Goal: Task Accomplishment & Management: Manage account settings

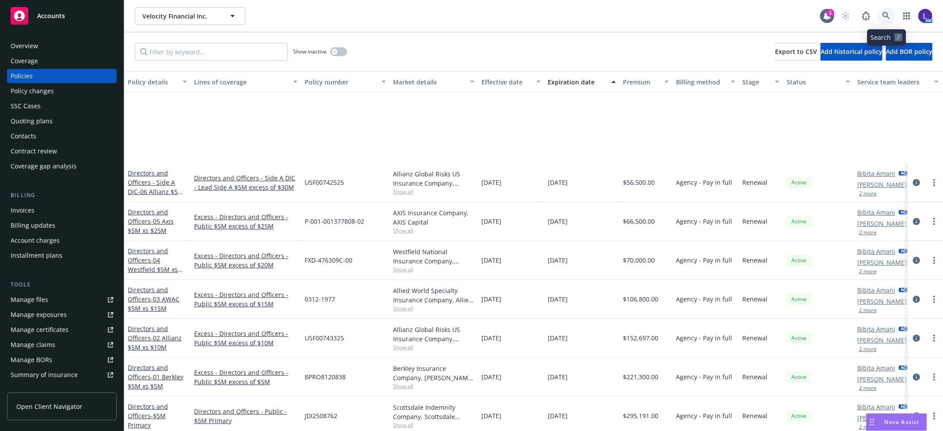
click at [885, 16] on icon at bounding box center [886, 16] width 8 height 8
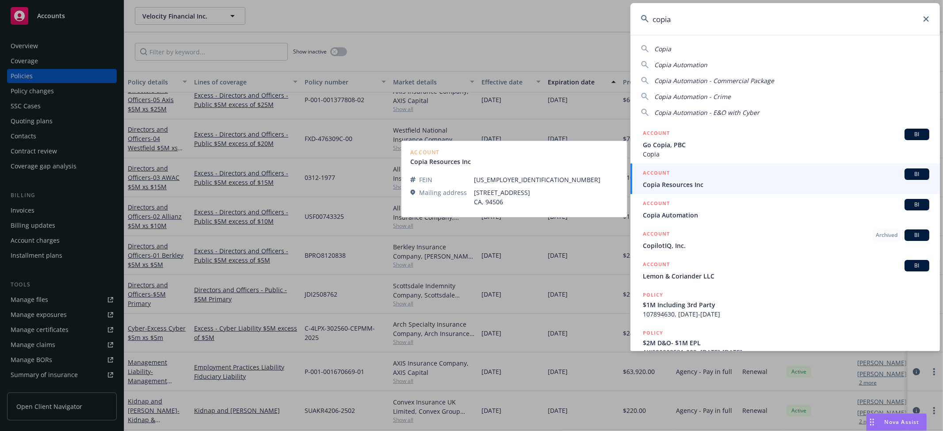
type input "copia"
click at [681, 182] on span "Copia Resources Inc" at bounding box center [786, 184] width 286 height 9
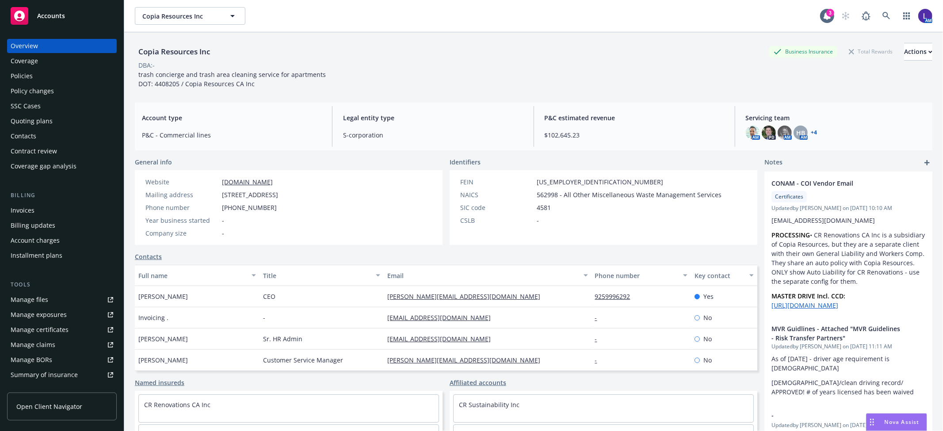
scroll to position [145, 0]
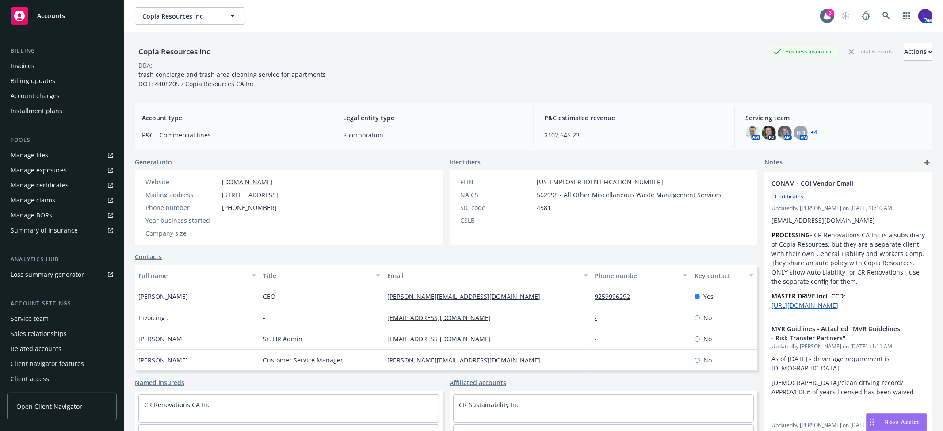
click at [31, 319] on div "Service team" at bounding box center [30, 319] width 38 height 14
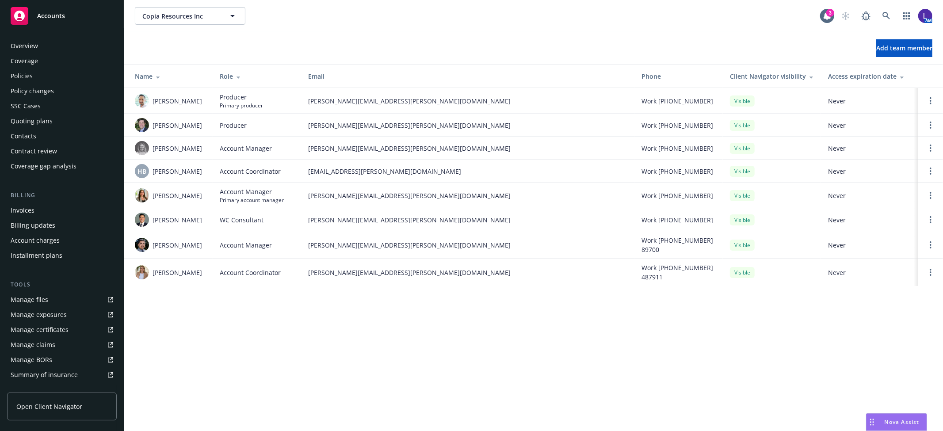
click at [20, 72] on div "Policies" at bounding box center [22, 76] width 22 height 14
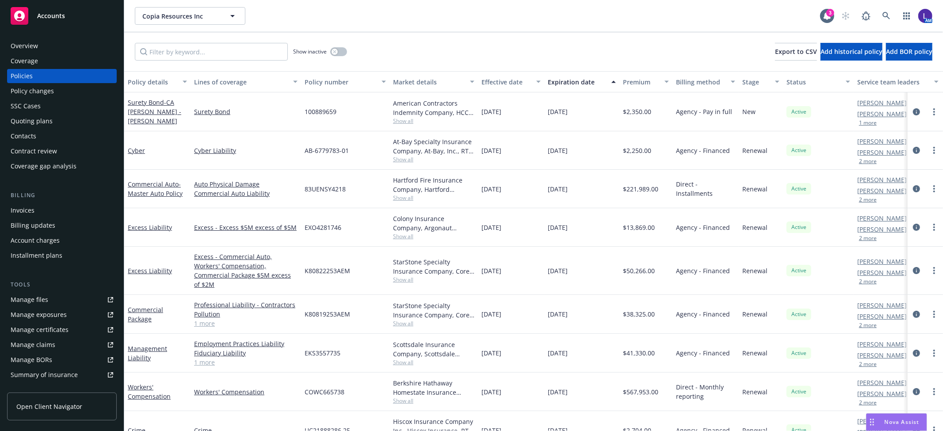
click at [870, 161] on button "2 more" at bounding box center [868, 161] width 18 height 5
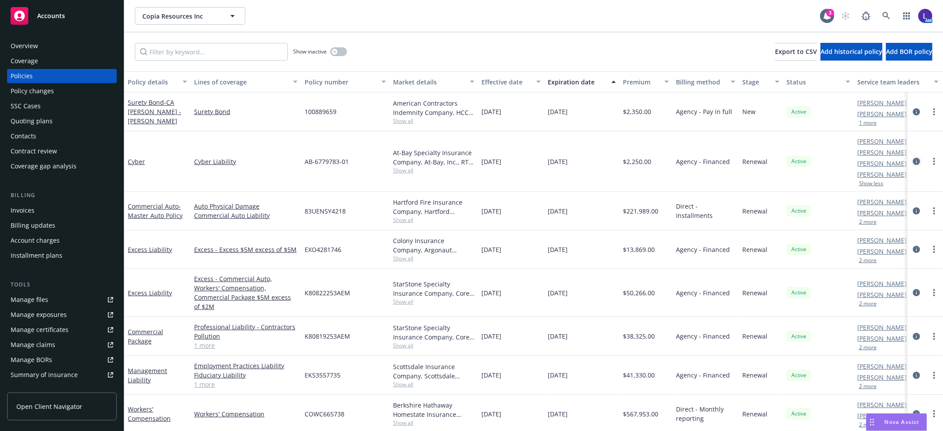
click at [913, 159] on icon "circleInformation" at bounding box center [916, 161] width 7 height 7
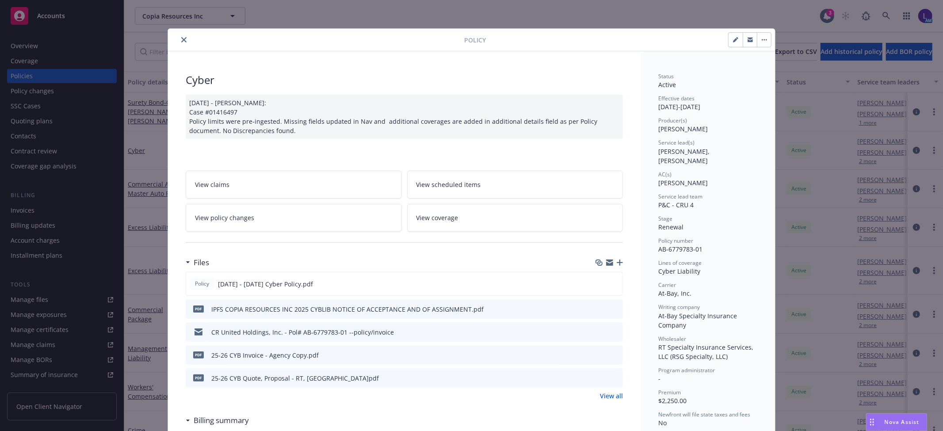
click at [734, 41] on icon "button" at bounding box center [735, 39] width 5 height 5
select select "RENEWAL"
select select "12"
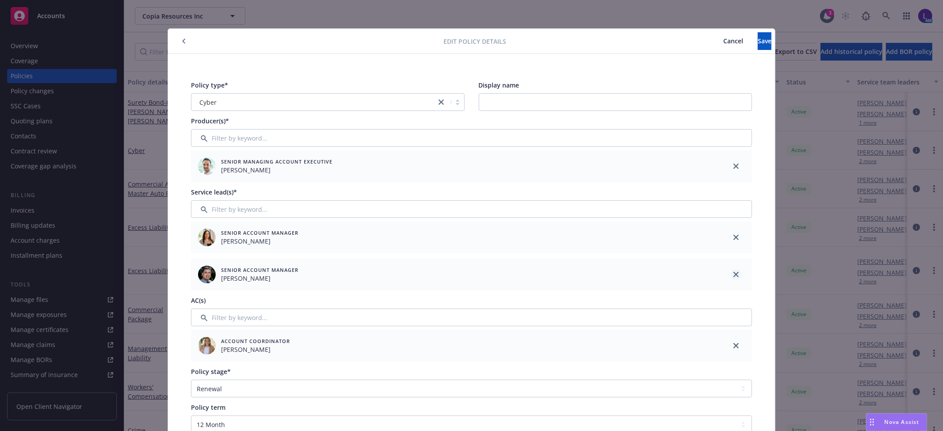
click at [736, 276] on link "close" at bounding box center [736, 274] width 11 height 11
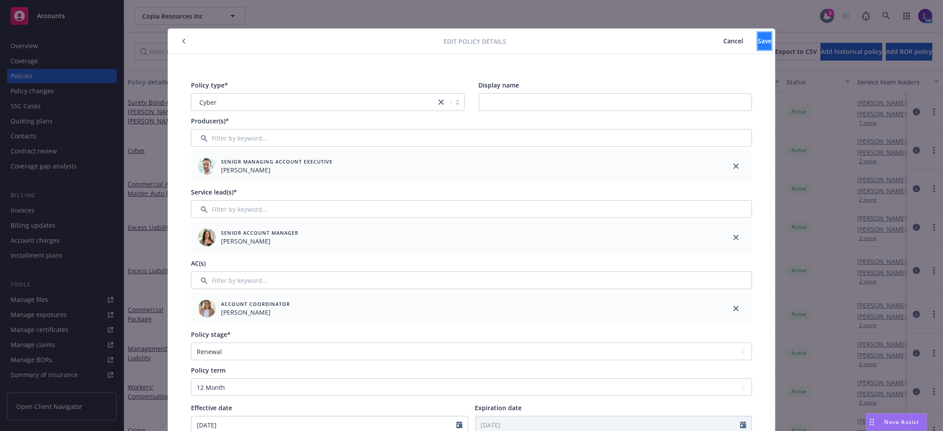
click at [758, 46] on button "Save" at bounding box center [765, 41] width 14 height 18
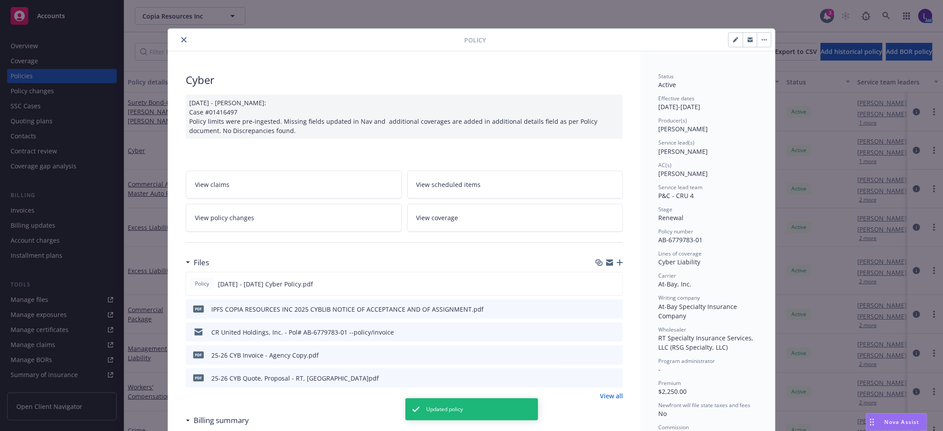
click at [181, 39] on icon "close" at bounding box center [183, 39] width 5 height 5
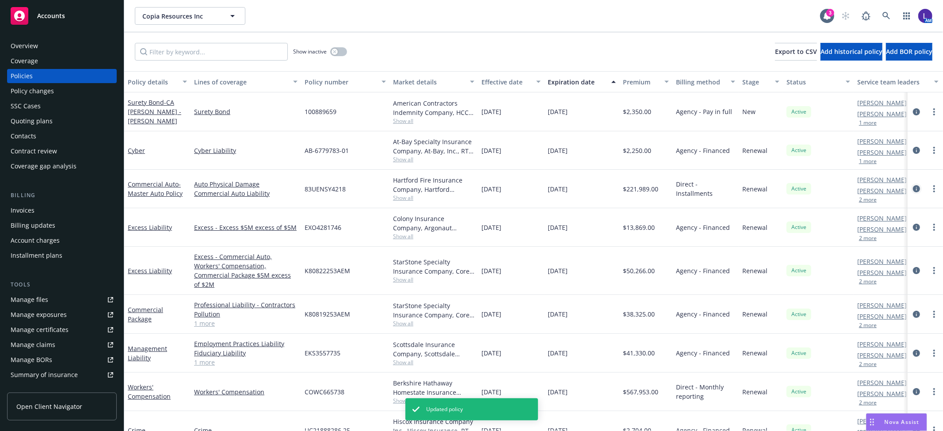
click at [913, 187] on icon "circleInformation" at bounding box center [916, 188] width 7 height 7
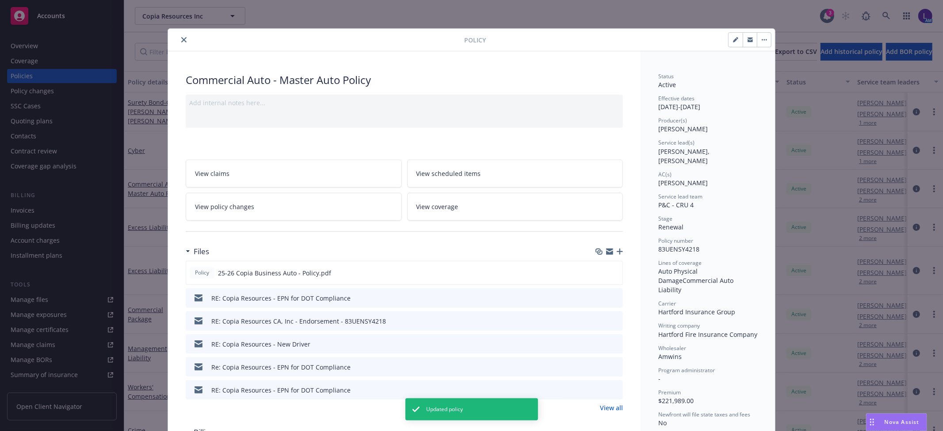
click at [733, 38] on icon "button" at bounding box center [735, 39] width 5 height 5
select select "RENEWAL"
select select "12"
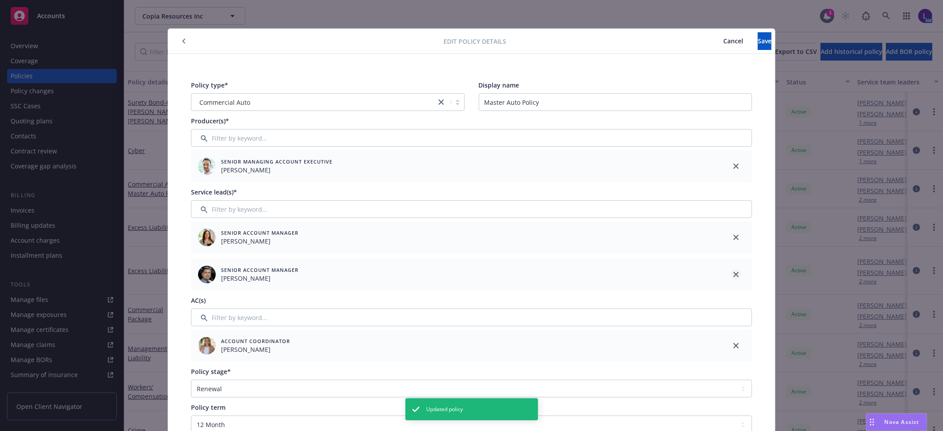
click at [733, 275] on icon "close" at bounding box center [735, 274] width 5 height 5
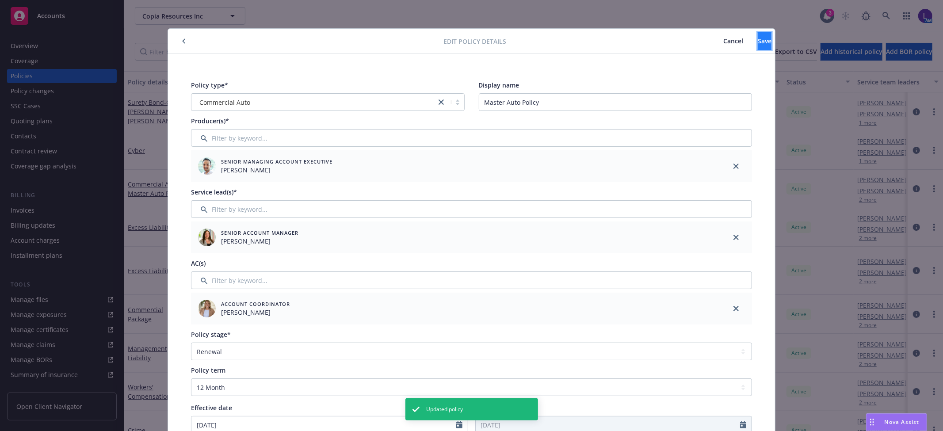
click at [758, 40] on span "Save" at bounding box center [765, 41] width 14 height 8
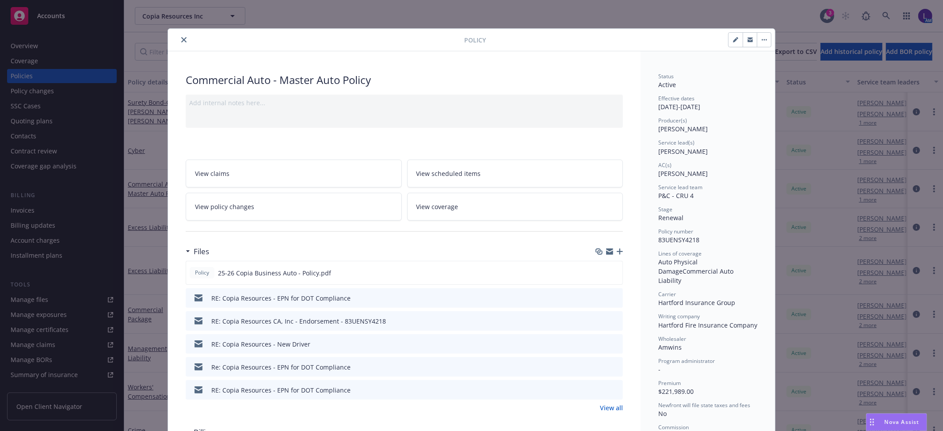
click at [181, 41] on icon "close" at bounding box center [183, 39] width 5 height 5
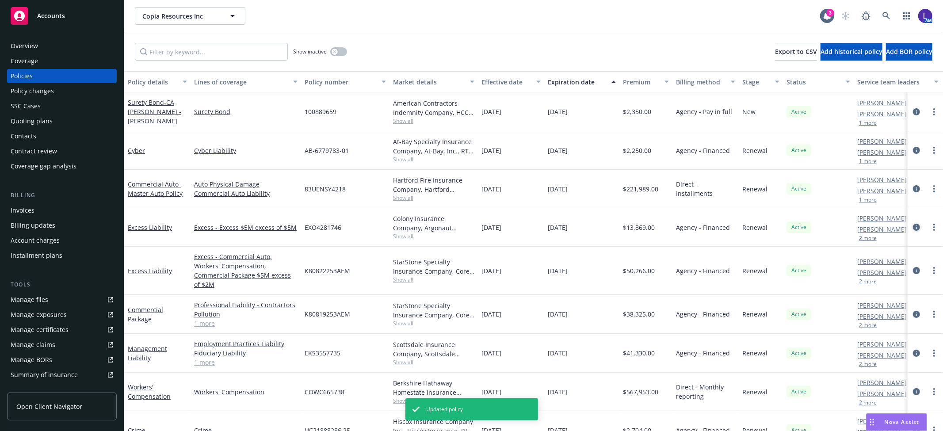
click at [913, 225] on icon "circleInformation" at bounding box center [916, 227] width 7 height 7
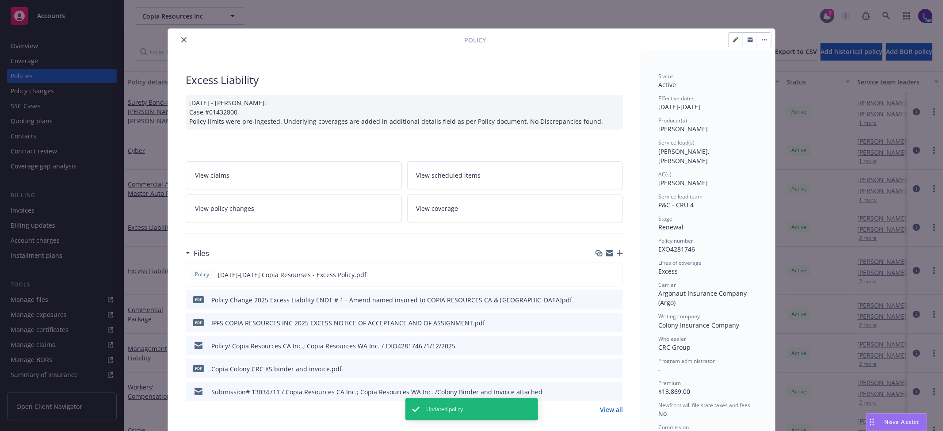
click at [729, 41] on button "button" at bounding box center [736, 40] width 14 height 14
select select "RENEWAL"
select select "12"
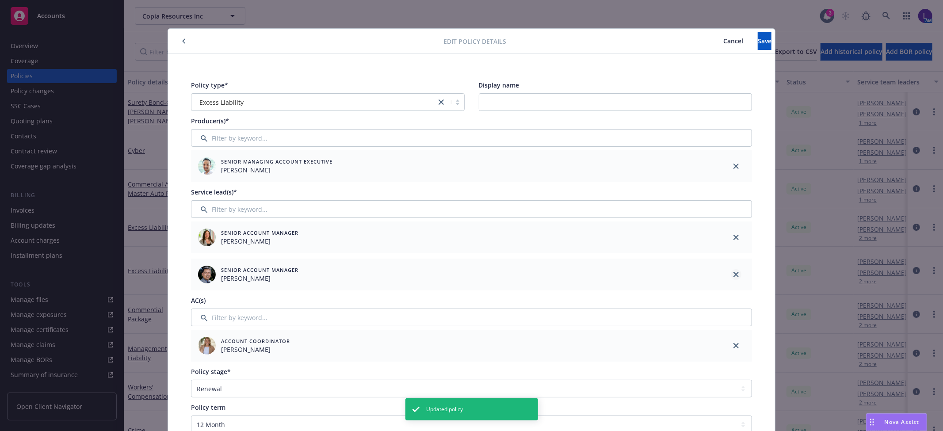
click at [733, 273] on icon "close" at bounding box center [735, 274] width 5 height 5
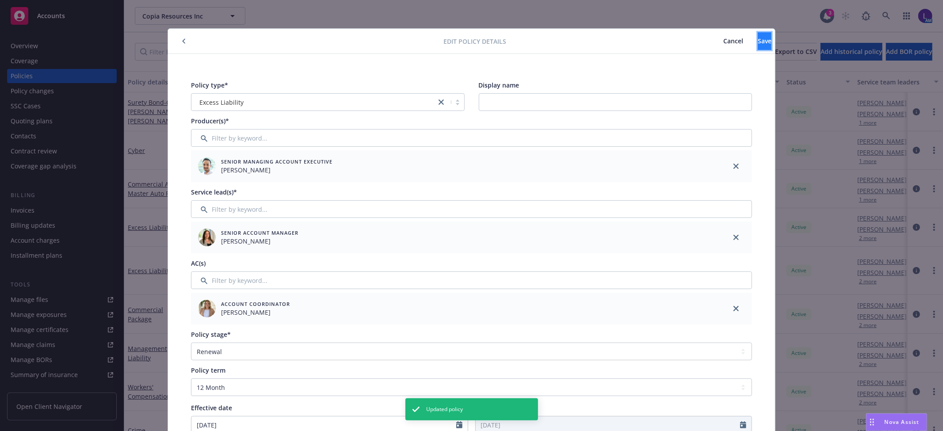
click at [758, 41] on span "Save" at bounding box center [765, 41] width 14 height 8
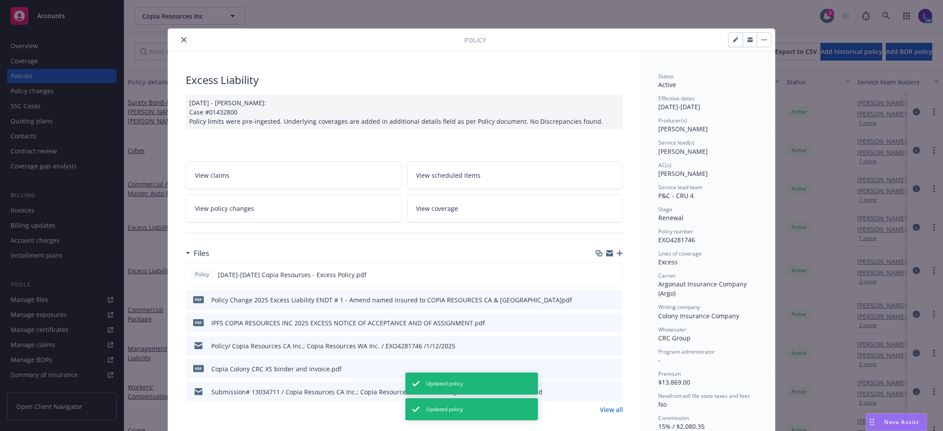
click at [181, 38] on icon "close" at bounding box center [183, 39] width 5 height 5
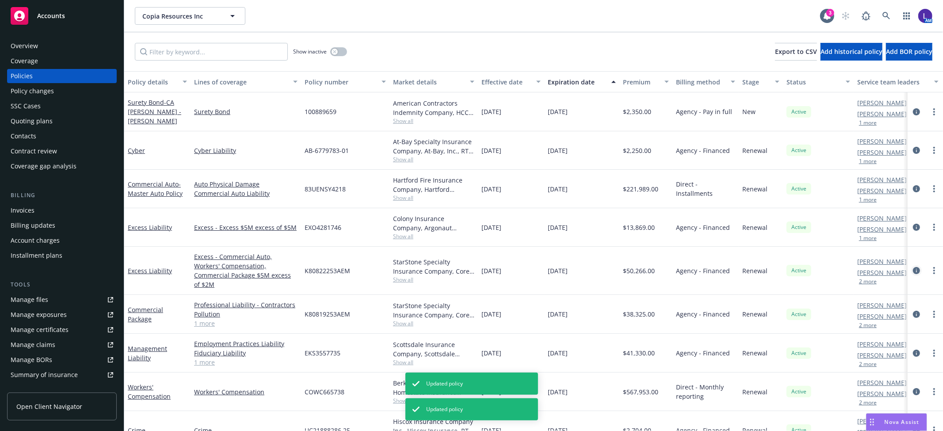
click at [913, 267] on icon "circleInformation" at bounding box center [916, 270] width 7 height 7
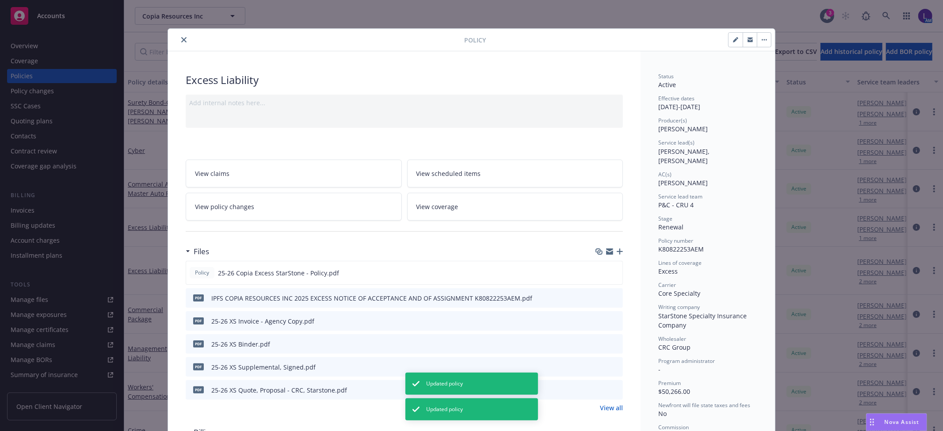
click at [733, 40] on icon "button" at bounding box center [735, 40] width 4 height 4
select select "RENEWAL"
select select "12"
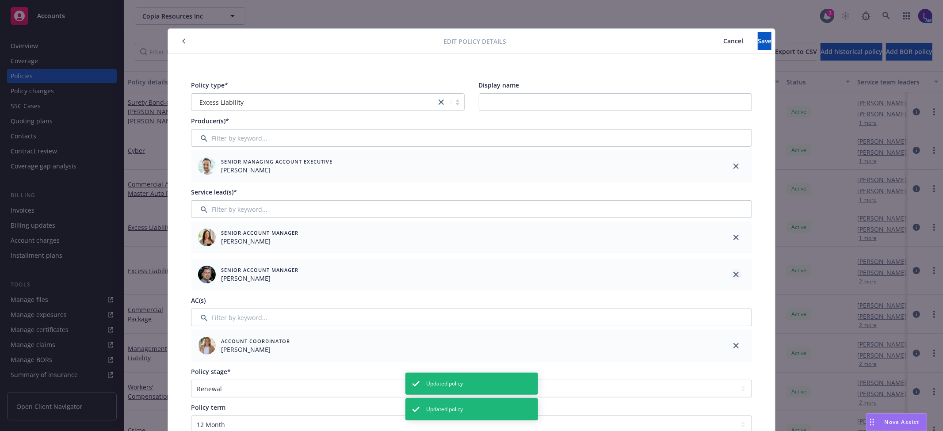
click at [733, 272] on icon "close" at bounding box center [735, 274] width 5 height 5
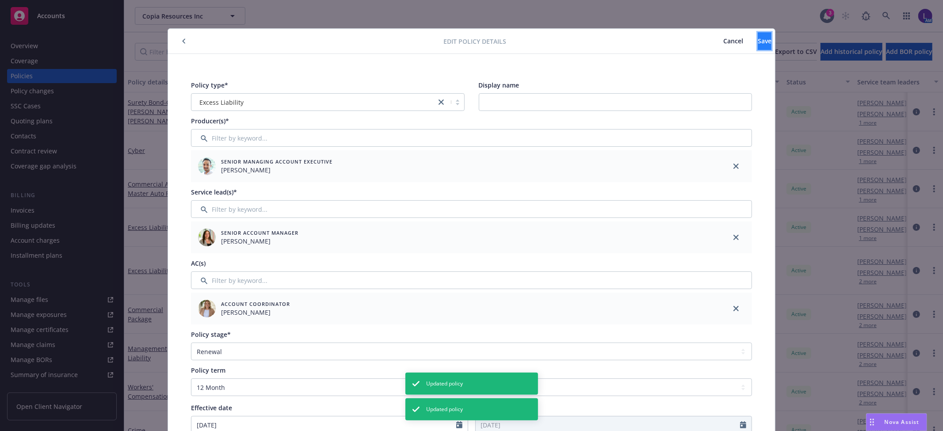
click at [758, 42] on span "Save" at bounding box center [765, 41] width 14 height 8
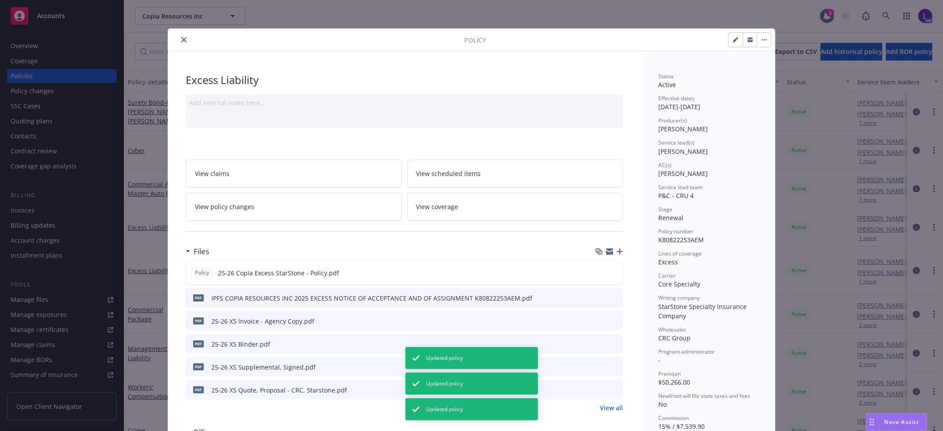
click at [181, 39] on icon "close" at bounding box center [183, 39] width 5 height 5
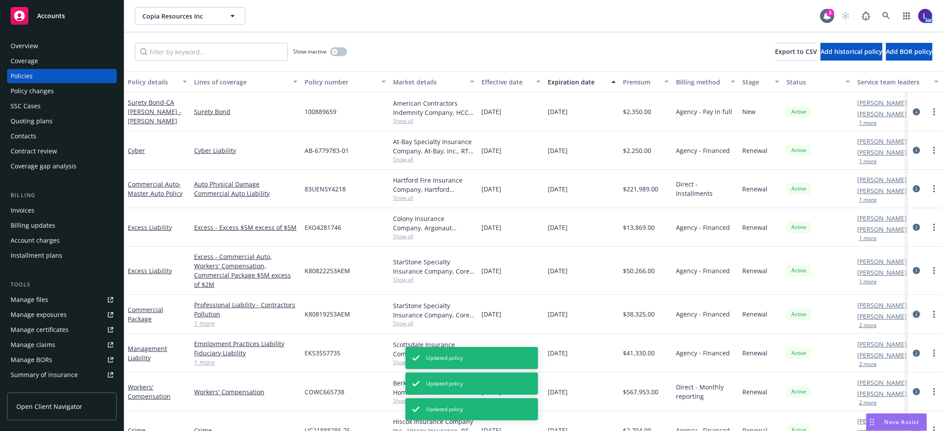
click at [913, 311] on icon "circleInformation" at bounding box center [916, 314] width 7 height 7
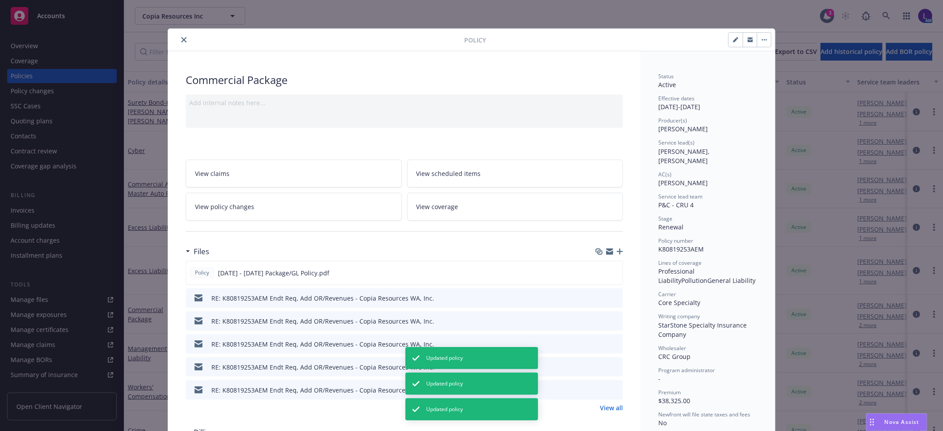
click at [729, 42] on button "button" at bounding box center [736, 40] width 14 height 14
select select "RENEWAL"
select select "12"
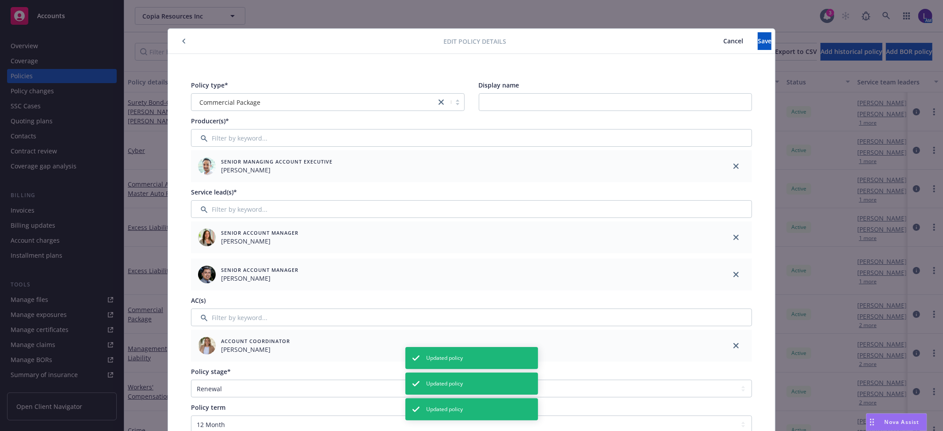
drag, startPoint x: 730, startPoint y: 275, endPoint x: 737, endPoint y: 237, distance: 38.7
click at [733, 273] on icon "close" at bounding box center [735, 274] width 5 height 5
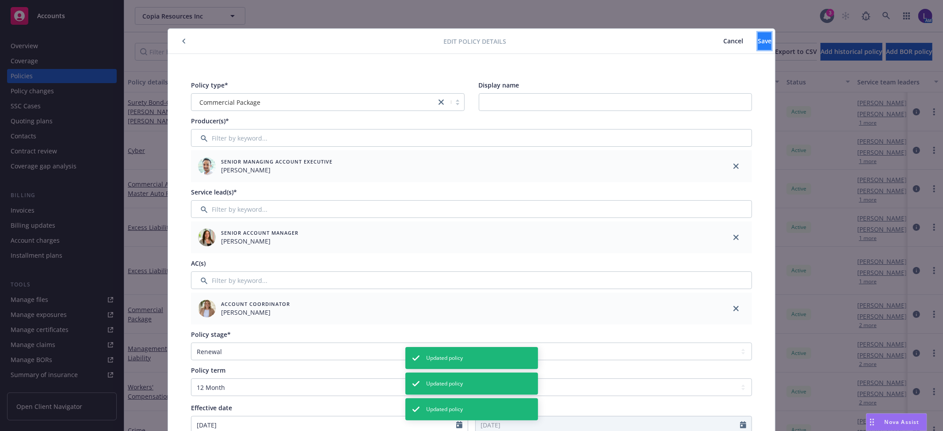
drag, startPoint x: 749, startPoint y: 32, endPoint x: 749, endPoint y: 37, distance: 4.9
click at [758, 36] on button "Save" at bounding box center [765, 41] width 14 height 18
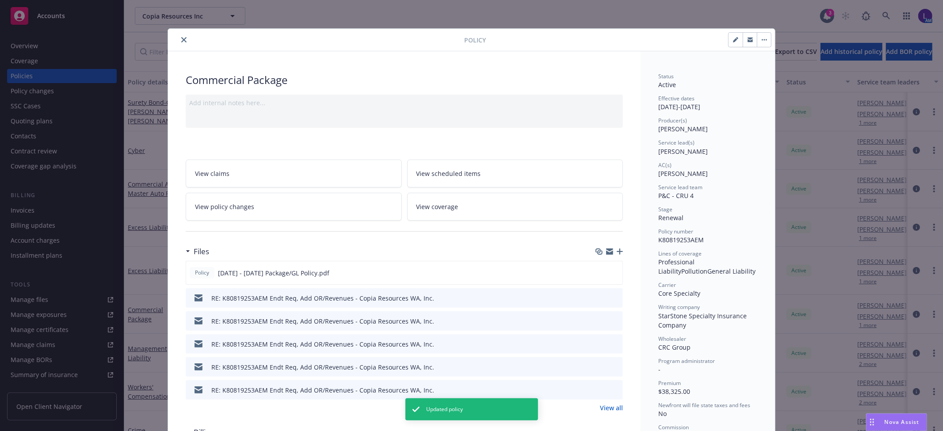
click at [183, 39] on button "close" at bounding box center [184, 39] width 11 height 11
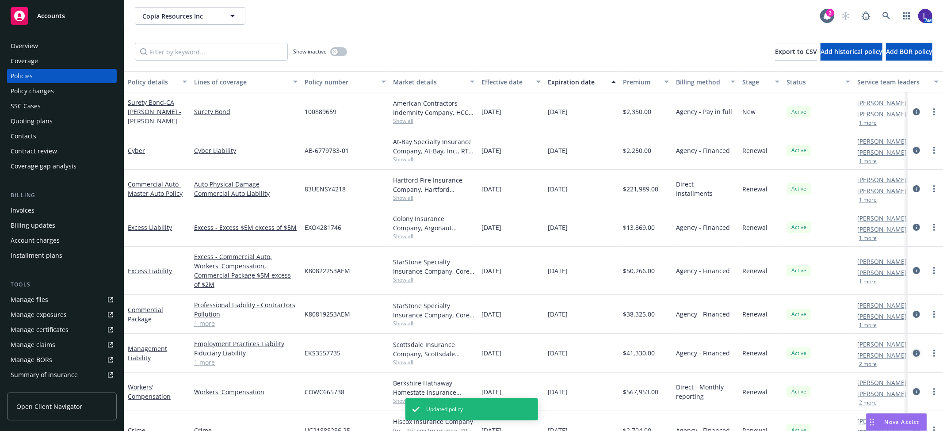
click at [913, 350] on icon "circleInformation" at bounding box center [916, 353] width 7 height 7
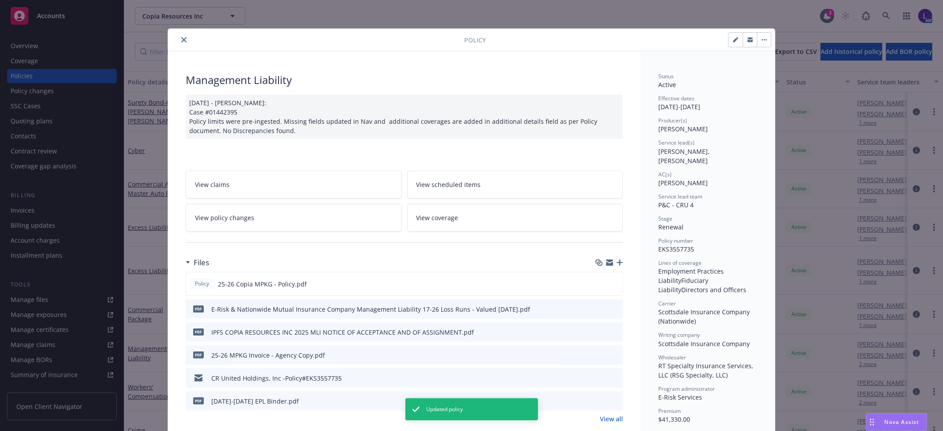
click at [733, 41] on icon "button" at bounding box center [735, 40] width 4 height 4
select select "RENEWAL"
select select "12"
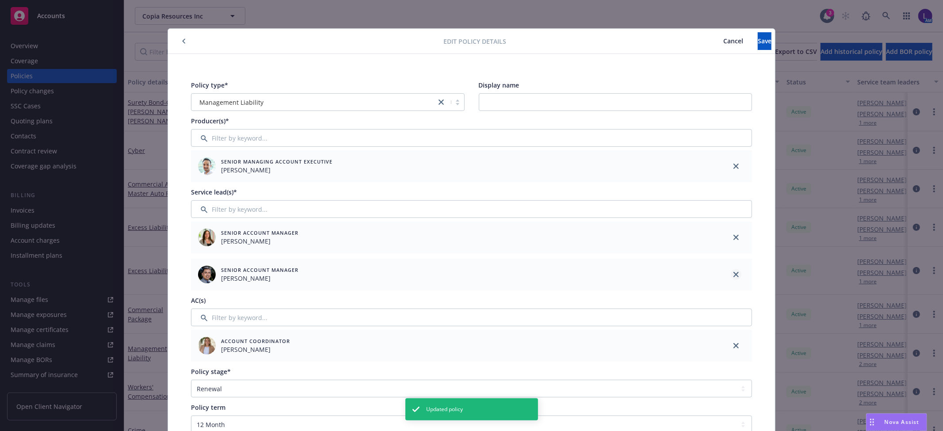
click at [733, 273] on icon "close" at bounding box center [735, 274] width 5 height 5
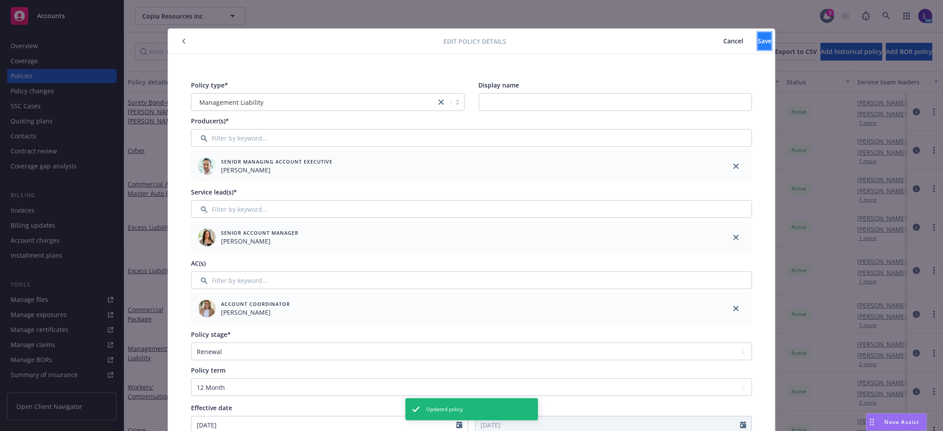
click at [758, 45] on button "Save" at bounding box center [765, 41] width 14 height 18
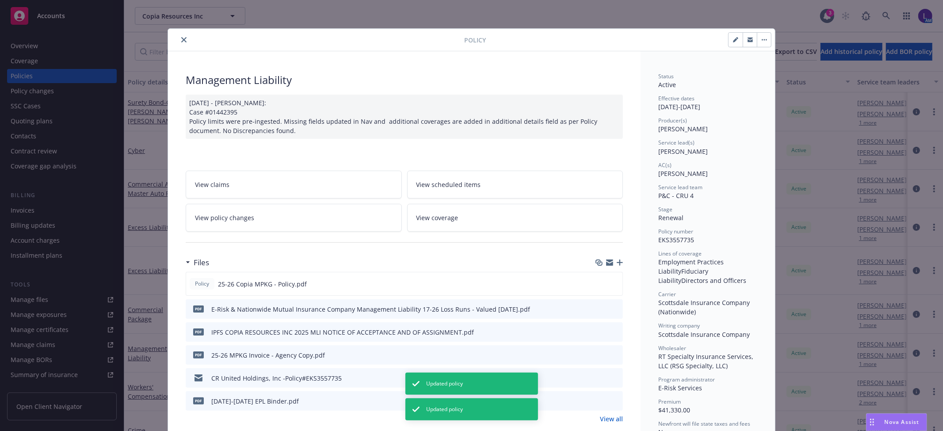
click at [181, 39] on icon "close" at bounding box center [183, 39] width 5 height 5
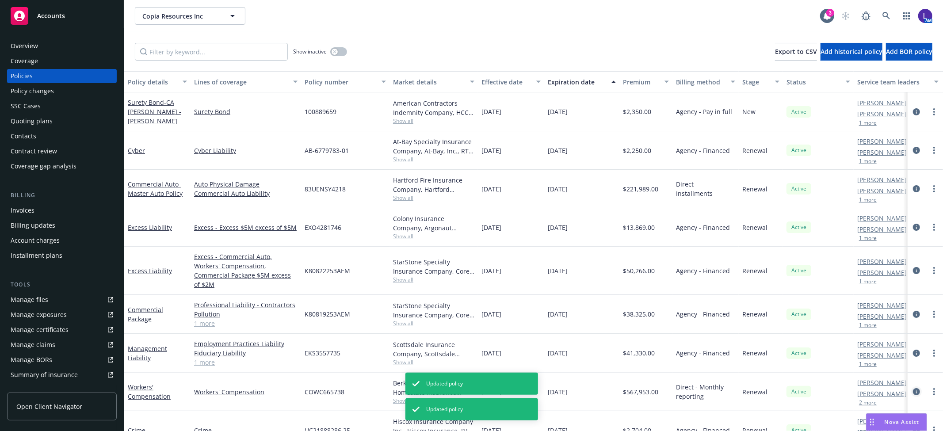
click at [913, 388] on icon "circleInformation" at bounding box center [916, 391] width 7 height 7
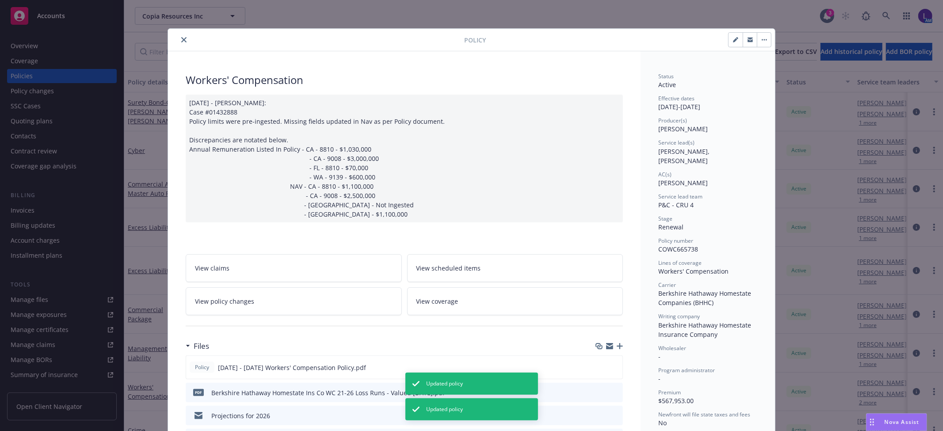
click at [733, 41] on icon "button" at bounding box center [735, 39] width 5 height 5
select select "RENEWAL"
select select "12"
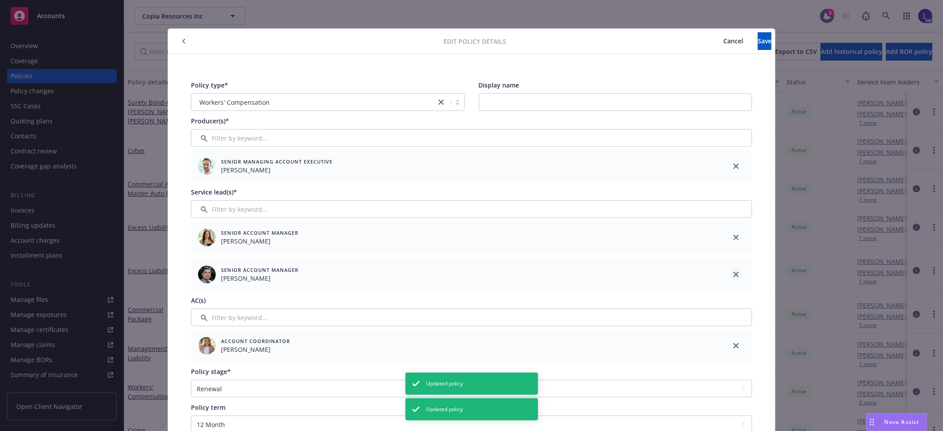
click at [731, 274] on link "close" at bounding box center [736, 274] width 11 height 11
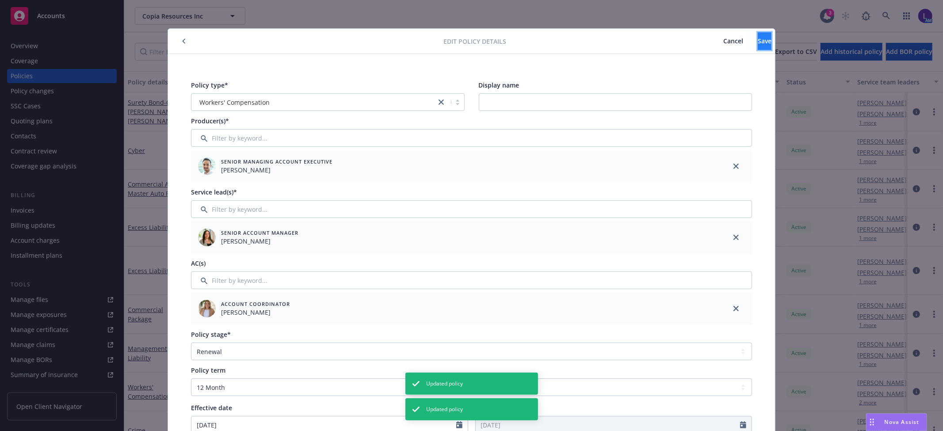
click at [758, 40] on span "Save" at bounding box center [765, 41] width 14 height 8
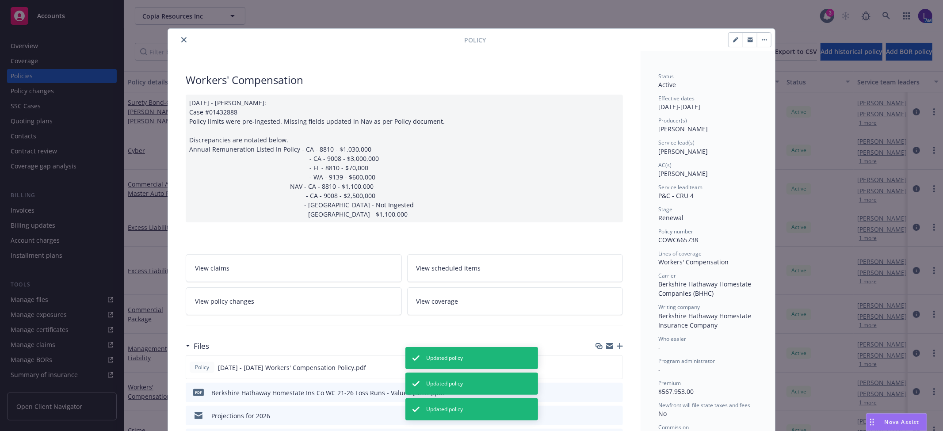
click at [181, 40] on icon "close" at bounding box center [183, 39] width 5 height 5
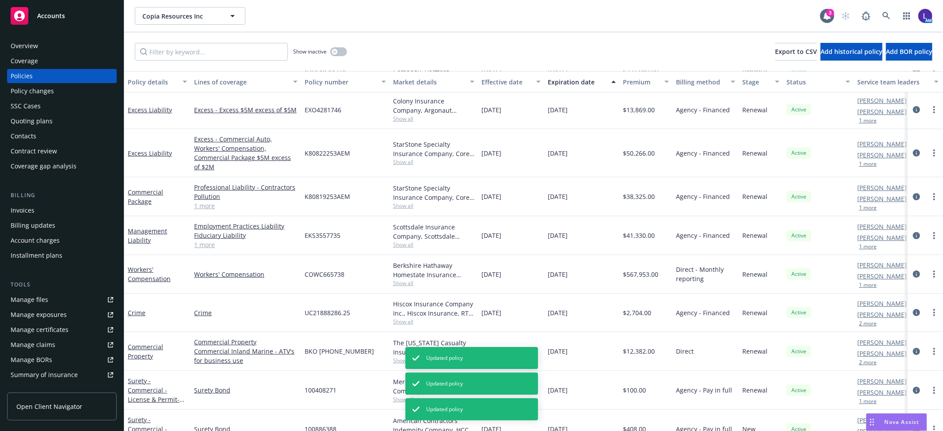
scroll to position [127, 0]
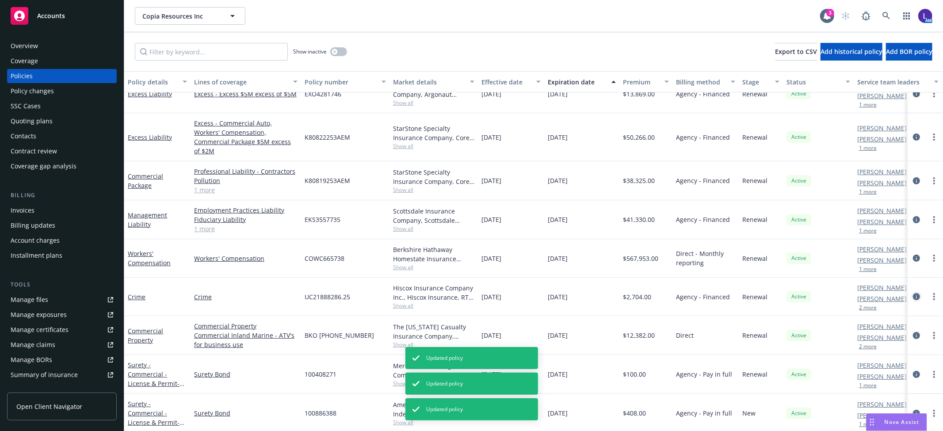
click at [913, 293] on icon "circleInformation" at bounding box center [916, 296] width 7 height 7
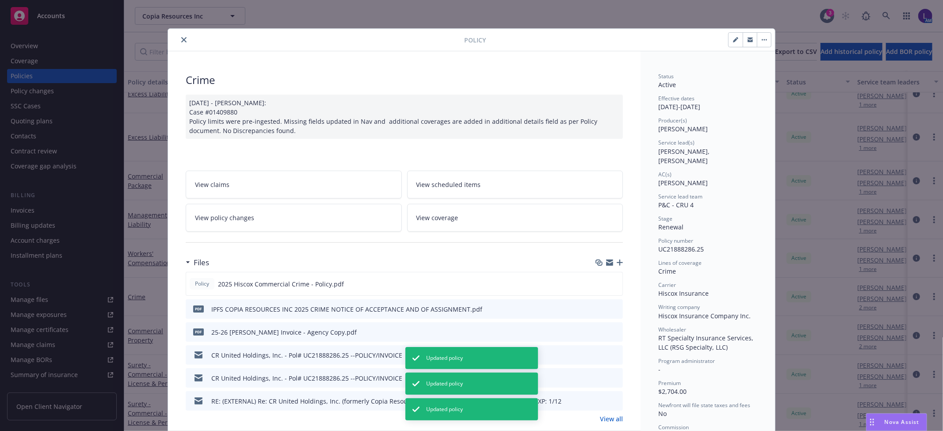
click at [733, 37] on icon "button" at bounding box center [735, 39] width 5 height 5
select select "RENEWAL"
select select "12"
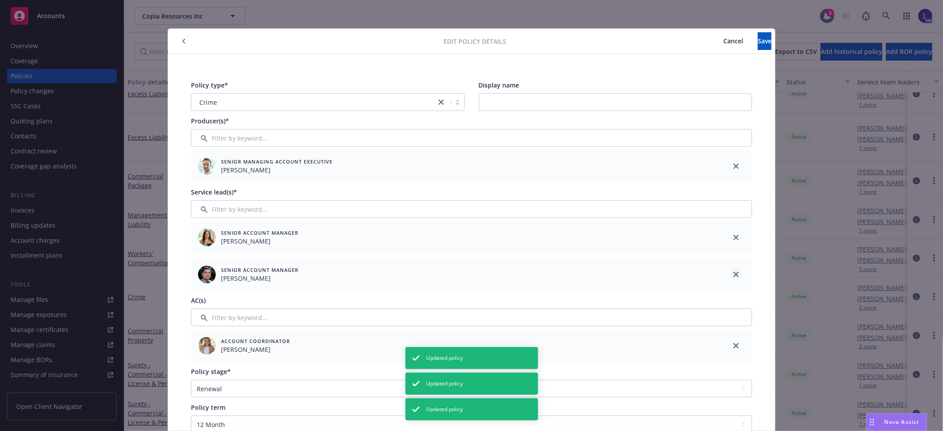
click at [731, 273] on link "close" at bounding box center [736, 274] width 11 height 11
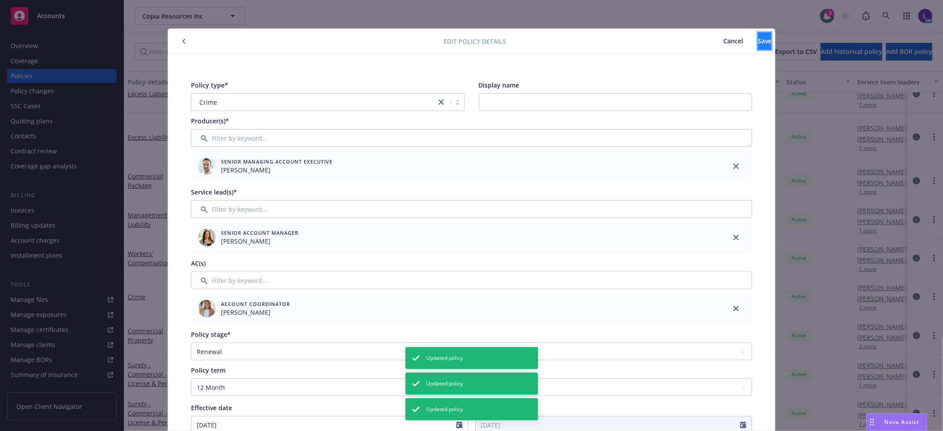
click at [758, 44] on button "Save" at bounding box center [765, 41] width 14 height 18
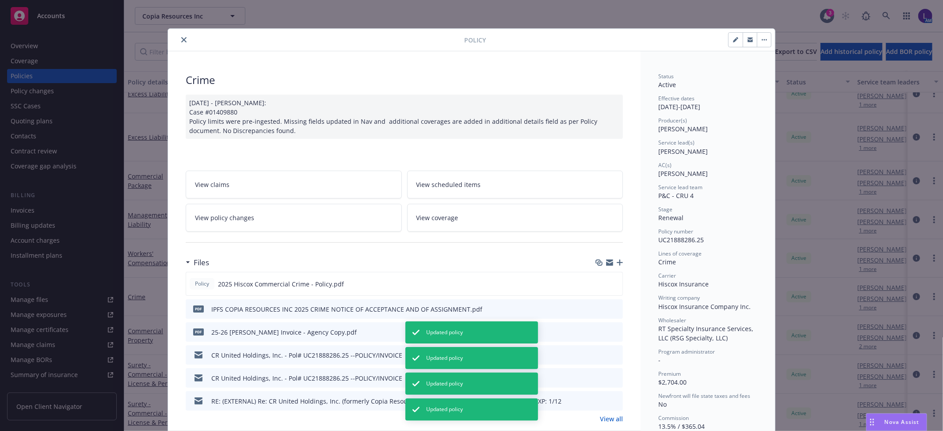
click at [181, 41] on icon "close" at bounding box center [183, 39] width 5 height 5
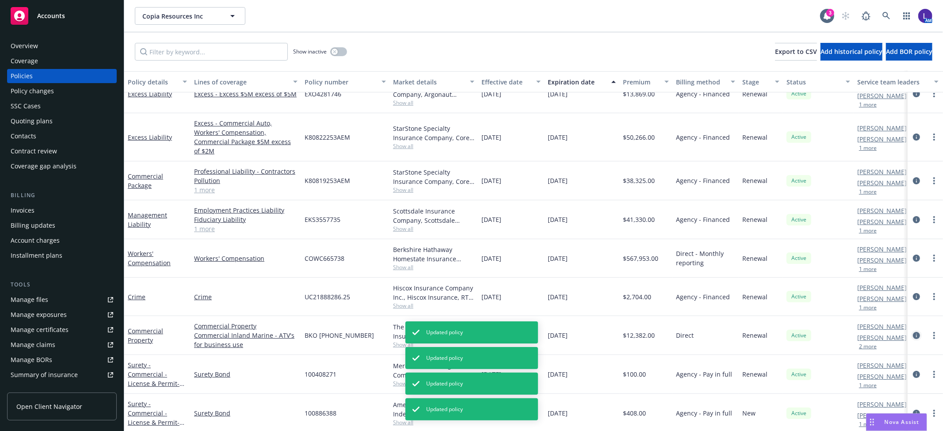
click at [913, 332] on icon "circleInformation" at bounding box center [916, 335] width 7 height 7
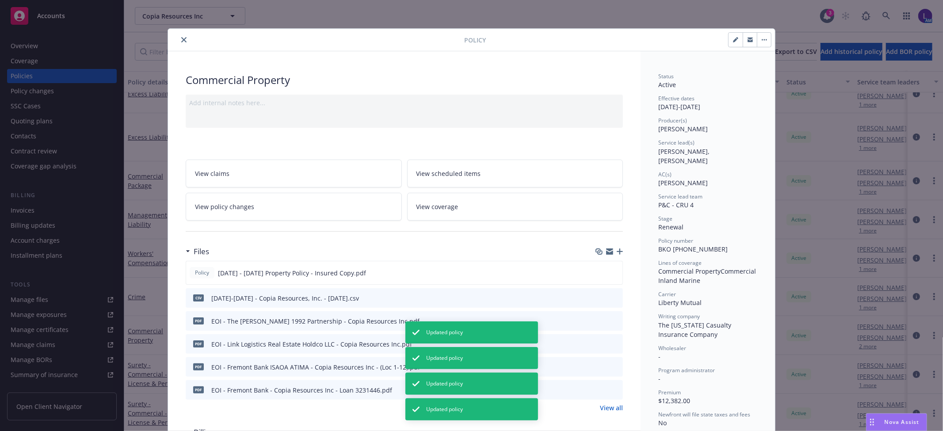
click at [729, 41] on button "button" at bounding box center [736, 40] width 14 height 14
select select "RENEWAL"
select select "12"
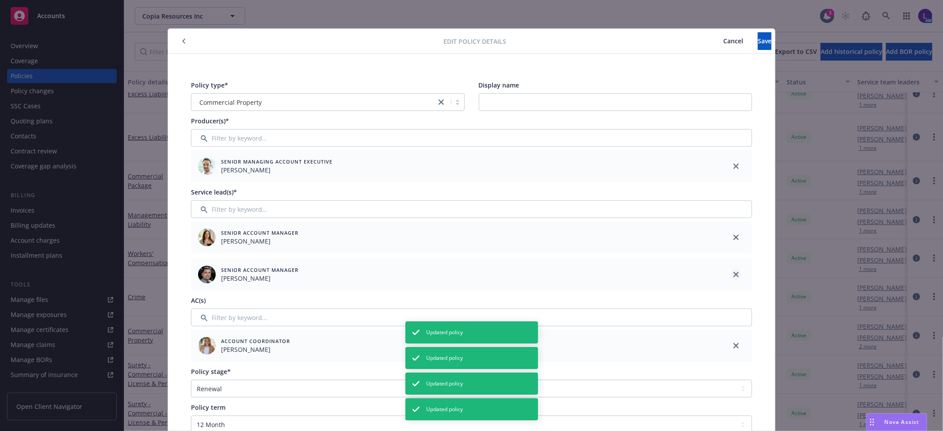
click at [733, 275] on icon "close" at bounding box center [735, 274] width 5 height 5
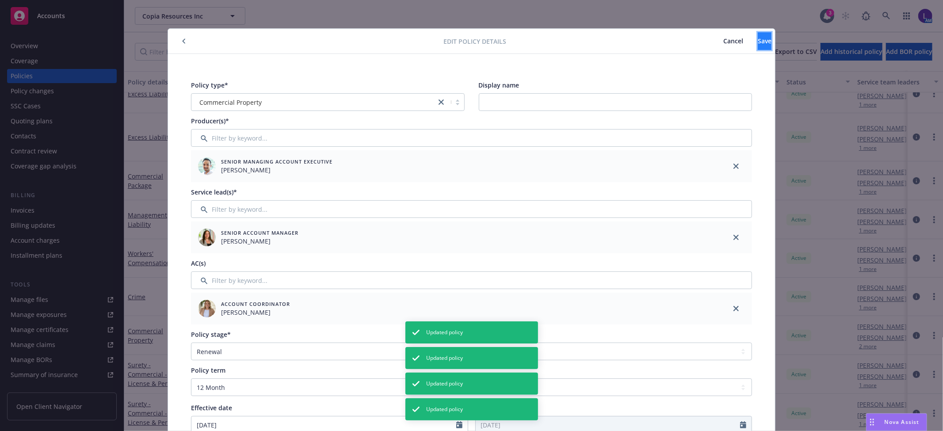
click at [758, 34] on button "Save" at bounding box center [765, 41] width 14 height 18
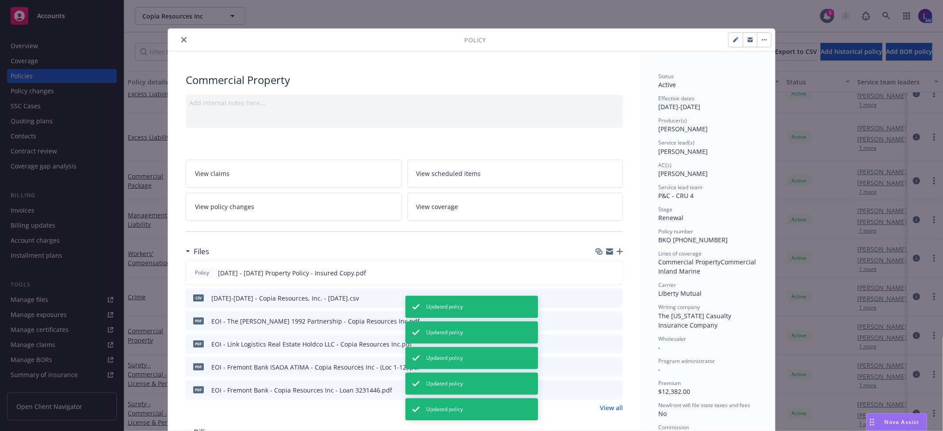
click at [181, 42] on icon "close" at bounding box center [183, 39] width 5 height 5
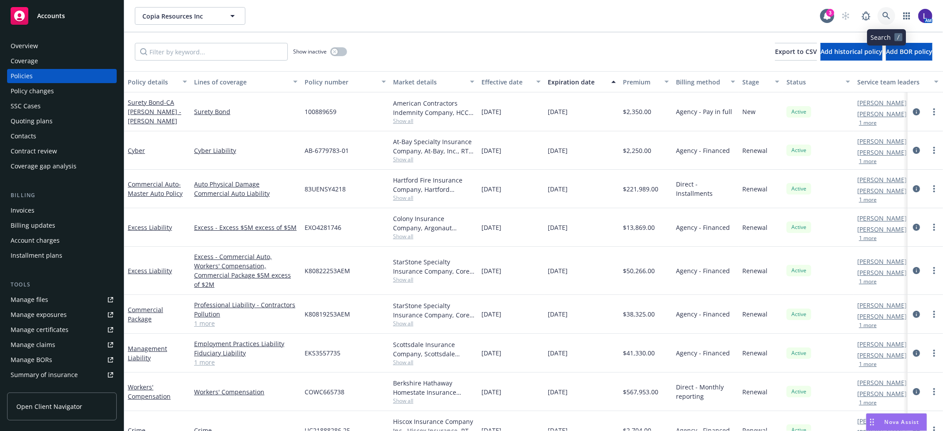
click at [884, 15] on icon at bounding box center [886, 16] width 8 height 8
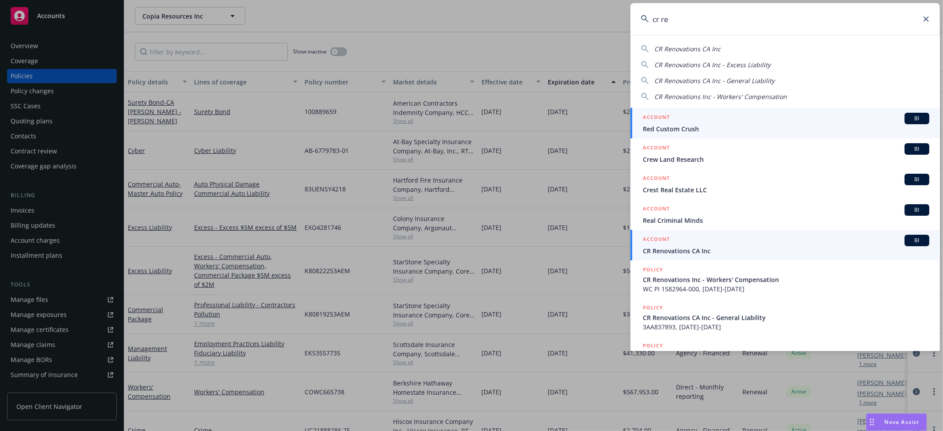
type input "cr re"
click at [677, 250] on span "CR Renovations CA Inc" at bounding box center [786, 250] width 286 height 9
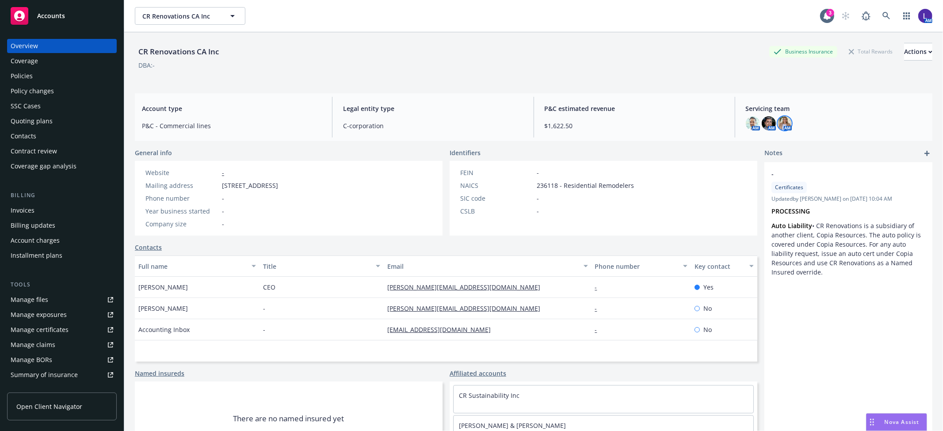
click at [781, 121] on img at bounding box center [785, 123] width 14 height 14
click at [763, 121] on img at bounding box center [769, 123] width 14 height 14
click at [32, 71] on div "Policies" at bounding box center [22, 76] width 22 height 14
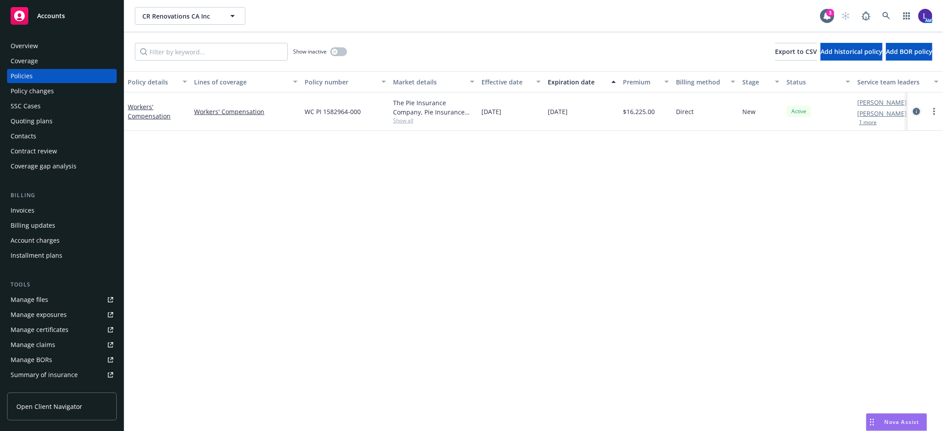
click at [914, 110] on icon "circleInformation" at bounding box center [916, 111] width 7 height 7
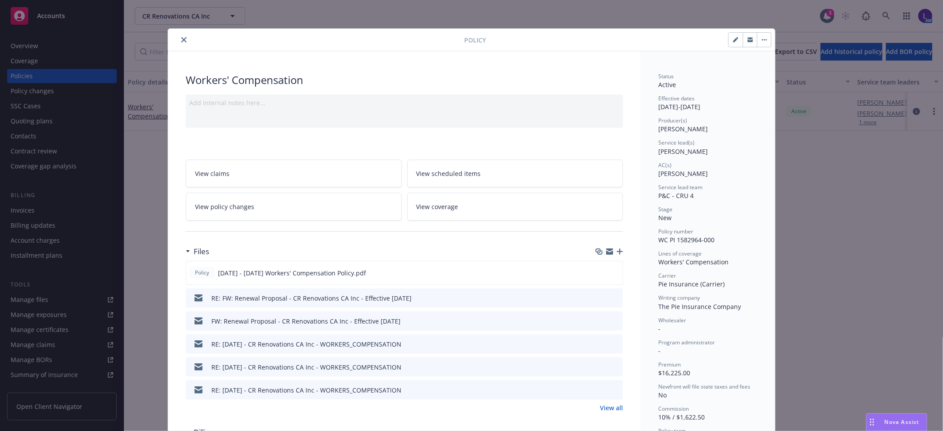
click at [733, 37] on icon "button" at bounding box center [735, 39] width 5 height 5
select select "NEW"
select select "12"
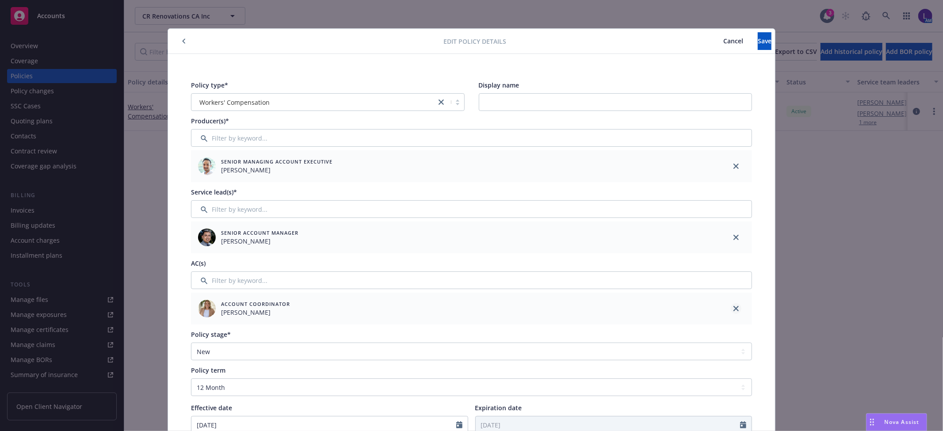
click at [733, 306] on icon "close" at bounding box center [735, 308] width 5 height 5
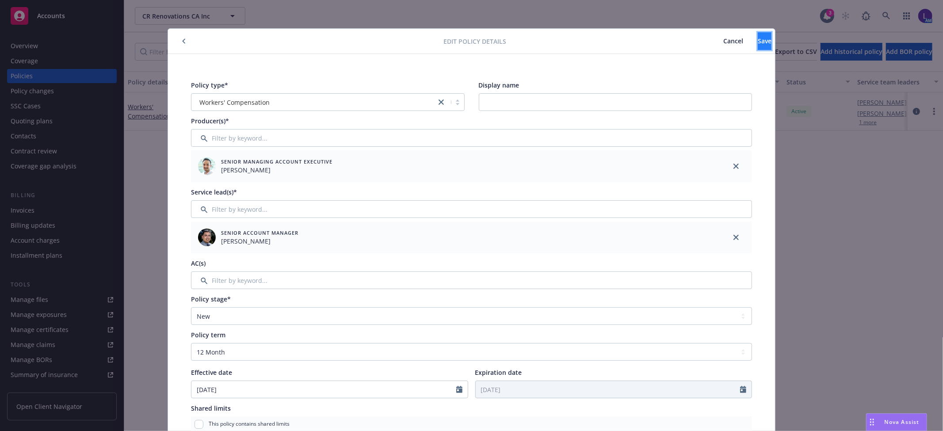
click at [758, 37] on span "Save" at bounding box center [765, 41] width 14 height 8
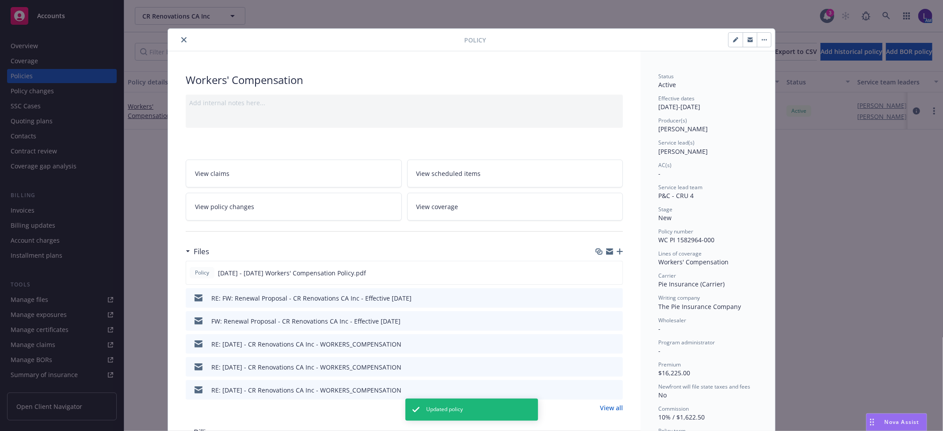
click at [181, 41] on icon "close" at bounding box center [183, 39] width 5 height 5
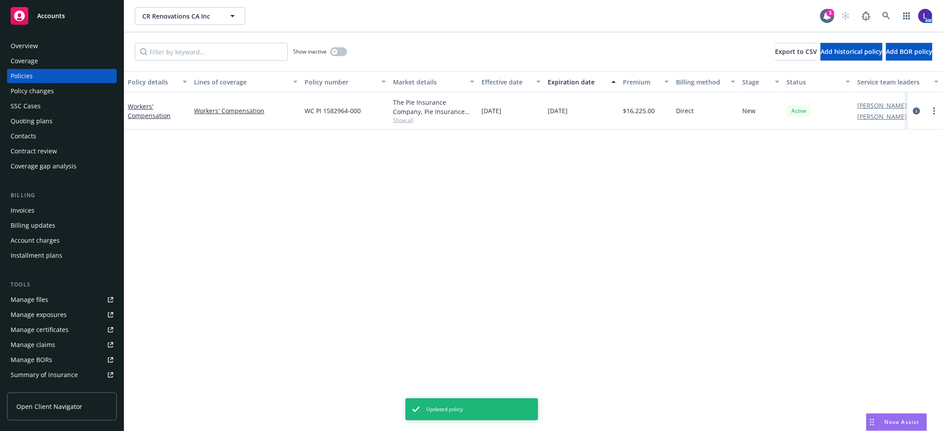
scroll to position [145, 0]
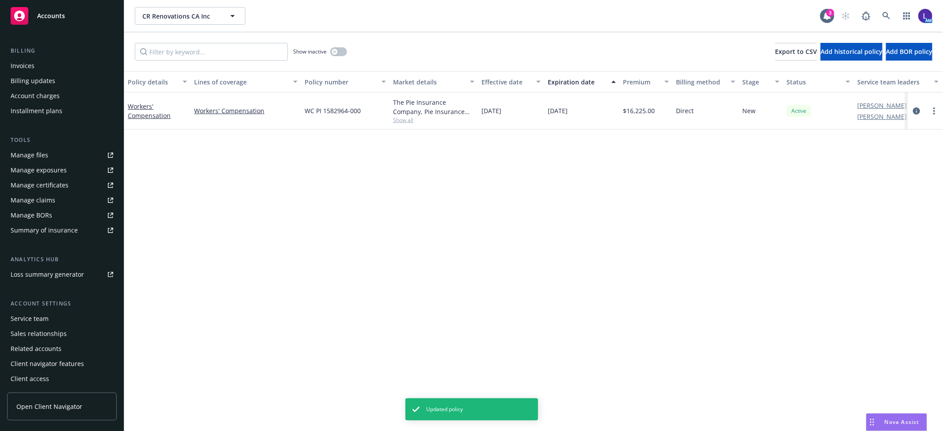
click at [31, 317] on div "Service team" at bounding box center [30, 319] width 38 height 14
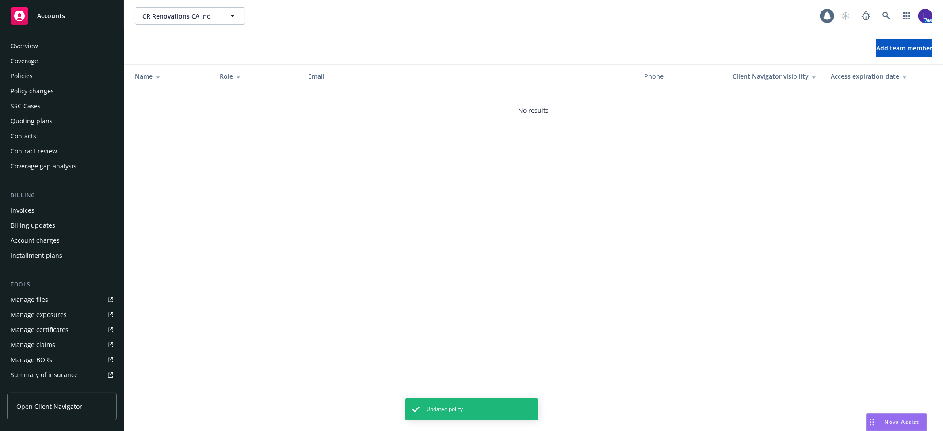
scroll to position [145, 0]
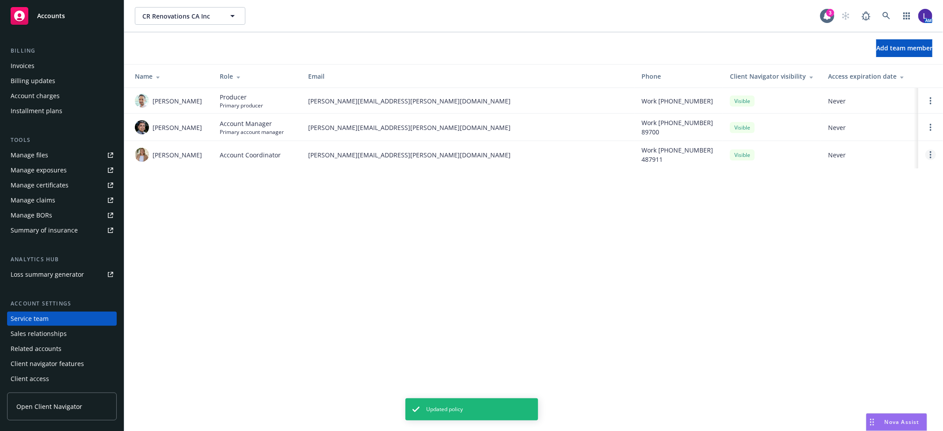
click at [931, 157] on circle "Open options" at bounding box center [931, 157] width 2 height 2
click at [866, 132] on span "Remove account coordinator" at bounding box center [871, 130] width 106 height 8
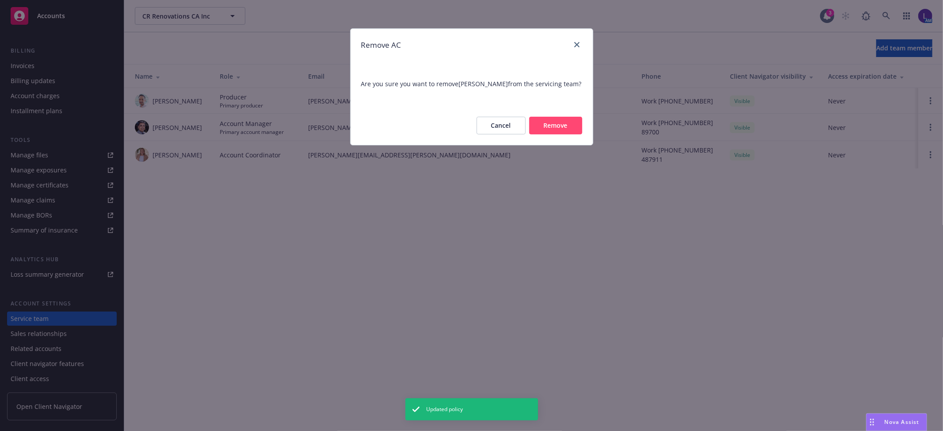
click at [549, 124] on button "Remove" at bounding box center [555, 126] width 53 height 18
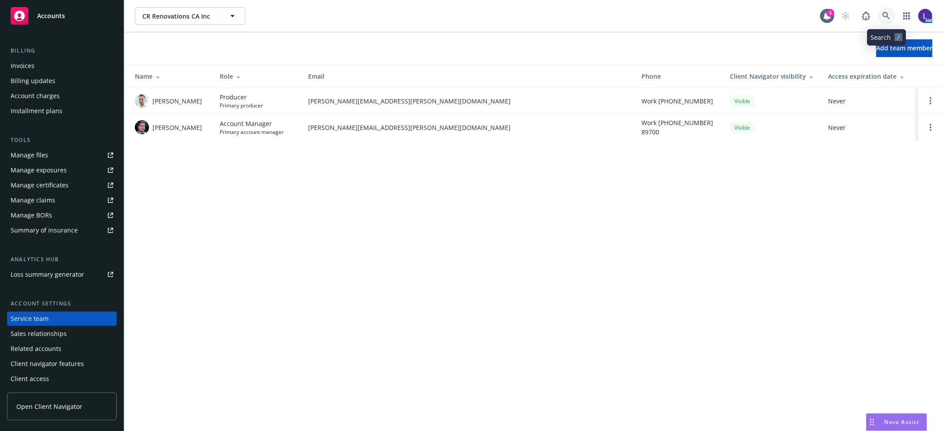
click at [886, 14] on icon at bounding box center [886, 16] width 8 height 8
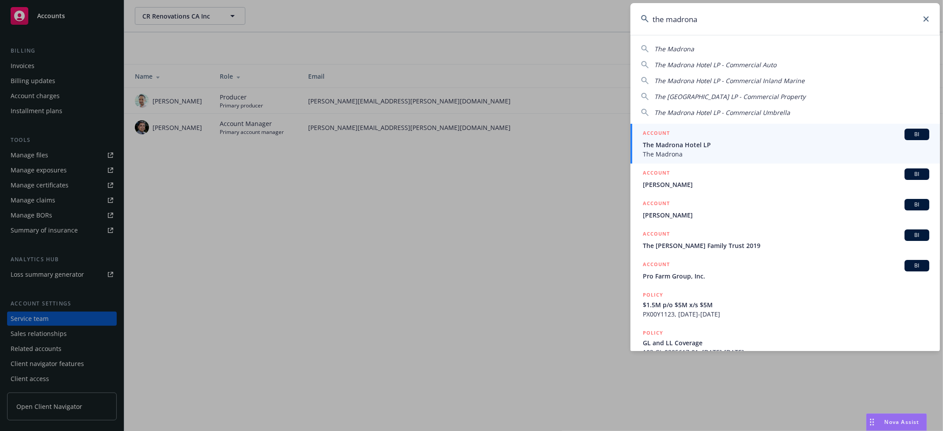
type input "the madrona"
click at [713, 143] on span "The Madrona Hotel LP" at bounding box center [786, 144] width 286 height 9
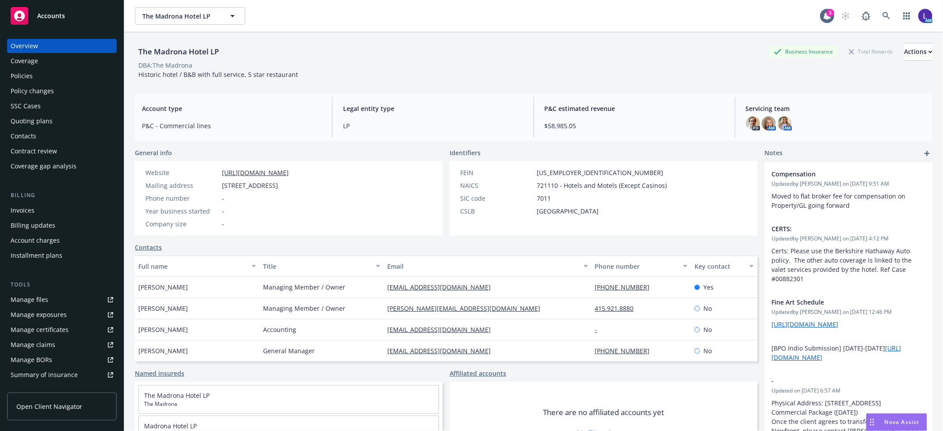
click at [24, 74] on div "Policies" at bounding box center [22, 76] width 22 height 14
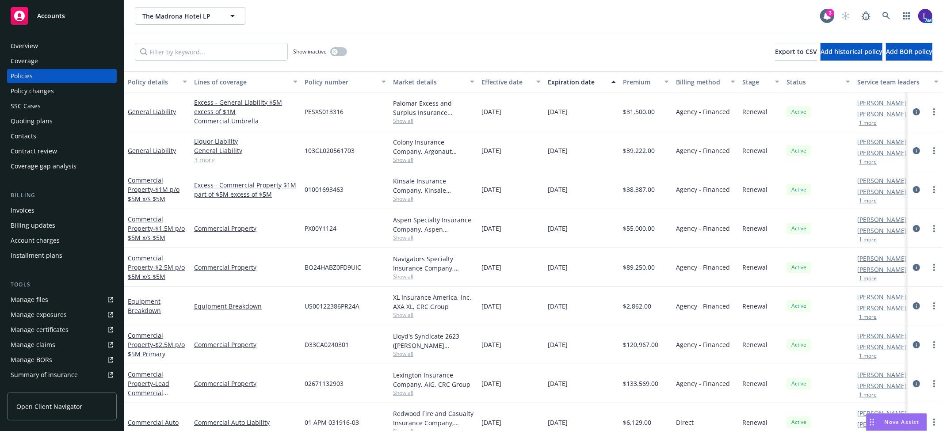
click at [875, 121] on button "1 more" at bounding box center [868, 122] width 18 height 5
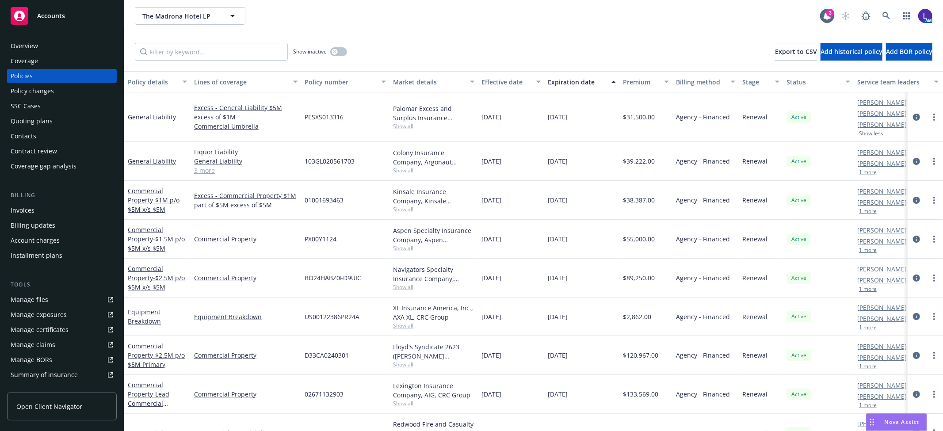
click at [875, 173] on button "1 more" at bounding box center [868, 172] width 18 height 5
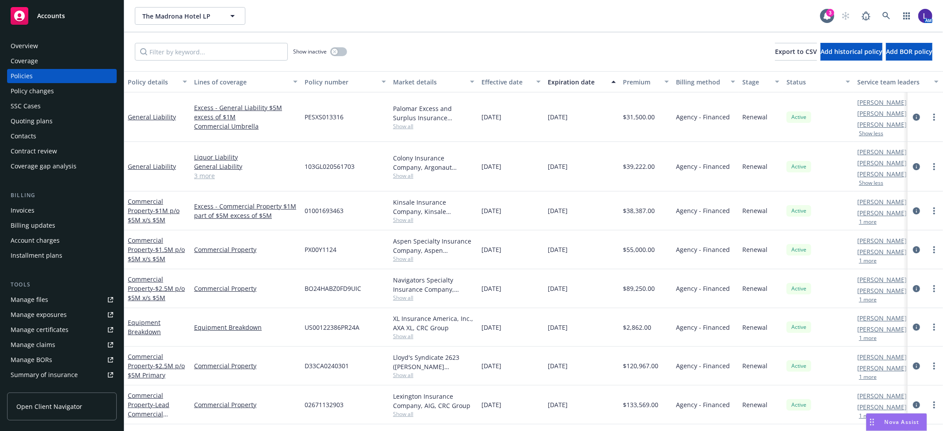
click at [858, 222] on div "1 more" at bounding box center [888, 221] width 62 height 5
click at [869, 223] on button "1 more" at bounding box center [868, 221] width 18 height 5
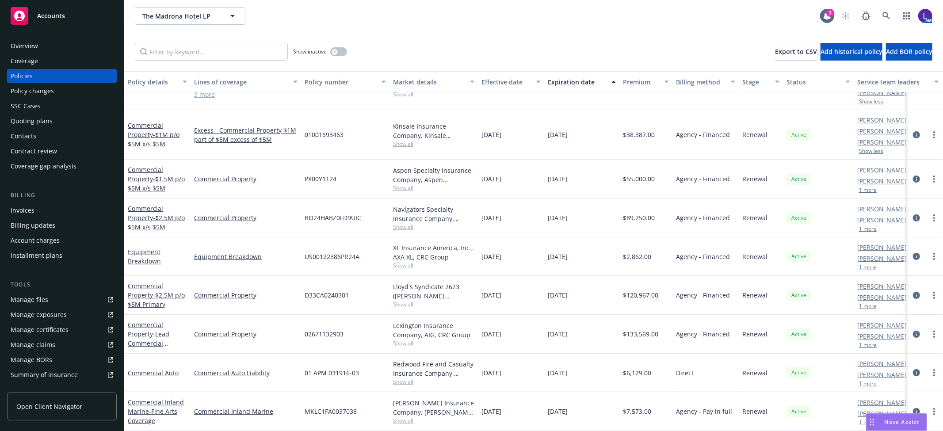
scroll to position [74, 0]
click at [888, 15] on icon at bounding box center [886, 16] width 8 height 8
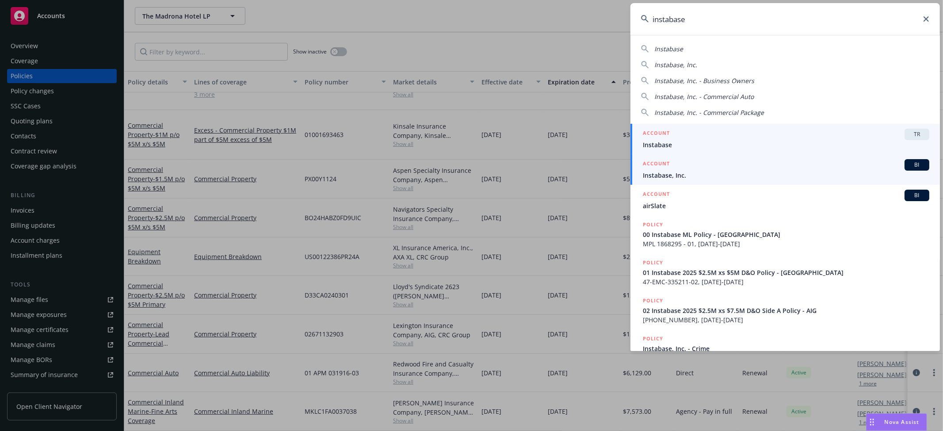
type input "instabase"
click at [660, 174] on span "Instabase, Inc." at bounding box center [786, 175] width 286 height 9
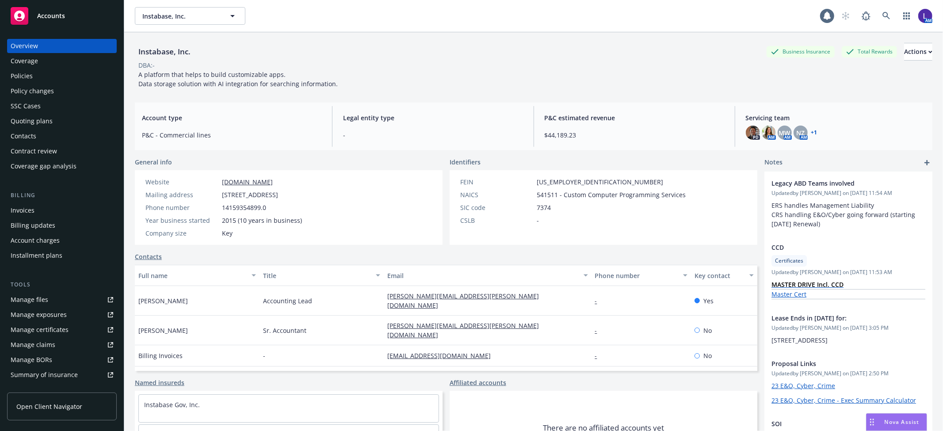
click at [28, 73] on div "Policies" at bounding box center [22, 76] width 22 height 14
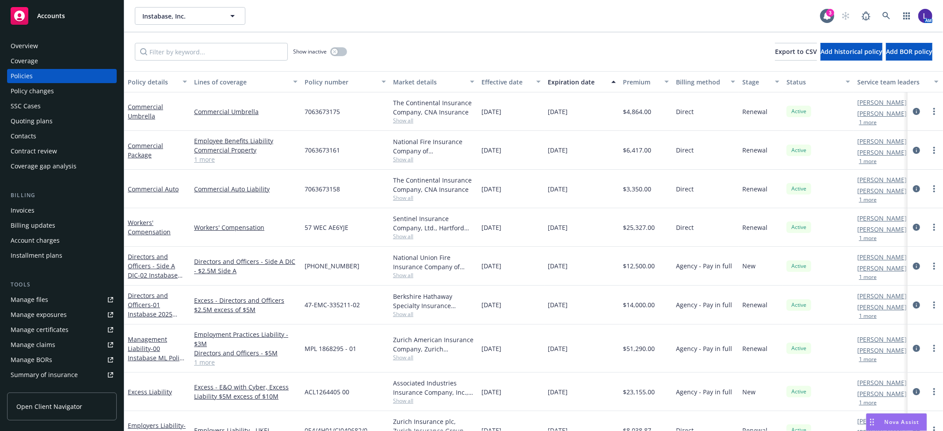
click at [867, 124] on button "1 more" at bounding box center [868, 122] width 18 height 5
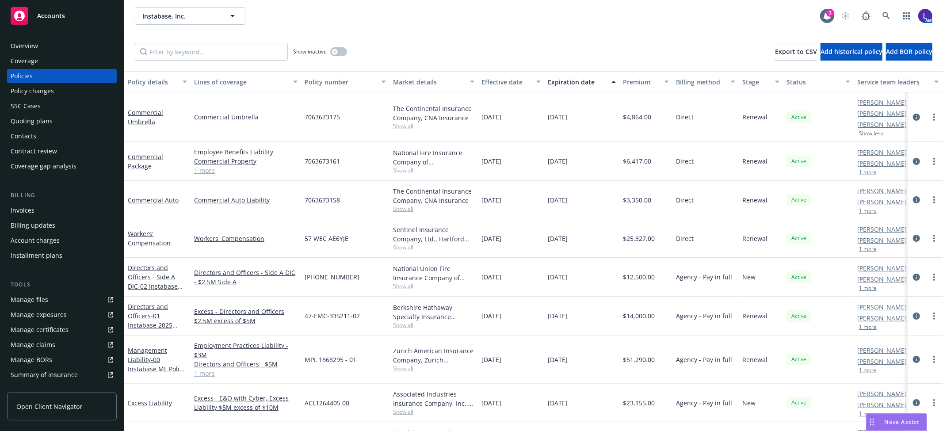
click at [868, 171] on button "1 more" at bounding box center [868, 172] width 18 height 5
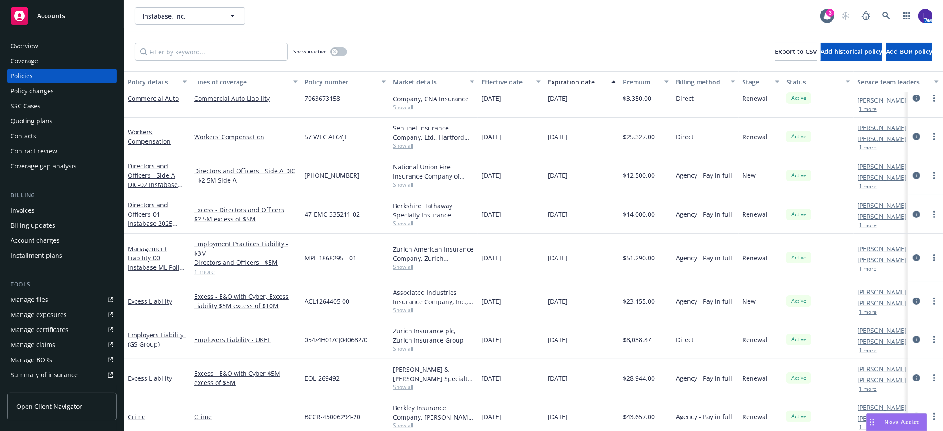
scroll to position [135, 0]
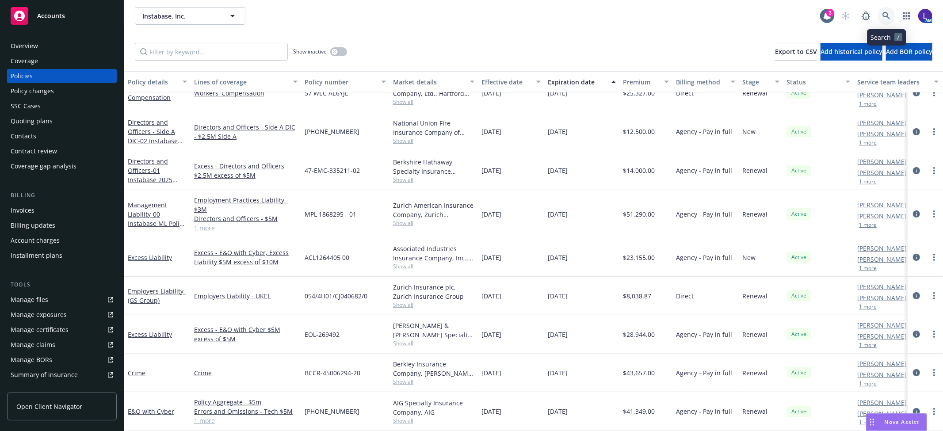
click at [890, 14] on icon at bounding box center [886, 16] width 8 height 8
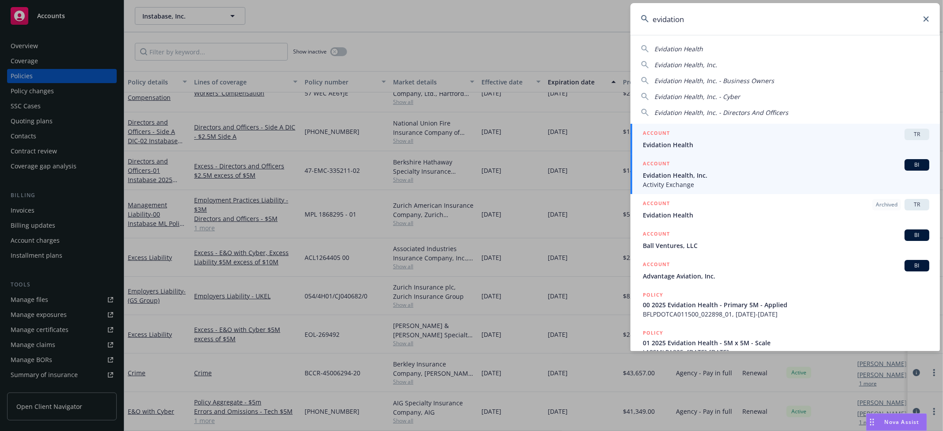
type input "evidation"
click at [671, 174] on span "Evidation Health, Inc." at bounding box center [786, 175] width 286 height 9
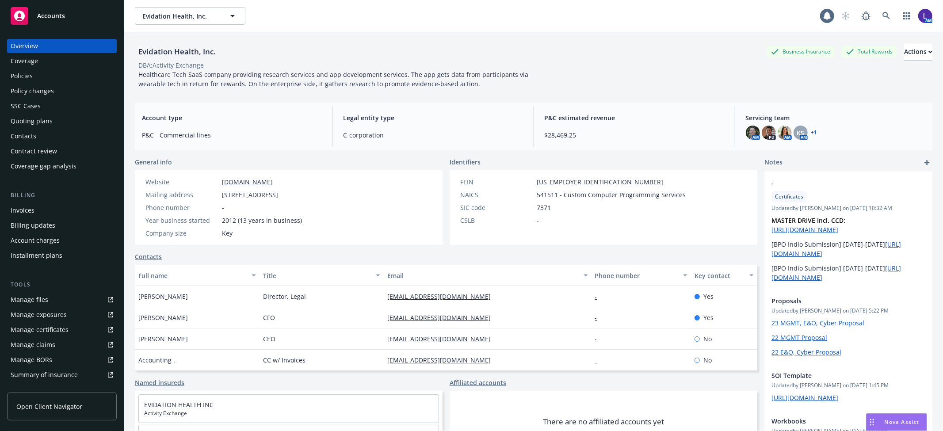
click at [37, 71] on div "Policies" at bounding box center [62, 76] width 103 height 14
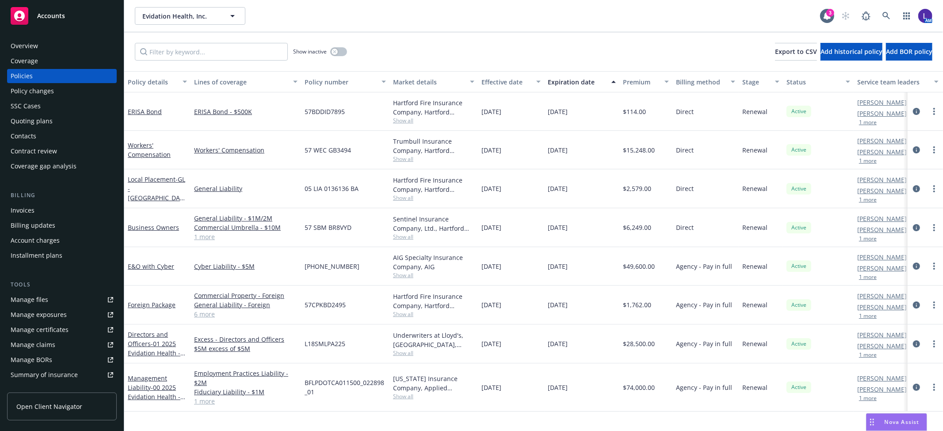
click at [864, 122] on button "1 more" at bounding box center [868, 122] width 18 height 5
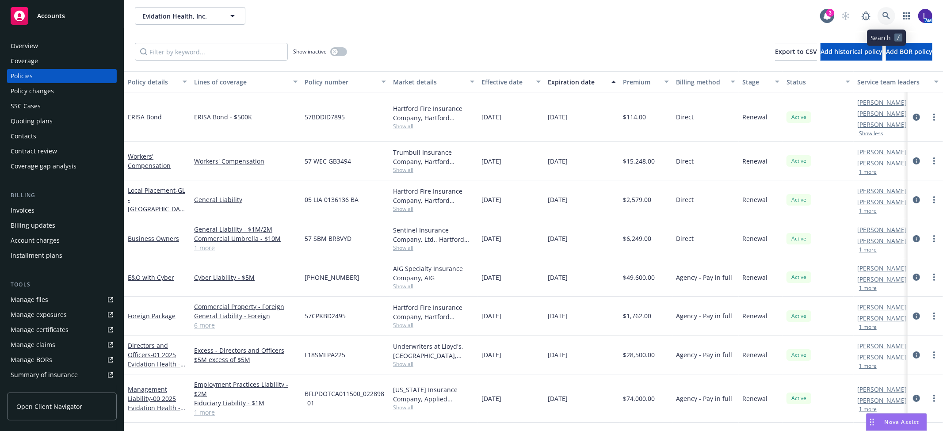
click at [887, 12] on icon at bounding box center [886, 16] width 8 height 8
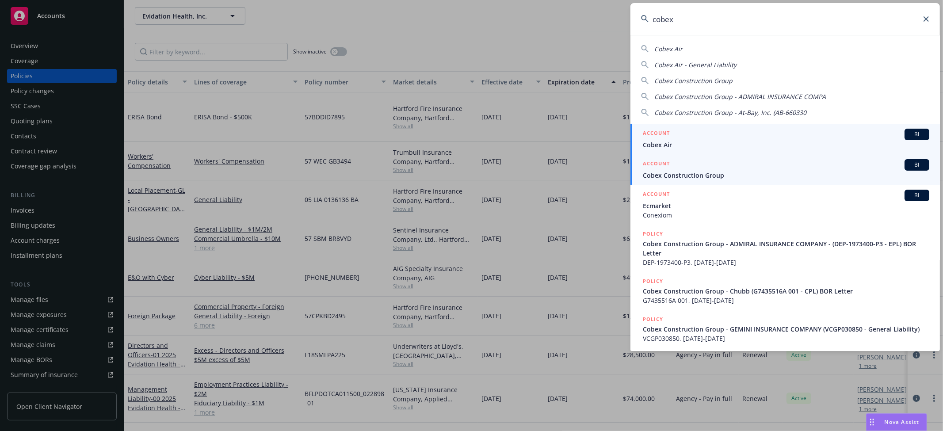
type input "cobex"
click at [679, 174] on span "Cobex Construction Group" at bounding box center [786, 175] width 286 height 9
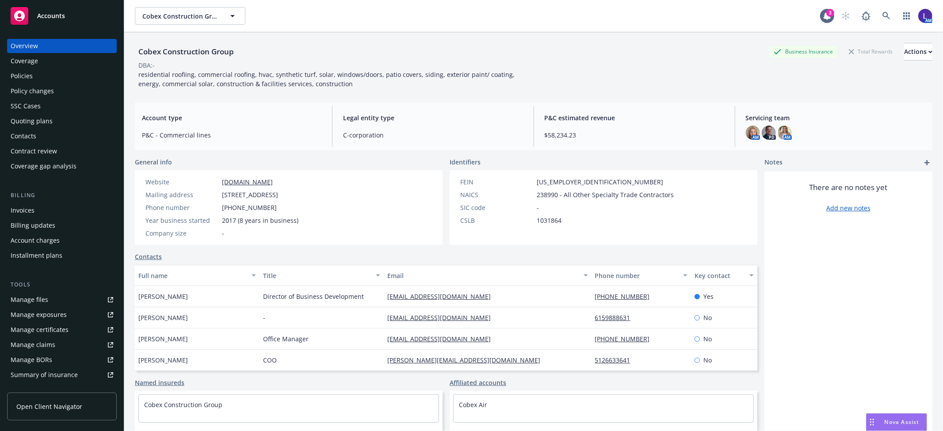
click at [23, 73] on div "Policies" at bounding box center [22, 76] width 22 height 14
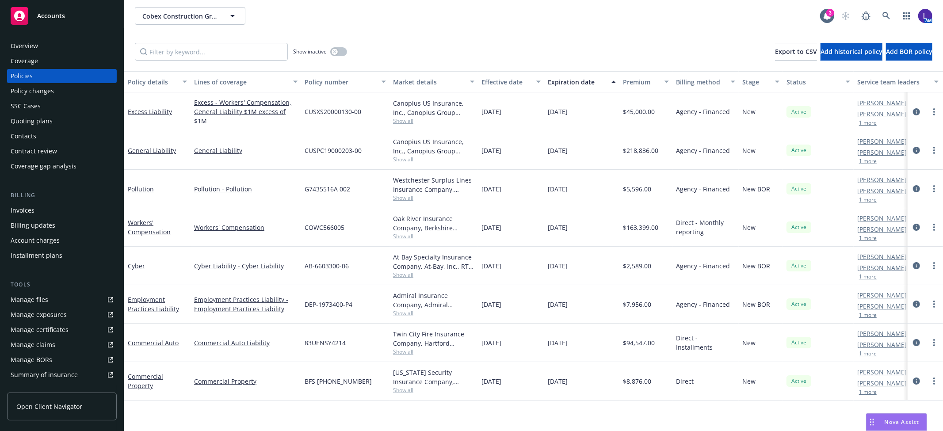
click at [873, 122] on button "1 more" at bounding box center [868, 122] width 18 height 5
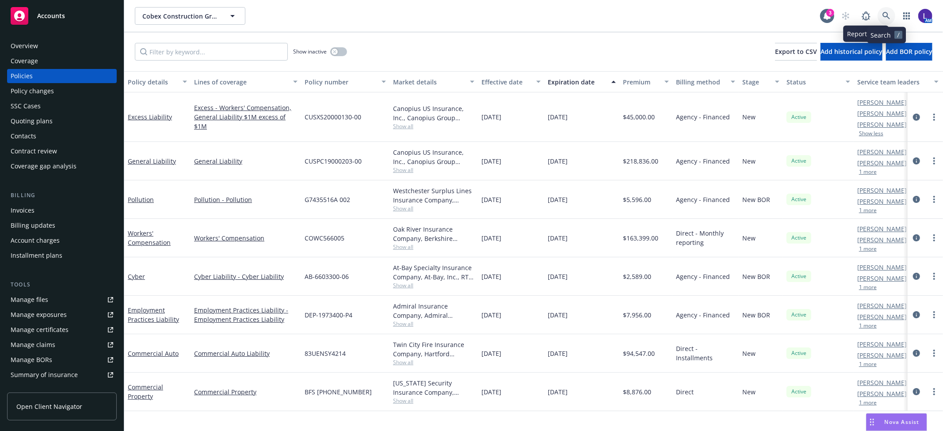
click at [886, 14] on icon at bounding box center [886, 16] width 8 height 8
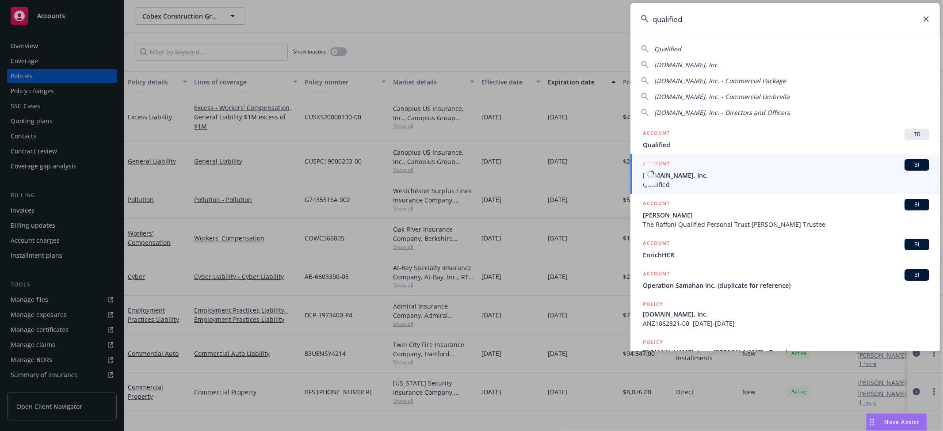
type input "qualified"
click at [671, 179] on span "[DOMAIN_NAME], Inc." at bounding box center [786, 175] width 286 height 9
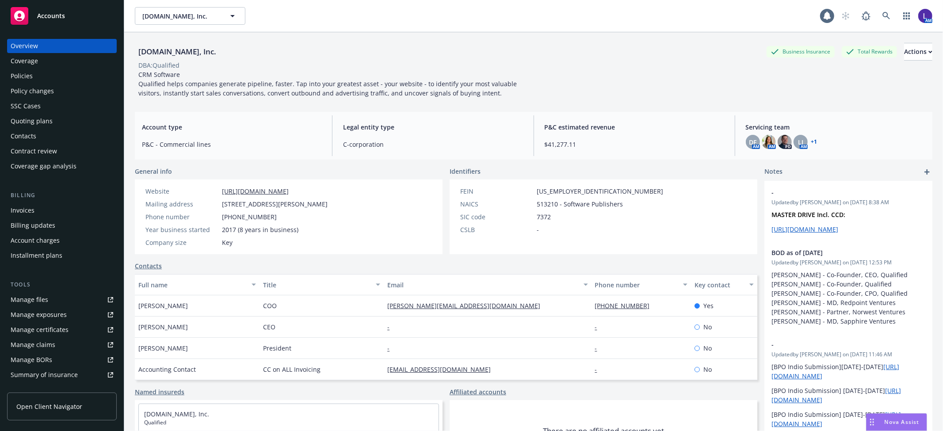
click at [19, 76] on div "Policies" at bounding box center [22, 76] width 22 height 14
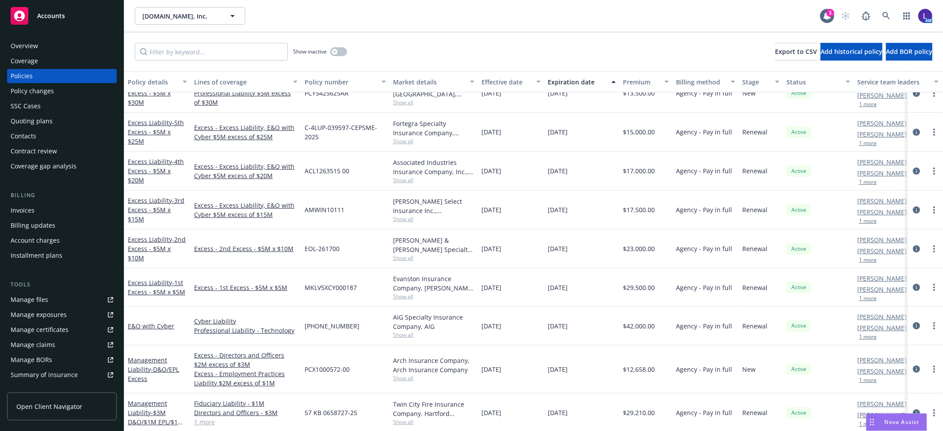
scroll to position [172, 0]
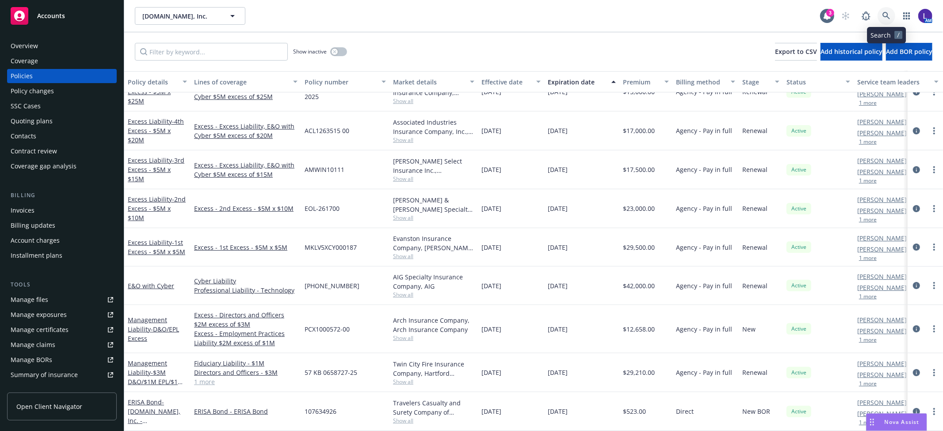
click at [882, 14] on icon at bounding box center [886, 16] width 8 height 8
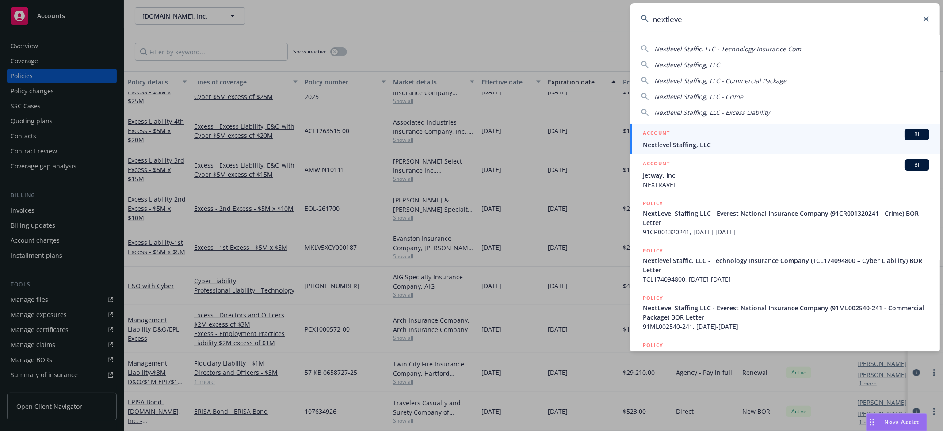
type input "nextlevel"
click at [696, 141] on span "Nextlevel Staffing, LLC" at bounding box center [786, 144] width 286 height 9
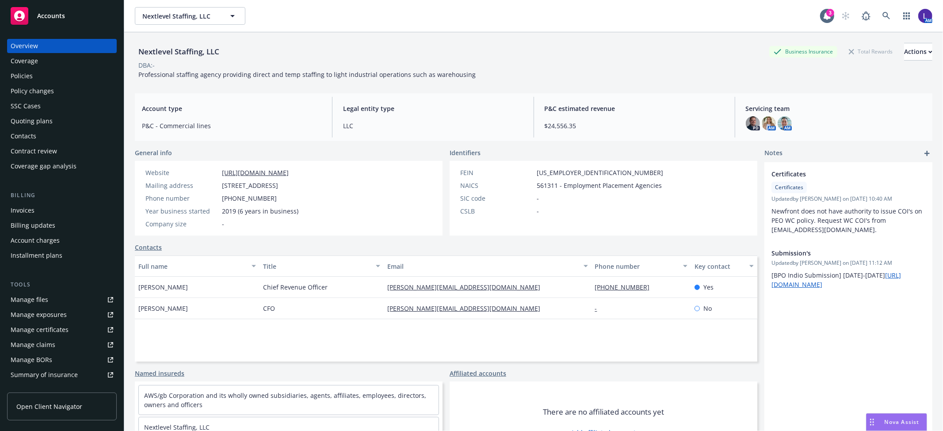
click at [29, 76] on div "Policies" at bounding box center [22, 76] width 22 height 14
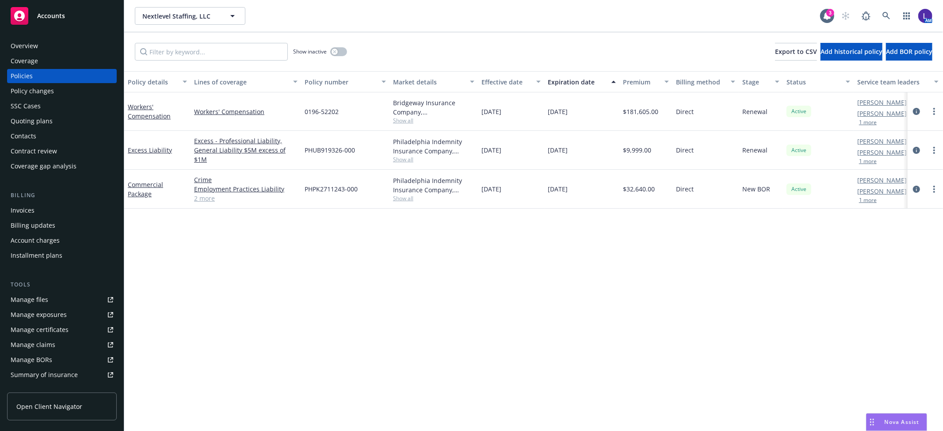
click at [864, 124] on button "1 more" at bounding box center [868, 122] width 18 height 5
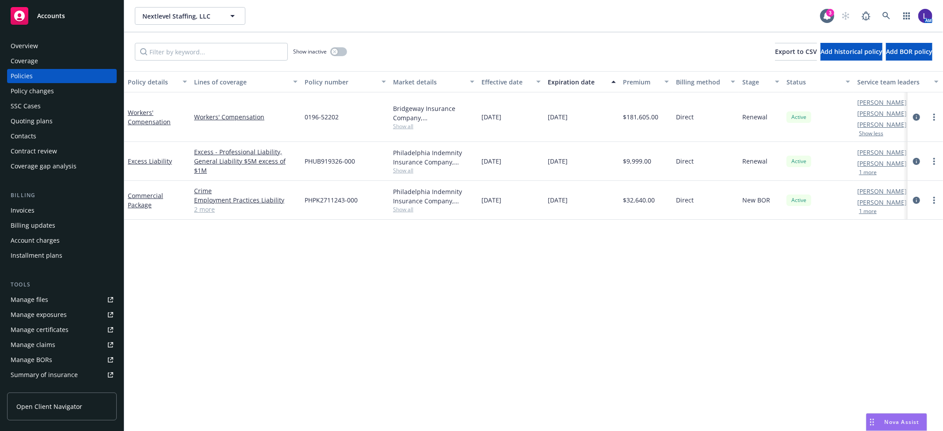
click at [864, 170] on button "1 more" at bounding box center [868, 172] width 18 height 5
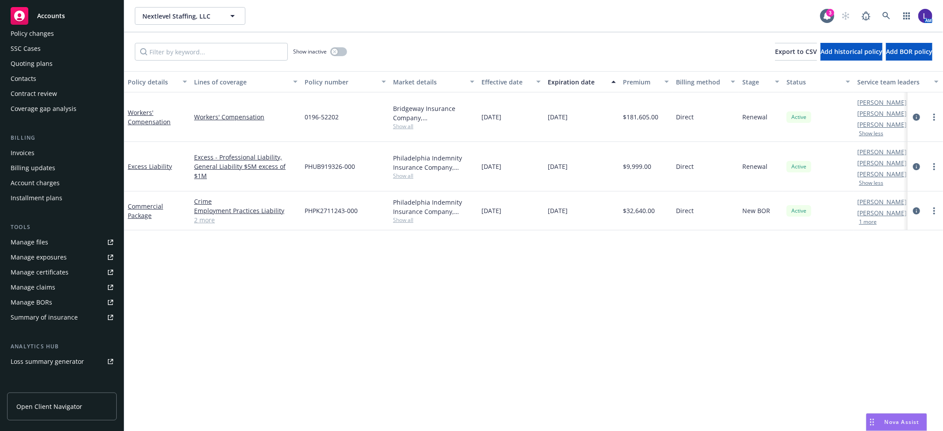
scroll to position [145, 0]
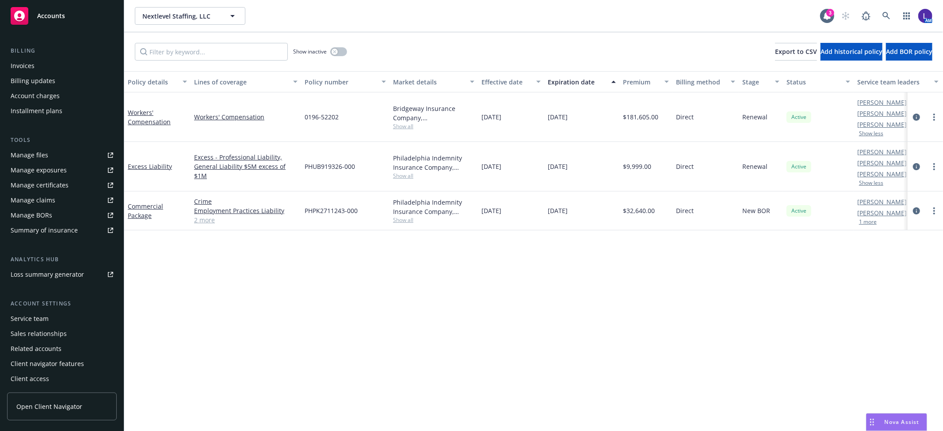
click at [37, 315] on div "Service team" at bounding box center [30, 319] width 38 height 14
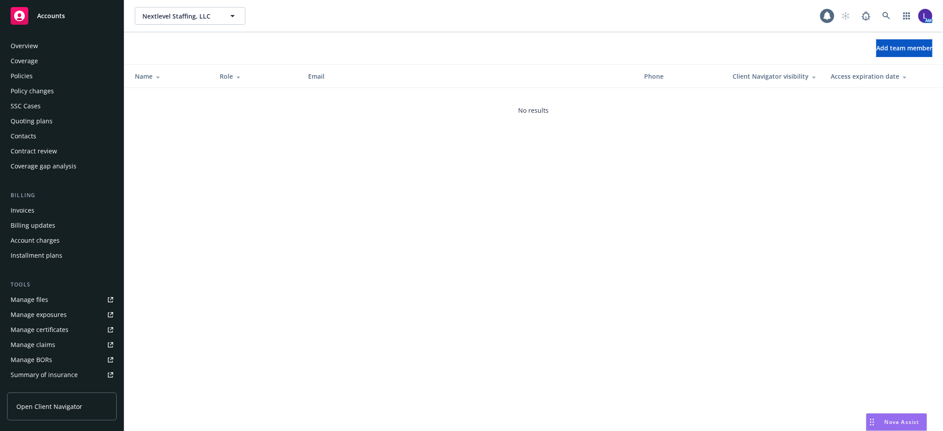
scroll to position [145, 0]
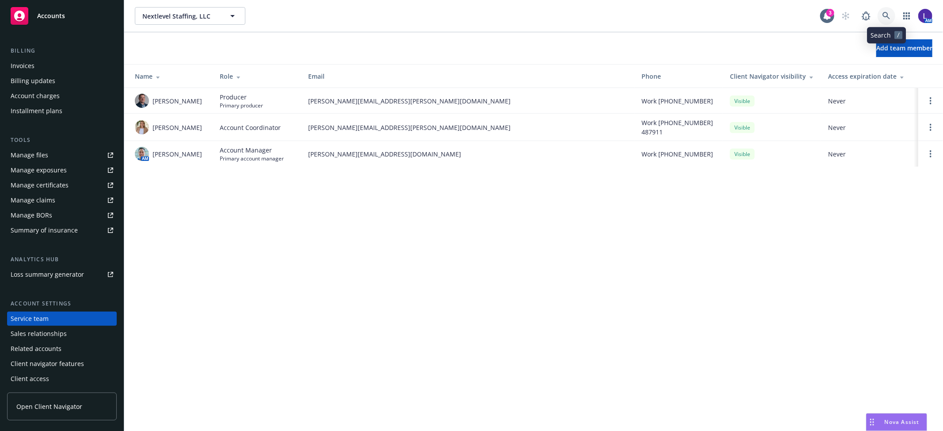
click at [887, 15] on icon at bounding box center [886, 16] width 8 height 8
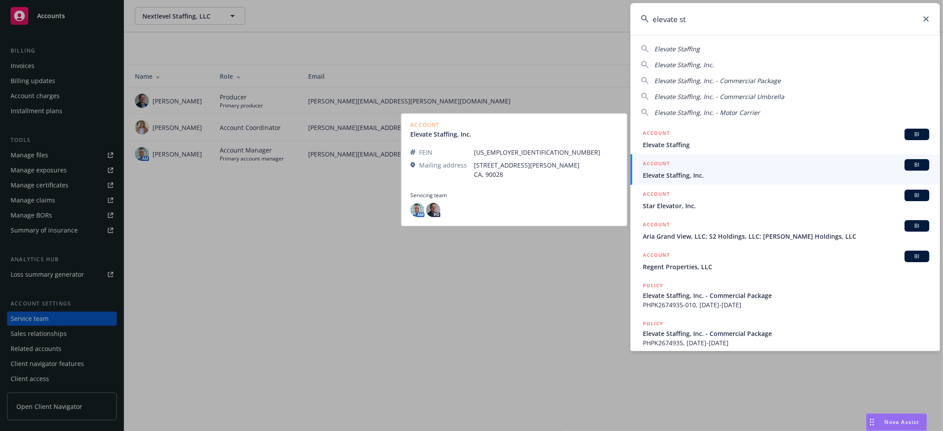
type input "elevate st"
click at [668, 168] on h5 "ACCOUNT" at bounding box center [656, 164] width 27 height 11
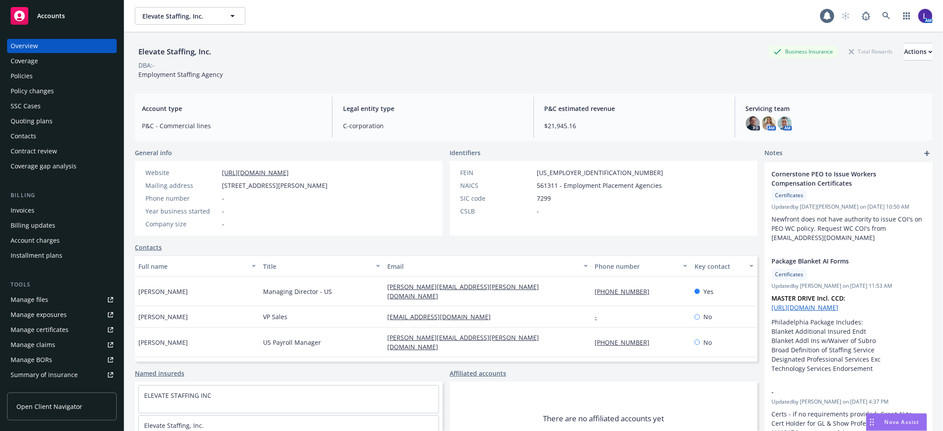
click at [25, 79] on div "Policies" at bounding box center [22, 76] width 22 height 14
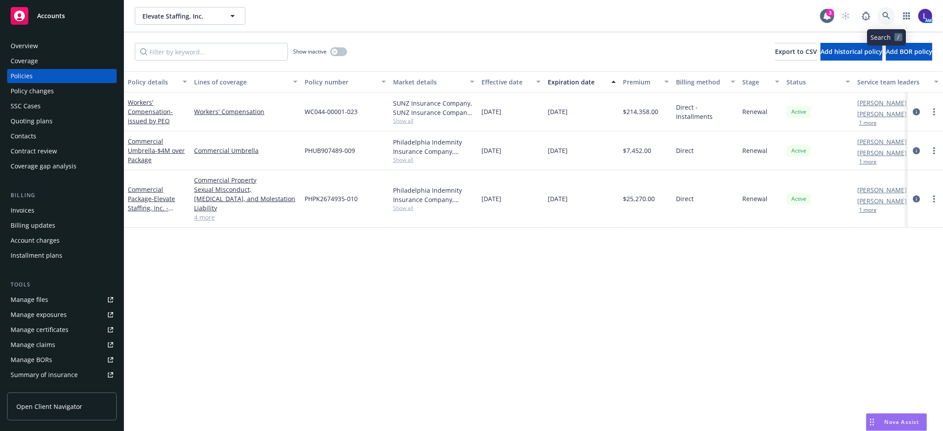
click at [881, 17] on link at bounding box center [887, 16] width 18 height 18
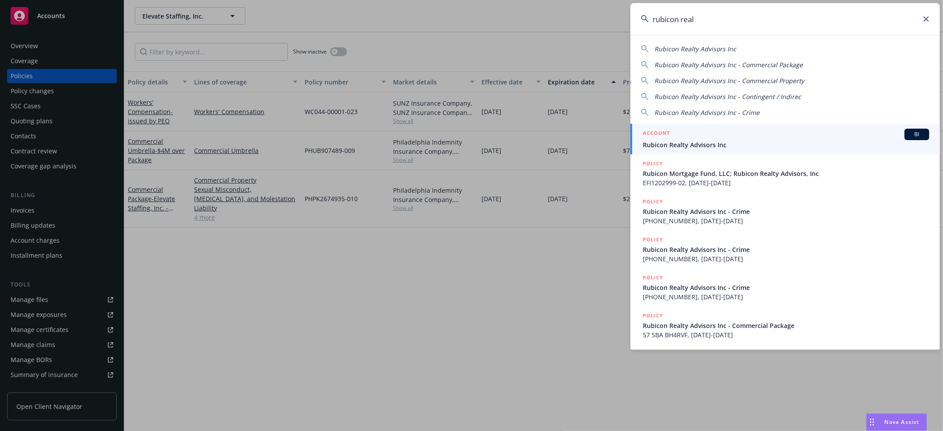
type input "rubicon real"
click at [674, 130] on div "ACCOUNT BI" at bounding box center [786, 134] width 286 height 11
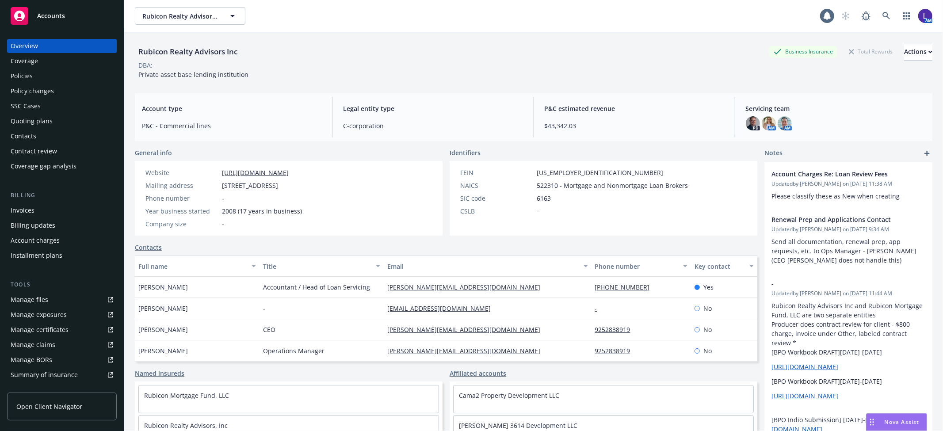
click at [33, 71] on div "Policies" at bounding box center [62, 76] width 103 height 14
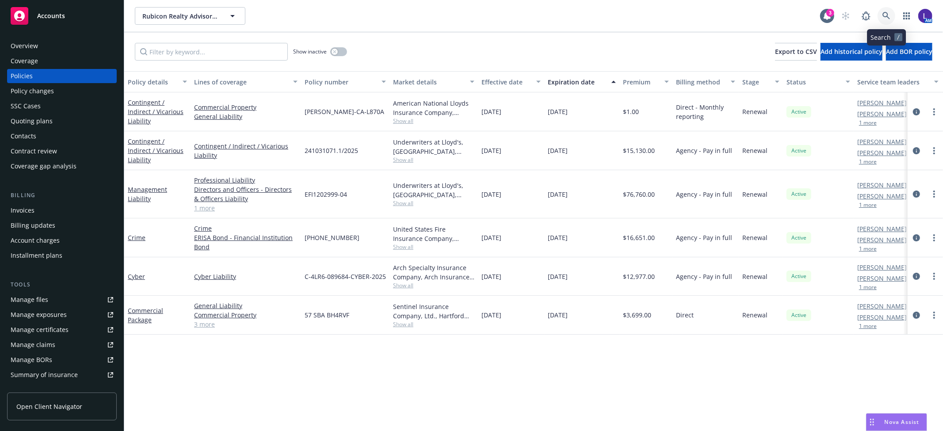
click at [879, 16] on link at bounding box center [887, 16] width 18 height 18
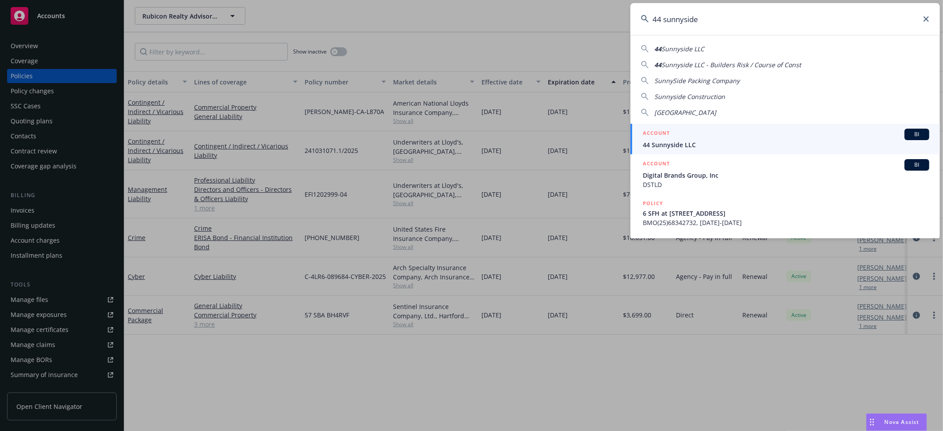
type input "44 sunnyside"
click at [666, 143] on span "44 Sunnyside LLC" at bounding box center [786, 144] width 286 height 9
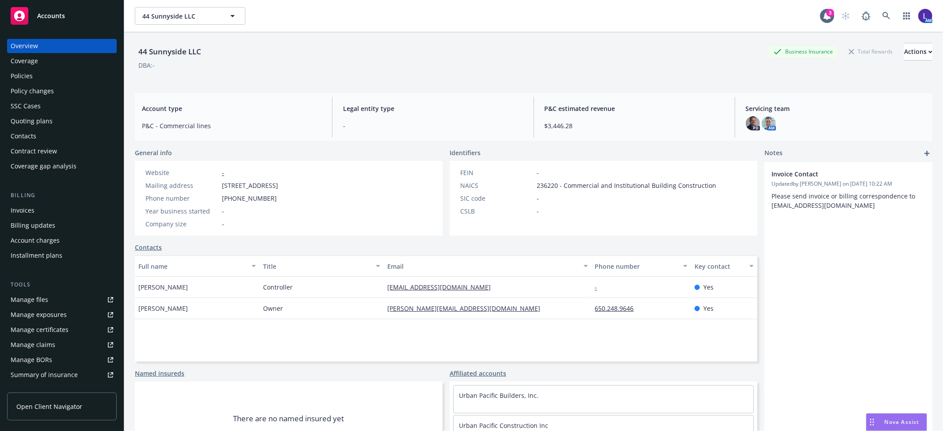
click at [19, 72] on div "Policies" at bounding box center [22, 76] width 22 height 14
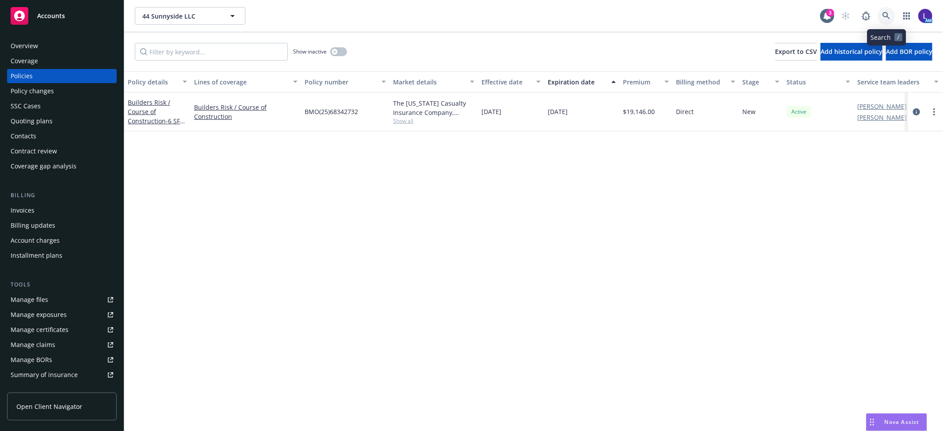
click at [882, 16] on icon at bounding box center [886, 16] width 8 height 8
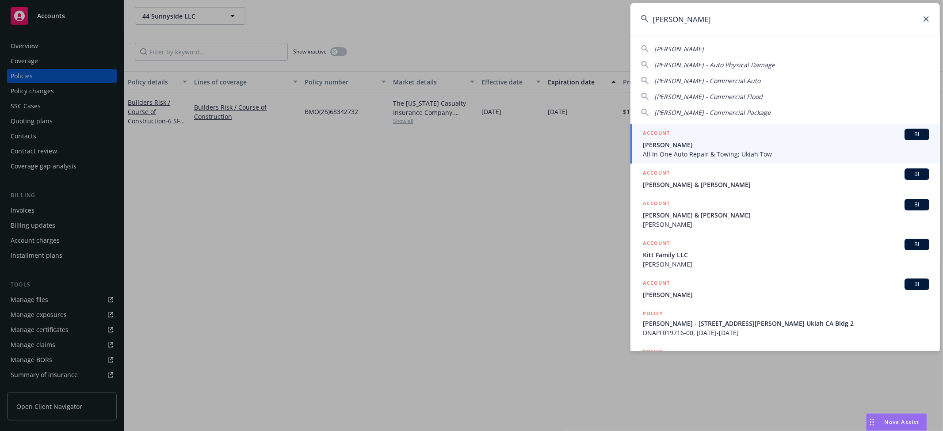
type input "[PERSON_NAME]"
click at [680, 140] on span "[PERSON_NAME]" at bounding box center [786, 144] width 286 height 9
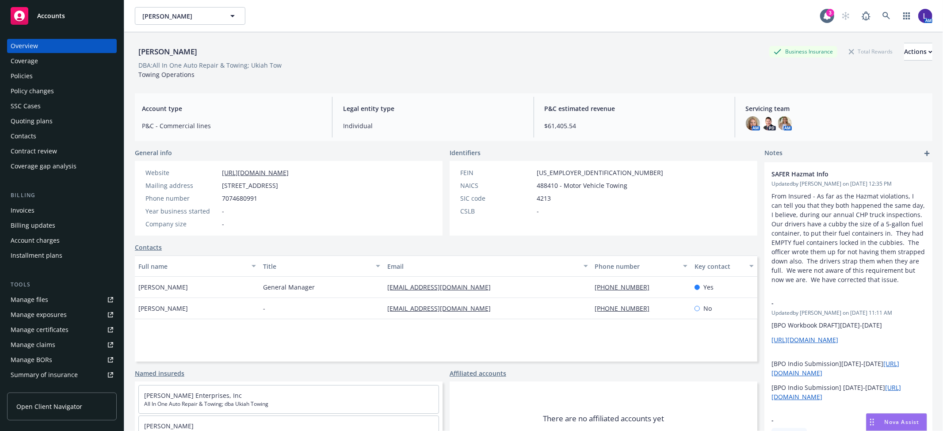
click at [27, 73] on div "Policies" at bounding box center [22, 76] width 22 height 14
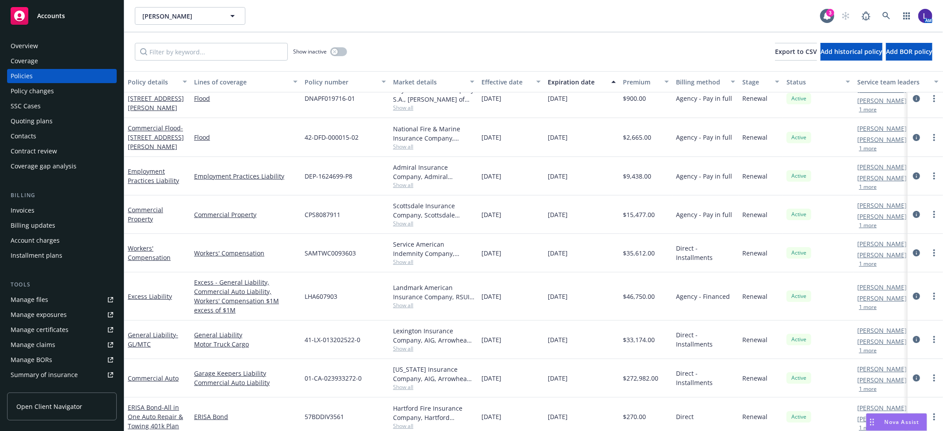
scroll to position [16, 0]
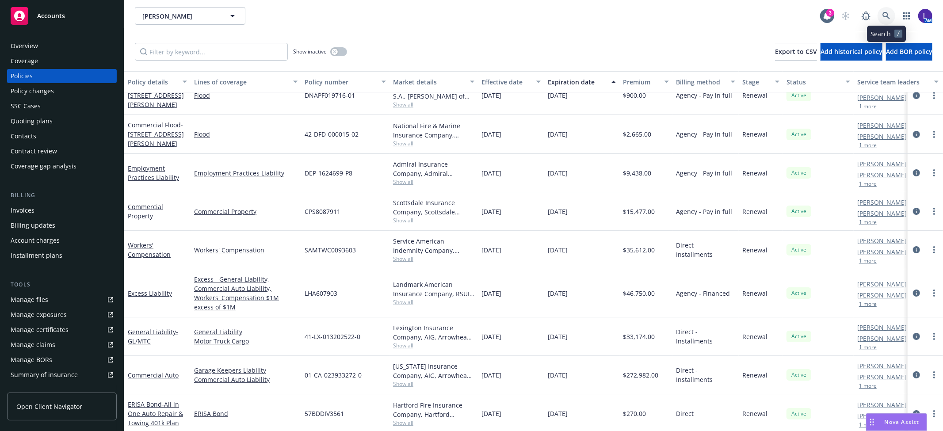
click at [879, 14] on link at bounding box center [887, 16] width 18 height 18
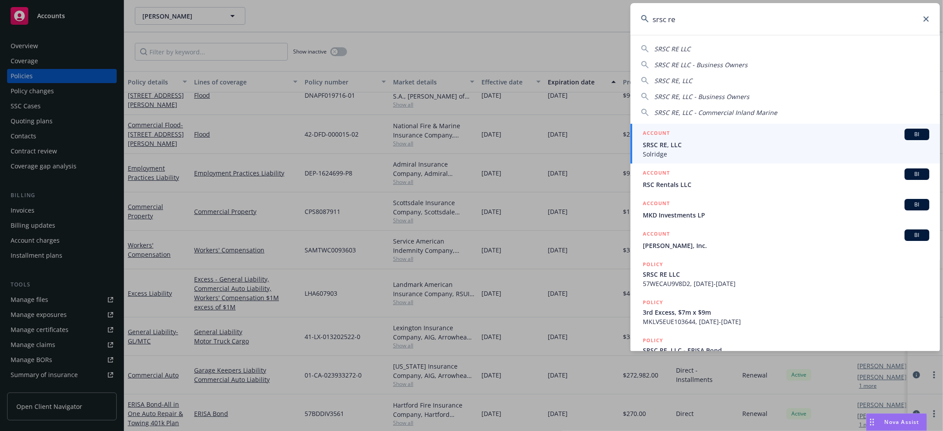
type input "srsc re"
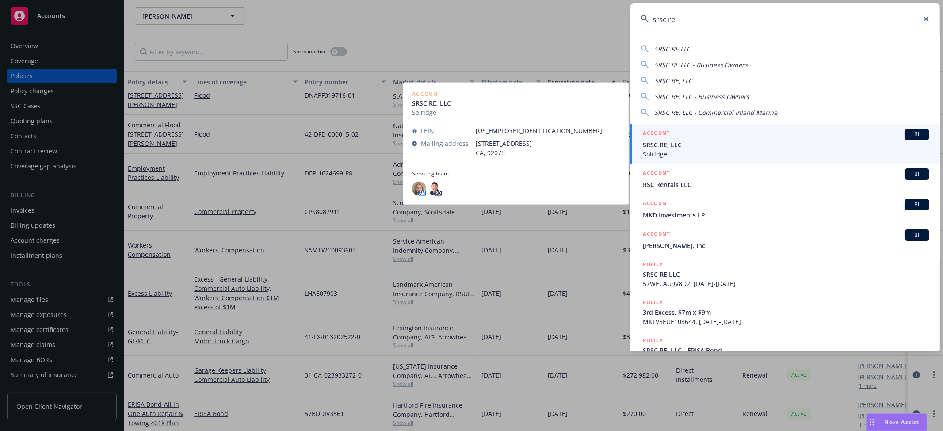
click at [671, 157] on span "Solridge" at bounding box center [786, 153] width 286 height 9
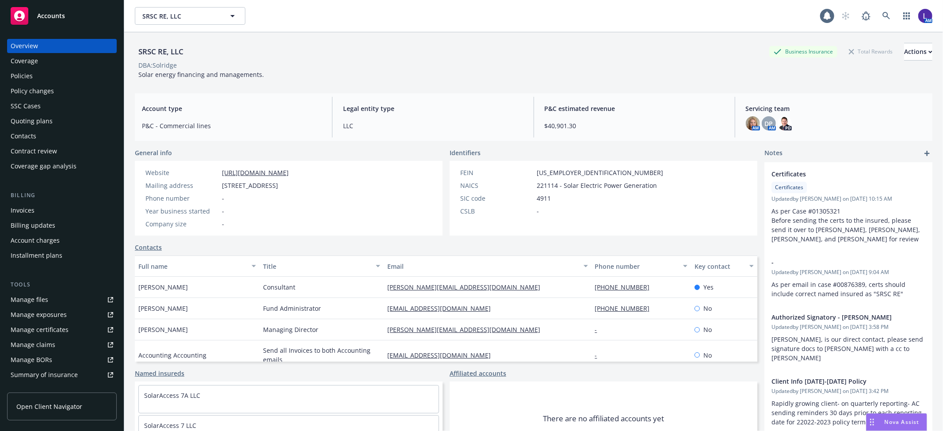
click at [55, 73] on div "Policies" at bounding box center [62, 76] width 103 height 14
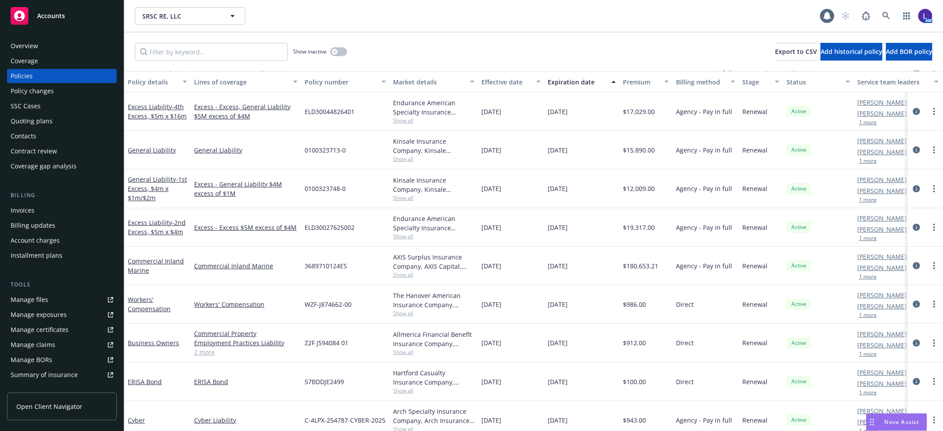
scroll to position [54, 0]
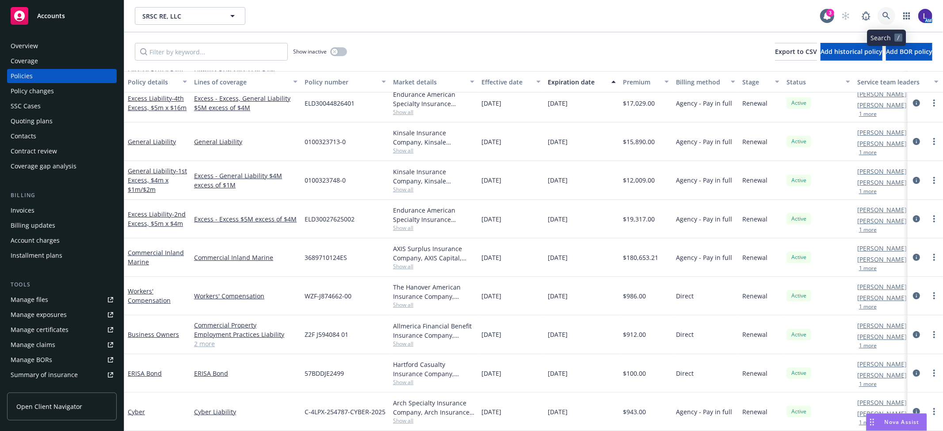
click at [885, 14] on icon at bounding box center [886, 16] width 8 height 8
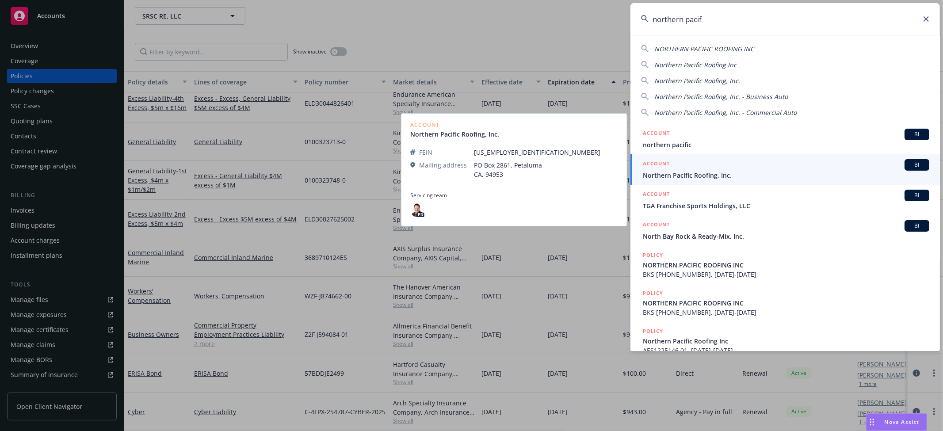
type input "northern pacif"
click at [681, 175] on span "Northern Pacific Roofing, Inc." at bounding box center [786, 175] width 286 height 9
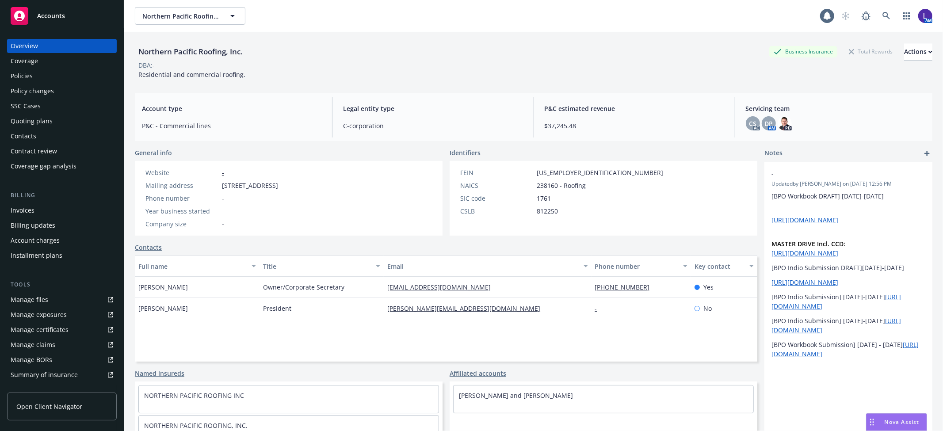
click at [31, 73] on div "Policies" at bounding box center [22, 76] width 22 height 14
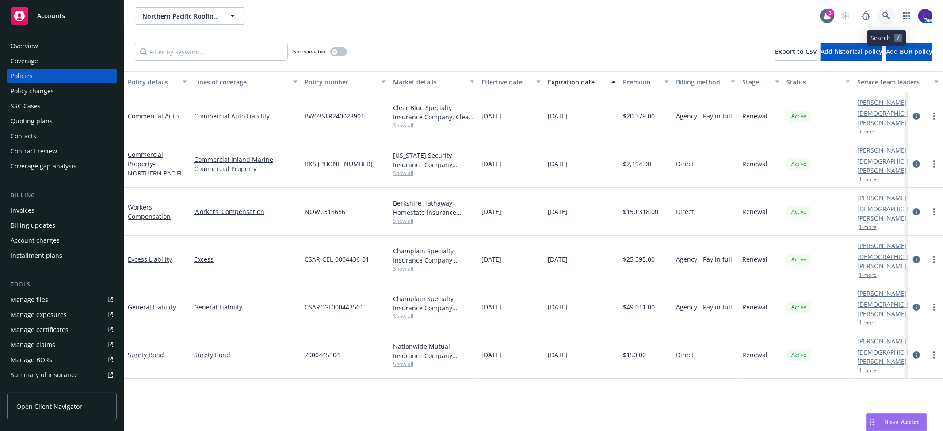
click at [886, 9] on link at bounding box center [887, 16] width 18 height 18
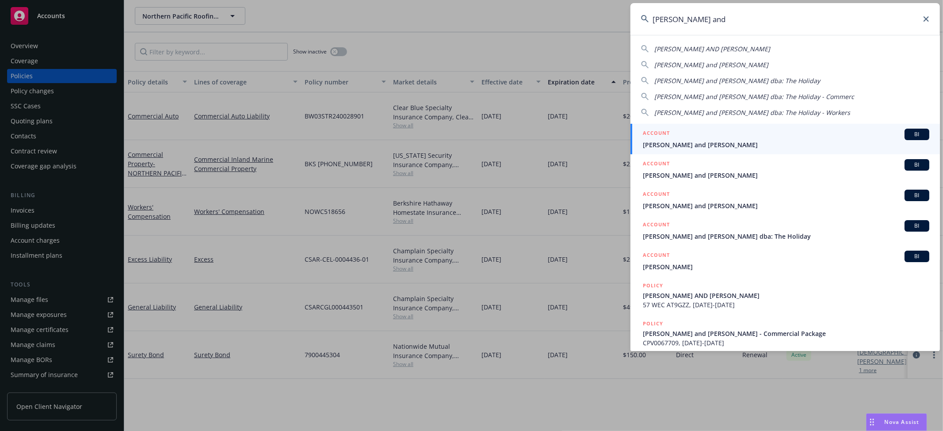
type input "[PERSON_NAME] and"
click at [673, 133] on div "ACCOUNT BI" at bounding box center [786, 134] width 286 height 11
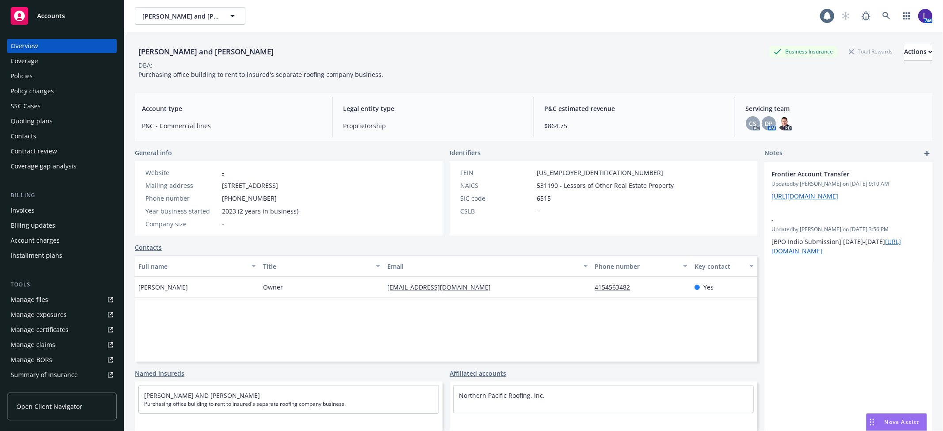
click at [27, 73] on div "Policies" at bounding box center [22, 76] width 22 height 14
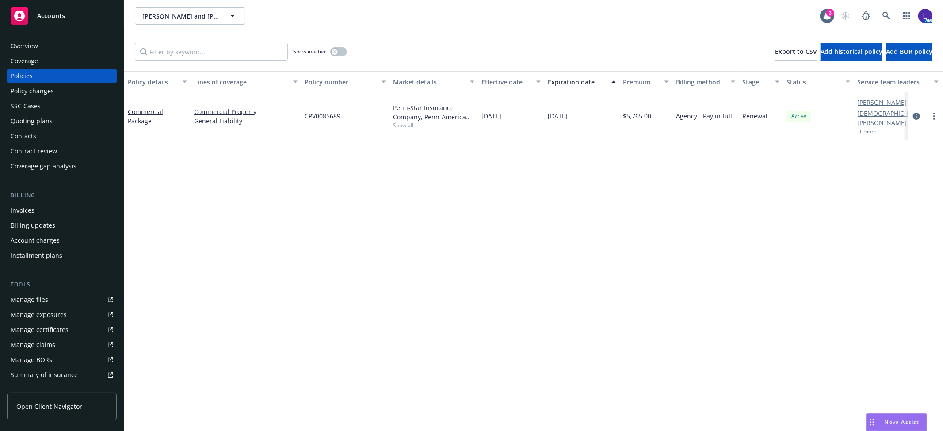
click at [868, 129] on button "1 more" at bounding box center [868, 131] width 18 height 5
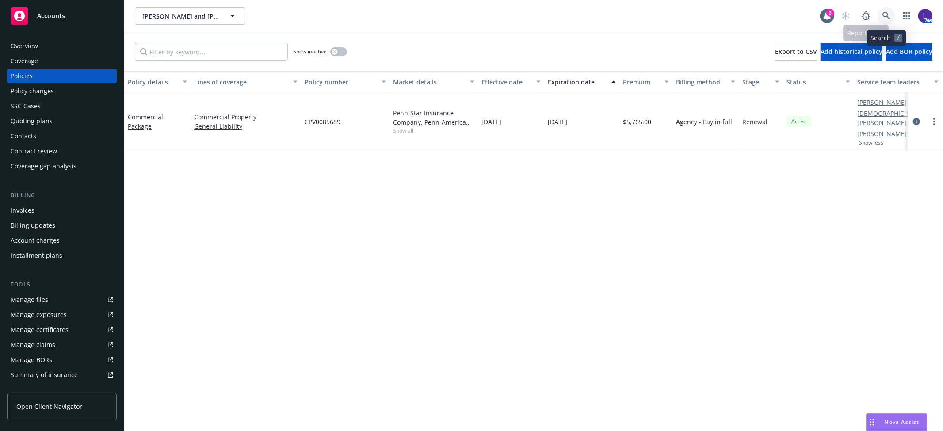
click at [885, 12] on icon at bounding box center [886, 16] width 8 height 8
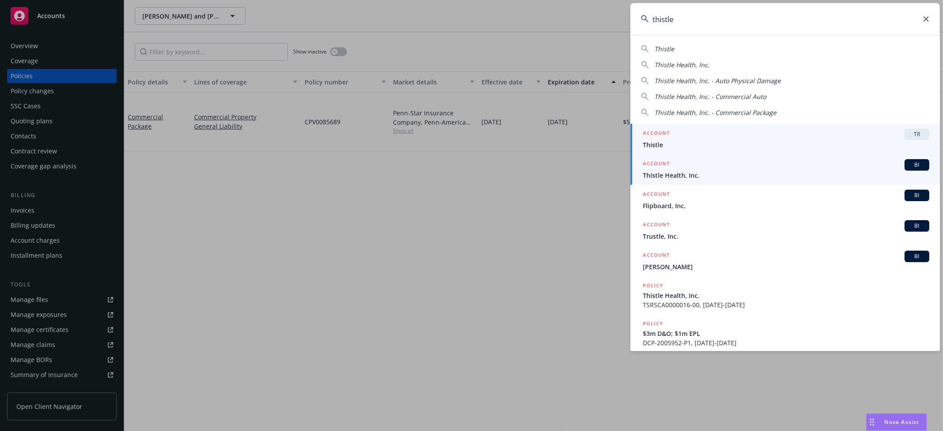
type input "thistle"
click at [725, 163] on div "ACCOUNT BI" at bounding box center [786, 164] width 286 height 11
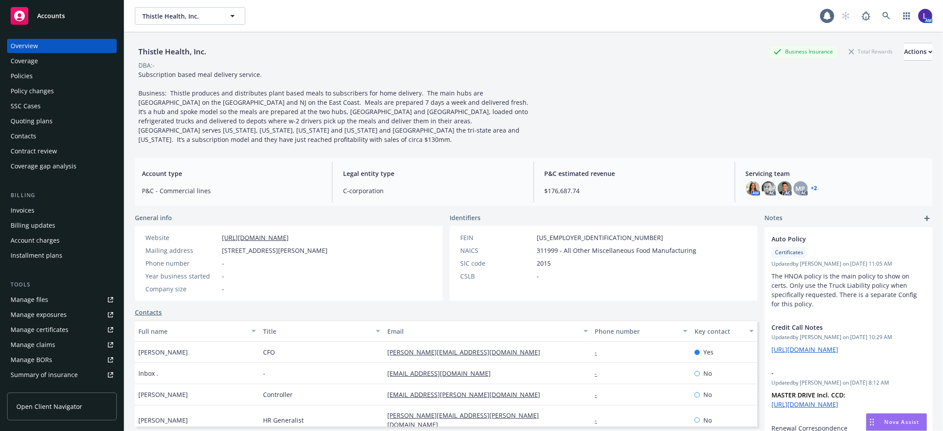
click at [61, 73] on div "Policies" at bounding box center [62, 76] width 103 height 14
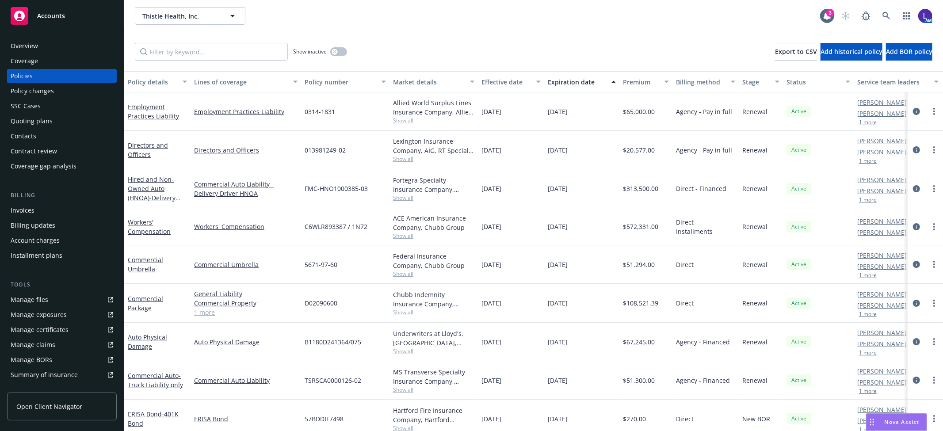
click at [868, 123] on button "1 more" at bounding box center [868, 122] width 18 height 5
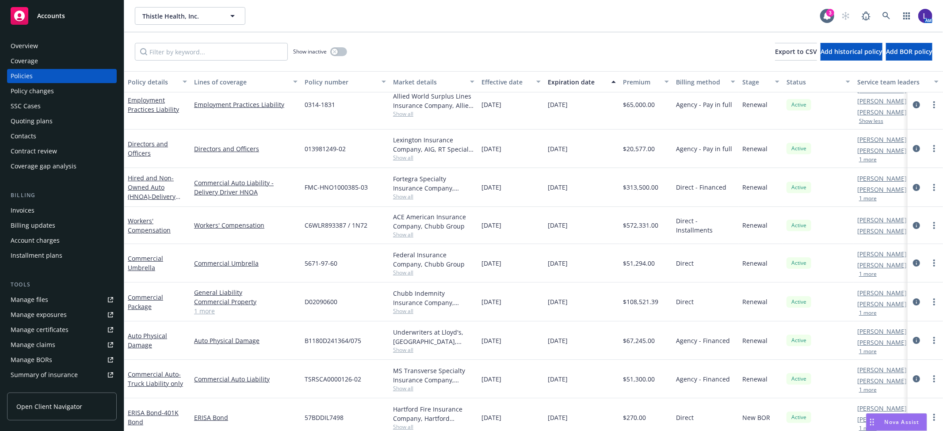
scroll to position [25, 0]
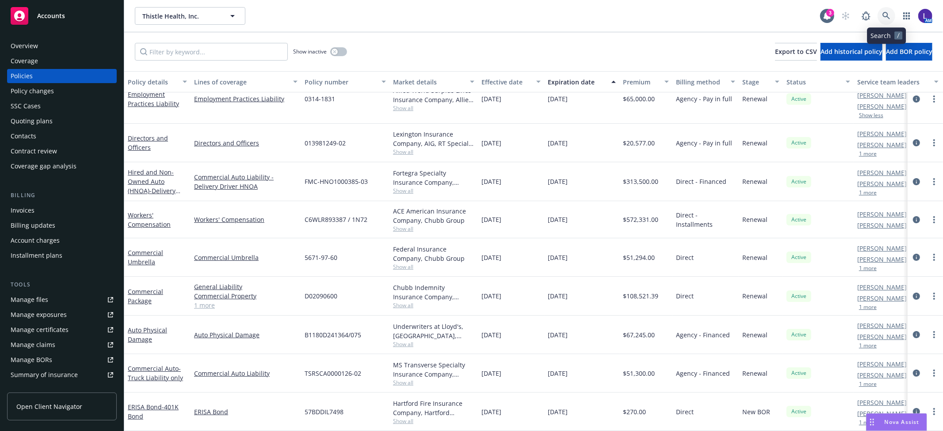
click at [892, 19] on link at bounding box center [887, 16] width 18 height 18
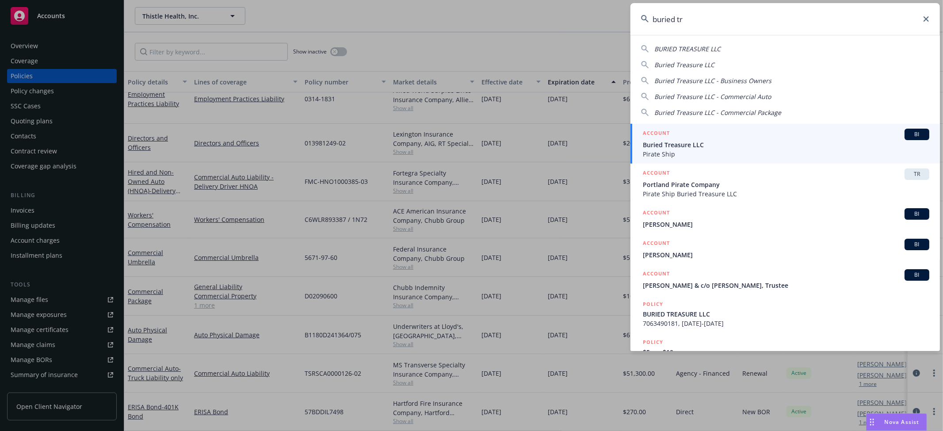
type input "buried tr"
click at [682, 148] on span "Buried Treasure LLC" at bounding box center [786, 144] width 286 height 9
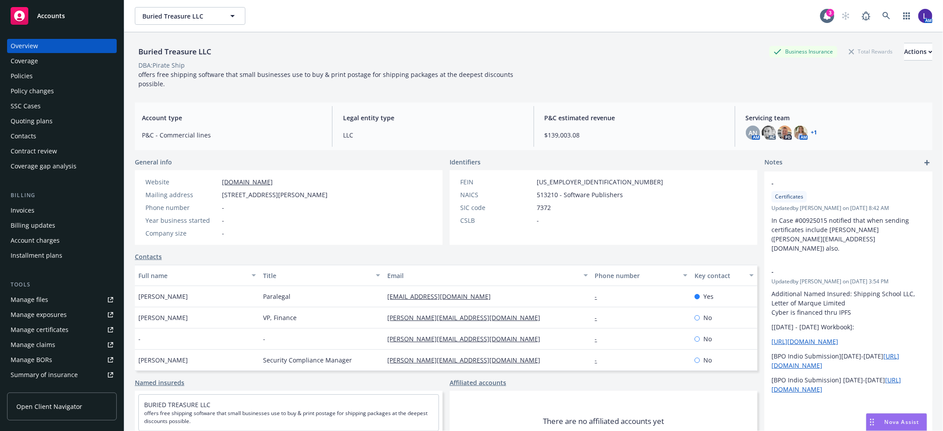
click at [15, 76] on div "Policies" at bounding box center [22, 76] width 22 height 14
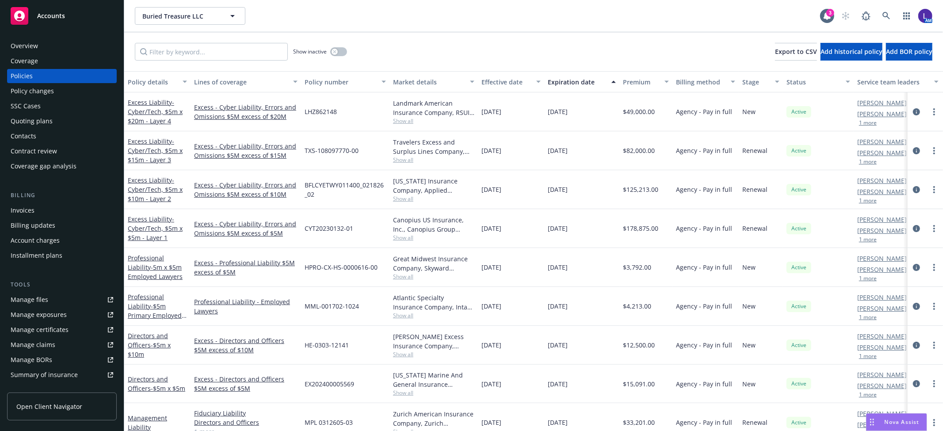
click at [868, 122] on button "1 more" at bounding box center [868, 122] width 18 height 5
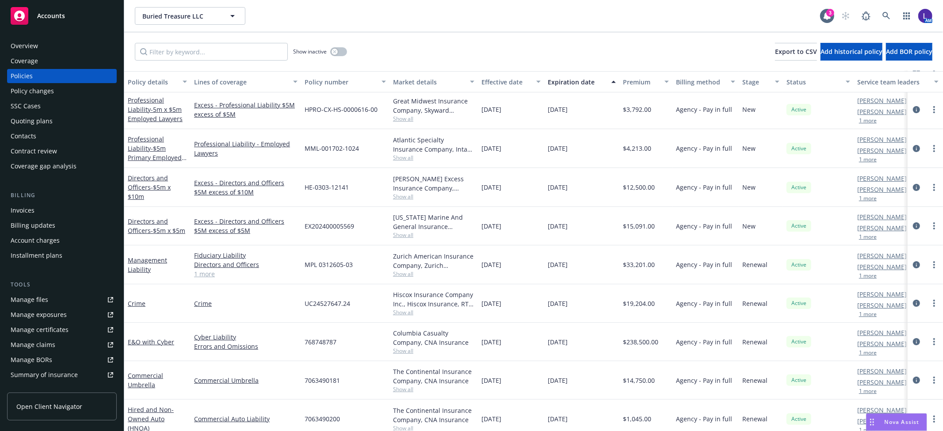
scroll to position [198, 0]
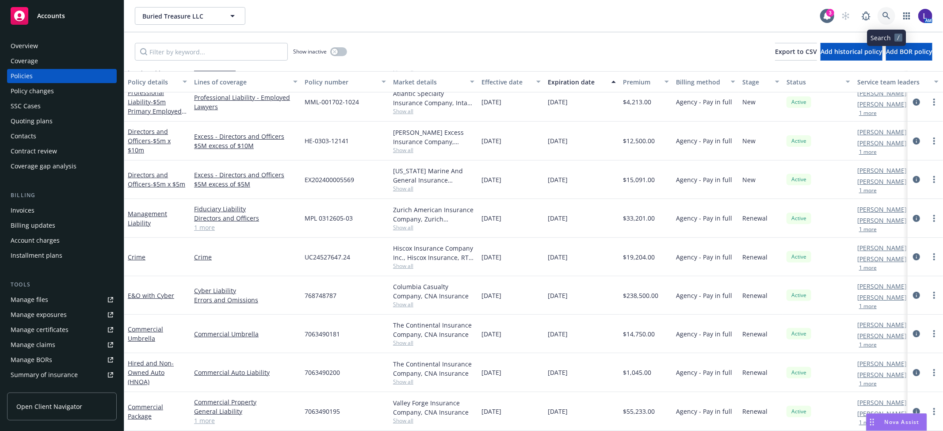
click at [883, 15] on icon at bounding box center [886, 16] width 8 height 8
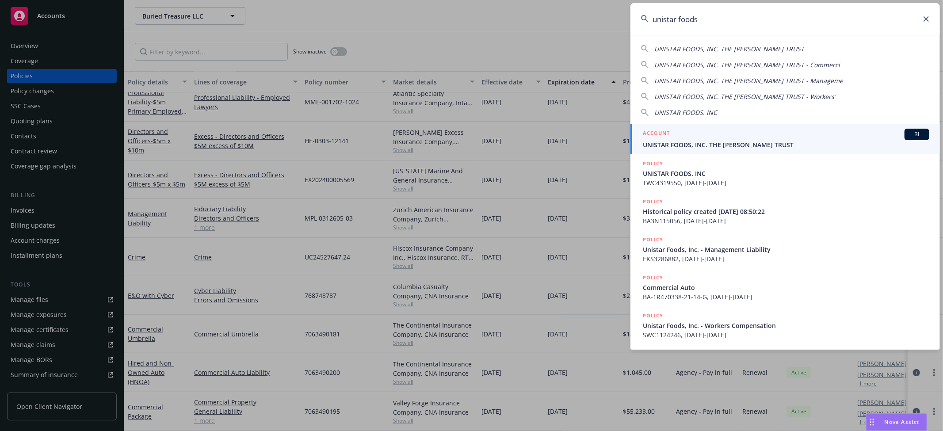
type input "unistar foods"
click at [721, 141] on span "UNISTAR FOODS, INC. THE [PERSON_NAME] TRUST" at bounding box center [786, 144] width 286 height 9
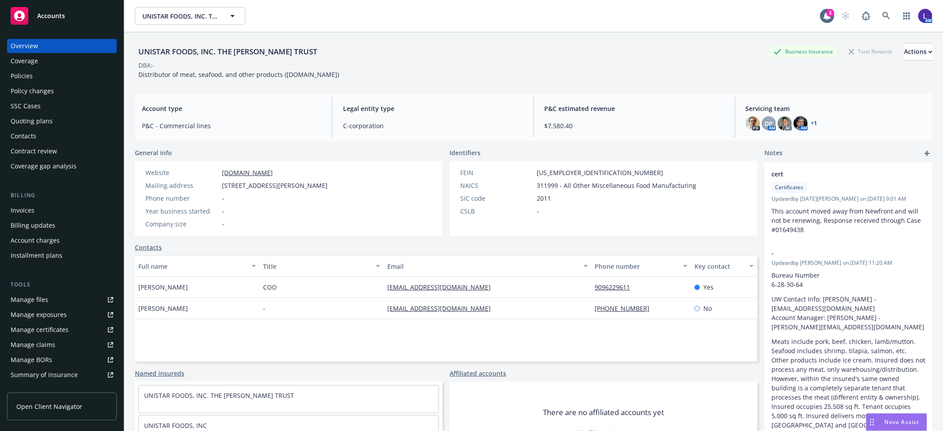
click at [21, 72] on div "Policies" at bounding box center [22, 76] width 22 height 14
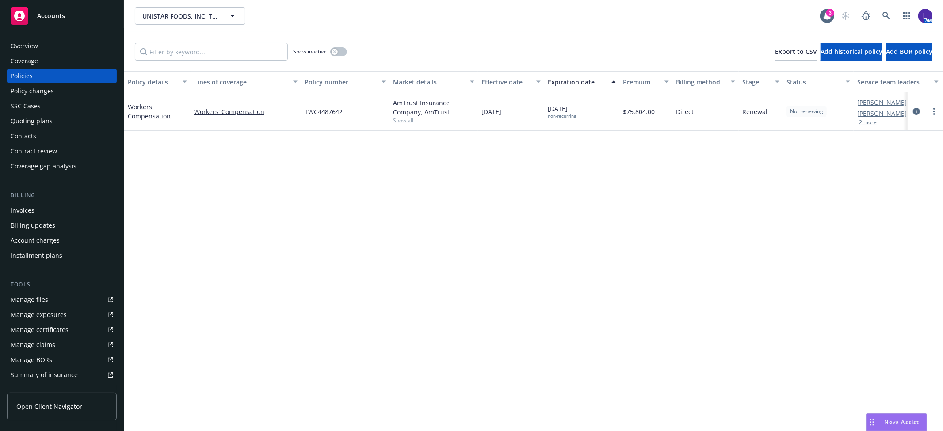
click at [872, 122] on button "2 more" at bounding box center [868, 122] width 18 height 5
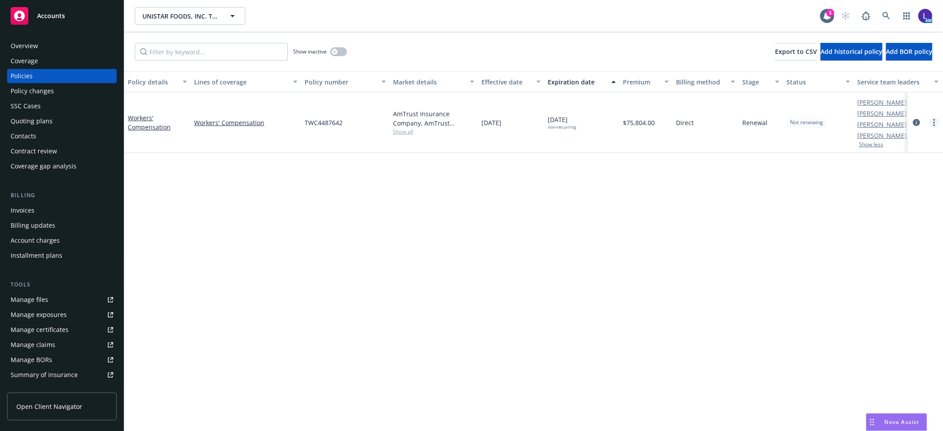
click at [933, 122] on icon "more" at bounding box center [934, 122] width 2 height 7
click at [750, 160] on div "Policy details Lines of coverage Policy number Market details Effective date Ex…" at bounding box center [533, 251] width 819 height 360
click at [915, 118] on link "circleInformation" at bounding box center [916, 122] width 11 height 11
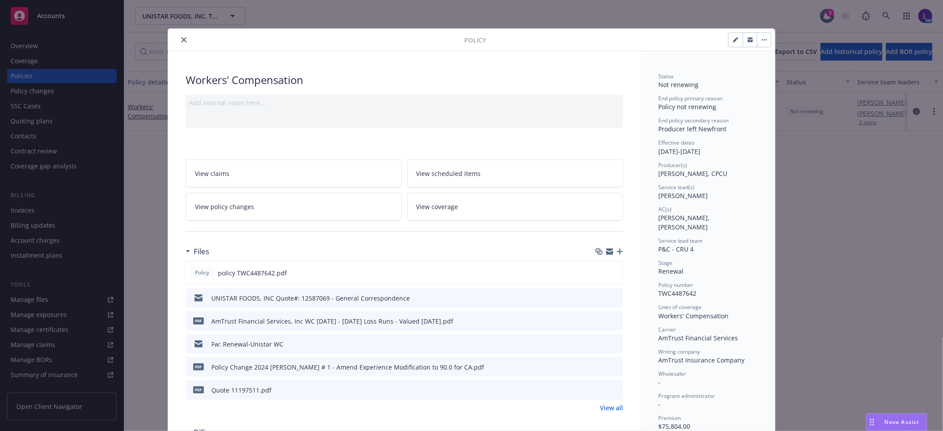
click at [729, 33] on button "button" at bounding box center [736, 40] width 14 height 14
select select "RENEWAL"
select select "12"
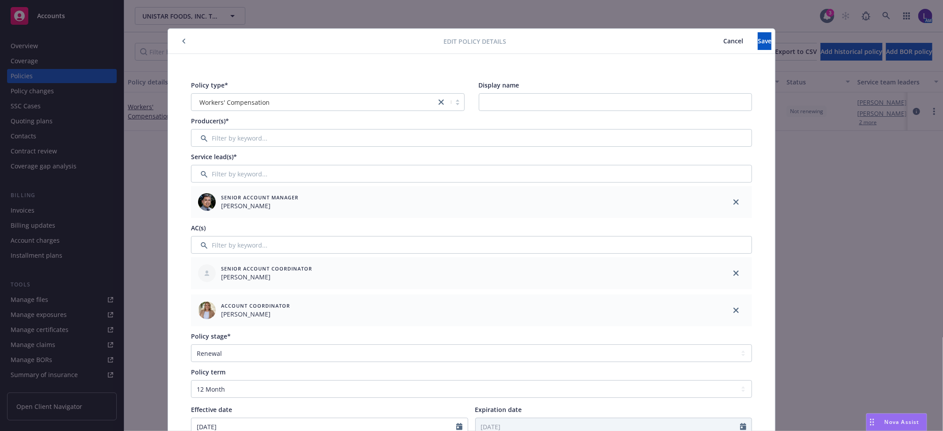
click at [725, 271] on div at bounding box center [736, 273] width 32 height 32
click at [732, 307] on link "close" at bounding box center [736, 310] width 11 height 11
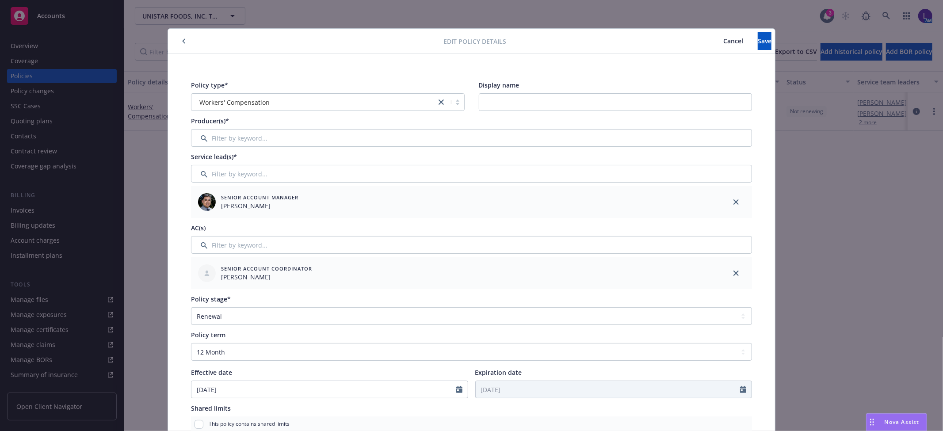
drag, startPoint x: 732, startPoint y: 276, endPoint x: 734, endPoint y: 270, distance: 6.6
click at [732, 276] on link "close" at bounding box center [736, 273] width 11 height 11
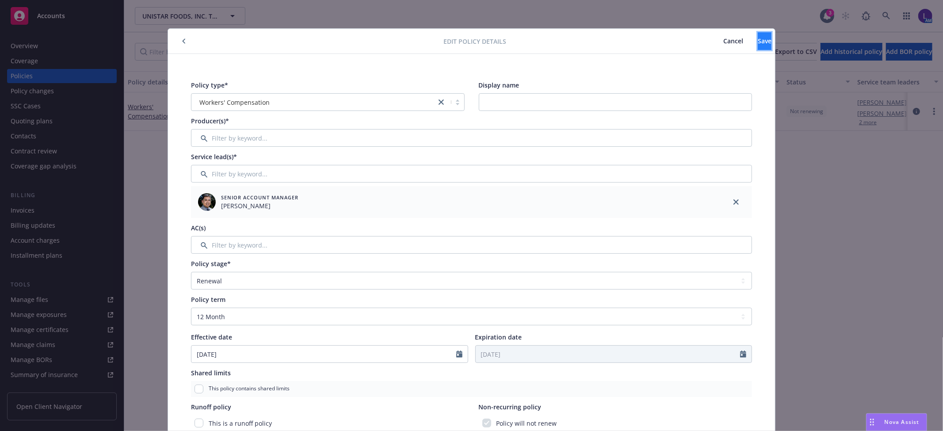
click at [758, 42] on span "Save" at bounding box center [765, 41] width 14 height 8
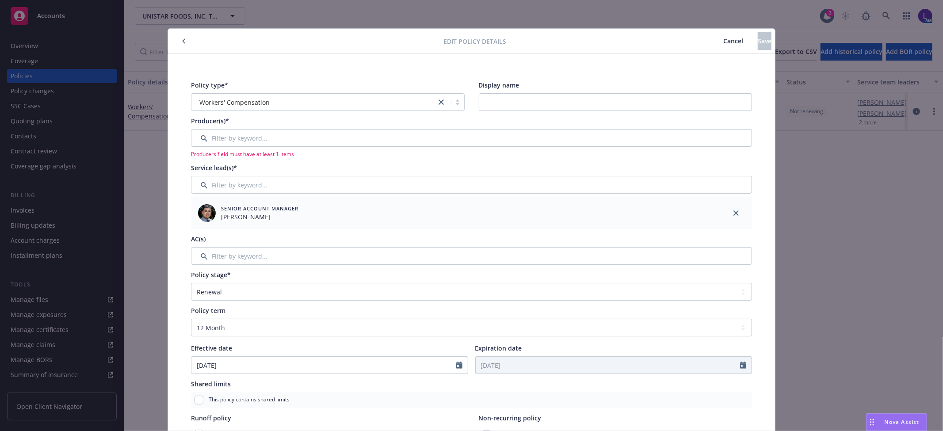
click at [723, 38] on span "Cancel" at bounding box center [733, 41] width 20 height 8
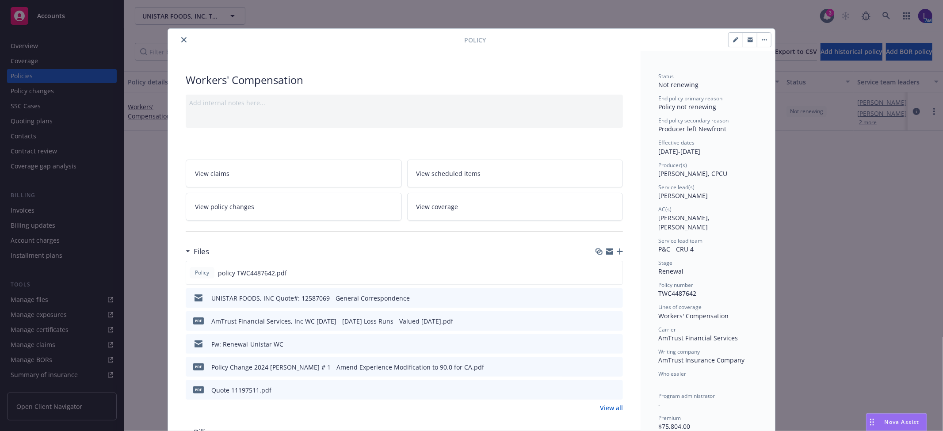
click at [736, 40] on button "button" at bounding box center [736, 40] width 14 height 14
select select "RENEWAL"
select select "12"
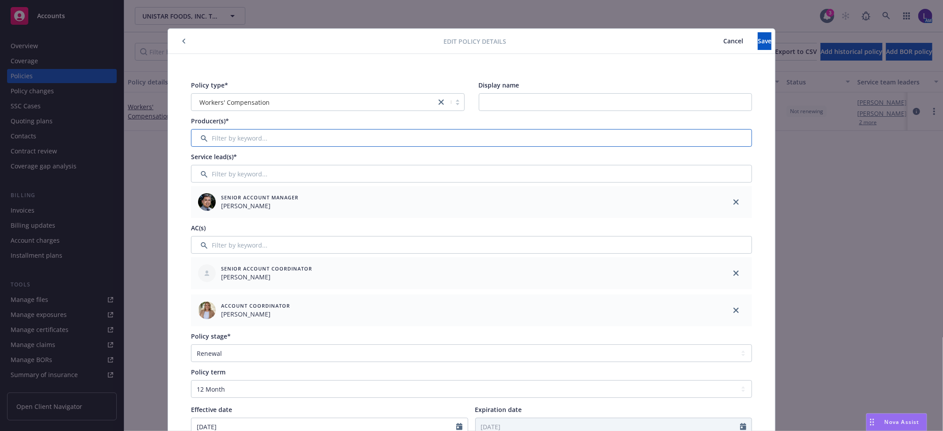
click at [238, 138] on input "Filter by keyword..." at bounding box center [471, 138] width 561 height 18
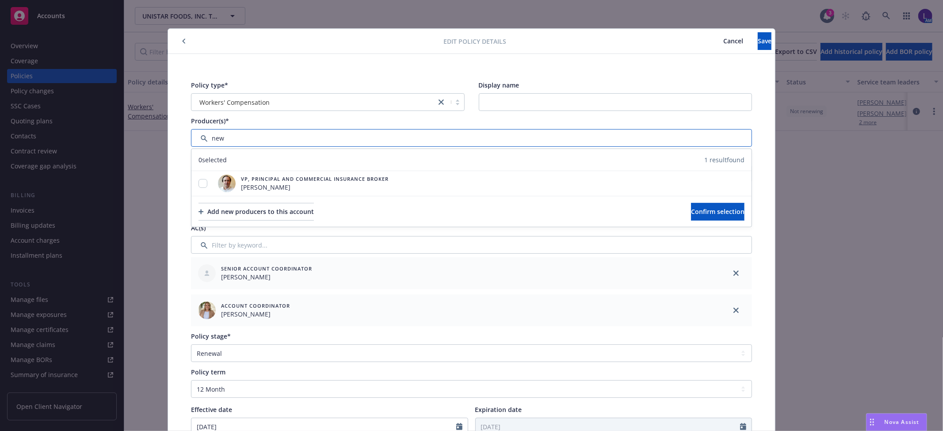
type input "new"
click at [723, 38] on span "Cancel" at bounding box center [733, 41] width 20 height 8
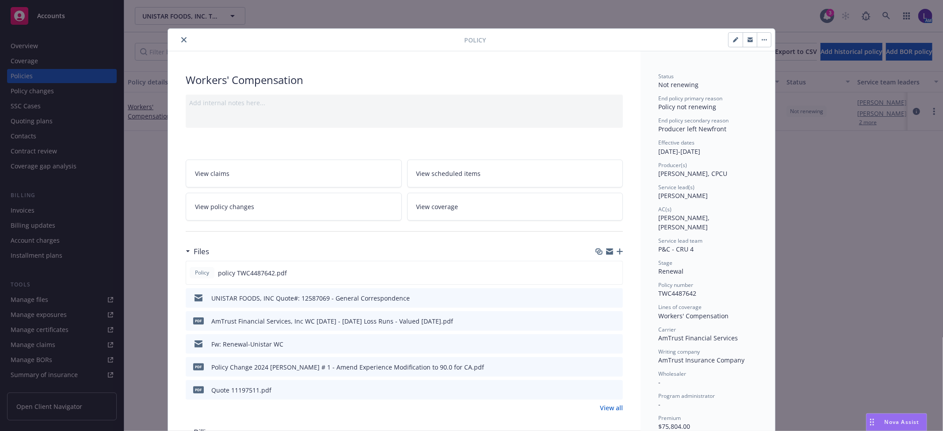
click at [182, 40] on icon "close" at bounding box center [183, 39] width 5 height 5
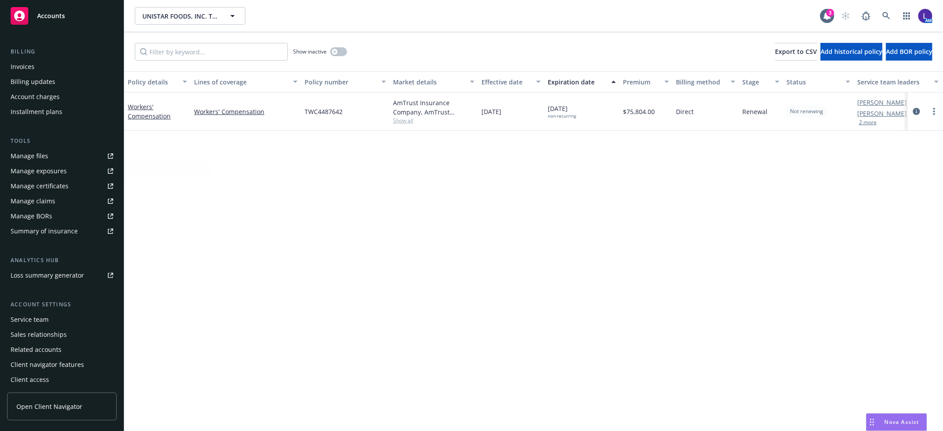
scroll to position [145, 0]
click at [31, 319] on div "Service team" at bounding box center [30, 319] width 38 height 14
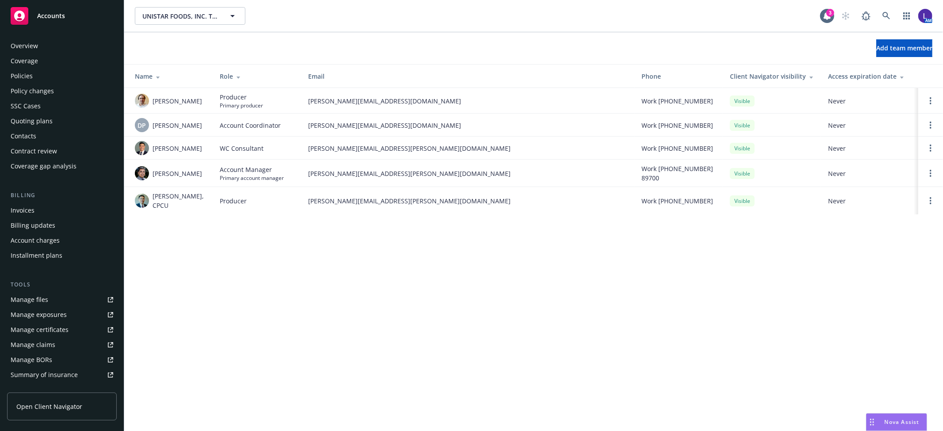
click at [32, 73] on div "Policies" at bounding box center [62, 76] width 103 height 14
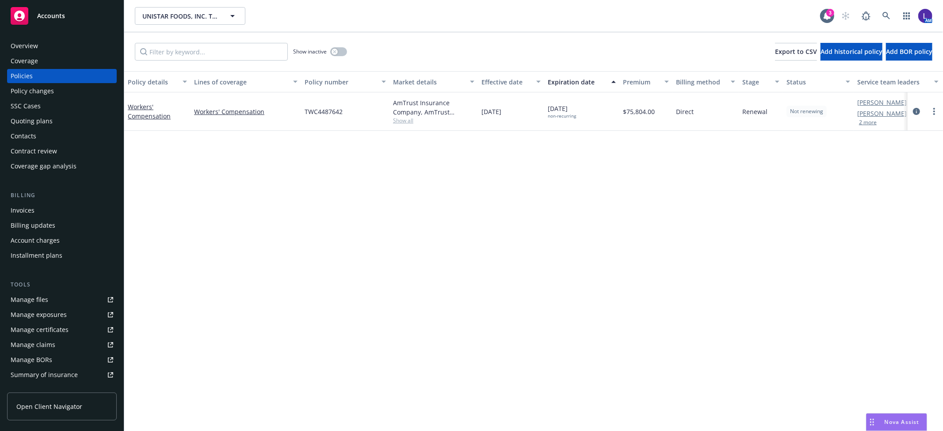
click at [911, 113] on div at bounding box center [925, 111] width 35 height 38
click at [913, 110] on icon "circleInformation" at bounding box center [916, 111] width 7 height 7
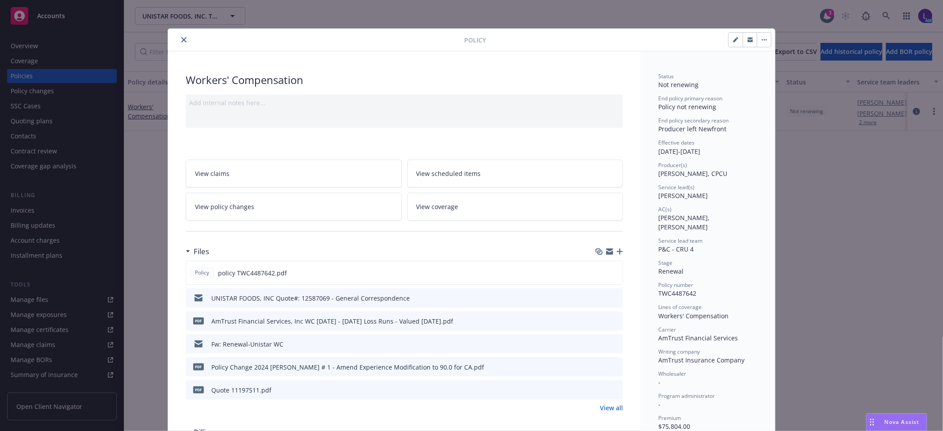
scroll to position [27, 0]
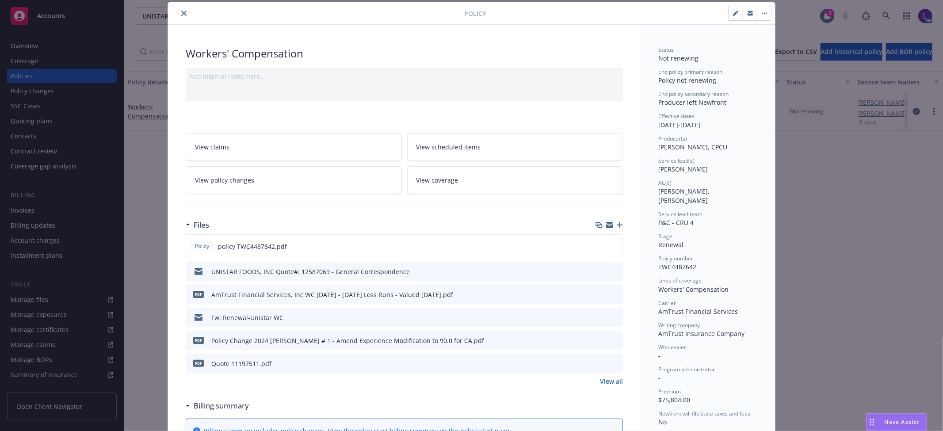
click at [729, 16] on button "button" at bounding box center [736, 13] width 14 height 14
select select "RENEWAL"
select select "12"
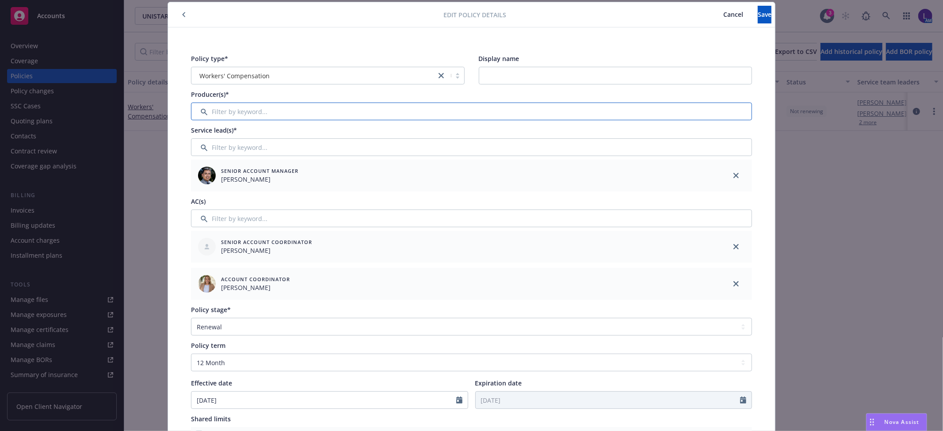
click at [224, 108] on input "Filter by keyword..." at bounding box center [471, 112] width 561 height 18
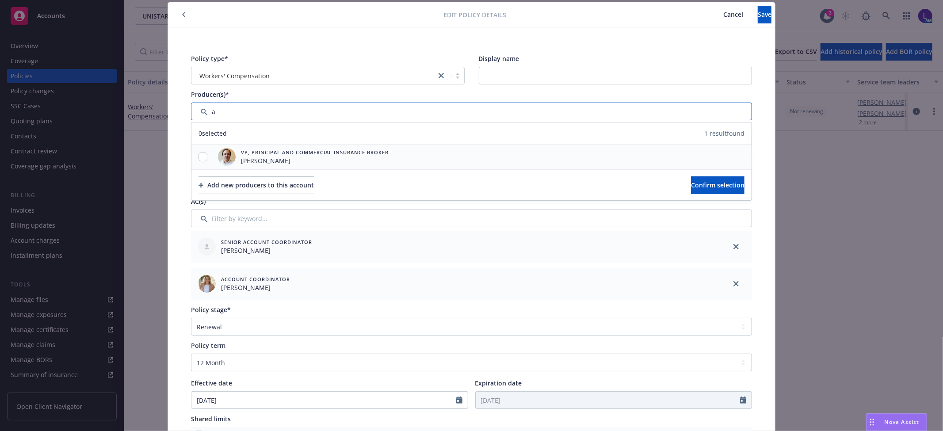
type input "a"
drag, startPoint x: 198, startPoint y: 155, endPoint x: 250, endPoint y: 170, distance: 53.9
click at [198, 155] on input "checkbox" at bounding box center [202, 157] width 9 height 9
checkbox input "true"
click at [691, 178] on button "Confirm selection" at bounding box center [717, 185] width 53 height 18
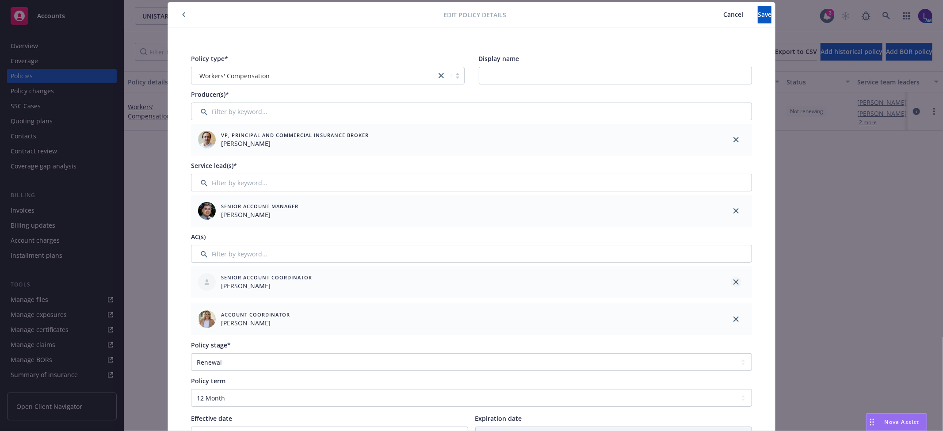
click at [733, 280] on icon "close" at bounding box center [735, 281] width 5 height 5
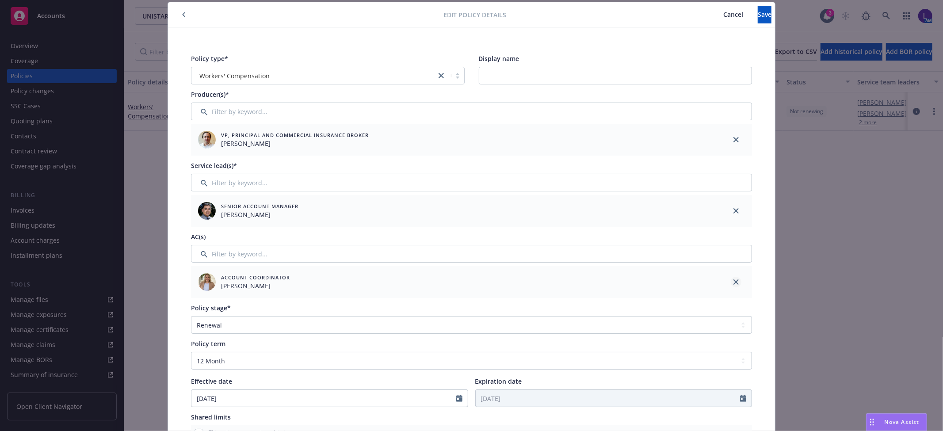
click at [733, 282] on icon "close" at bounding box center [735, 281] width 5 height 5
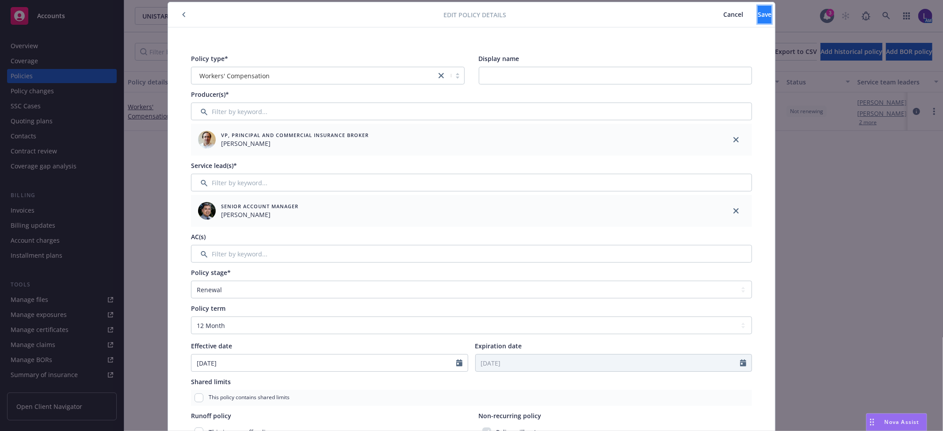
click at [758, 17] on span "Save" at bounding box center [765, 14] width 14 height 8
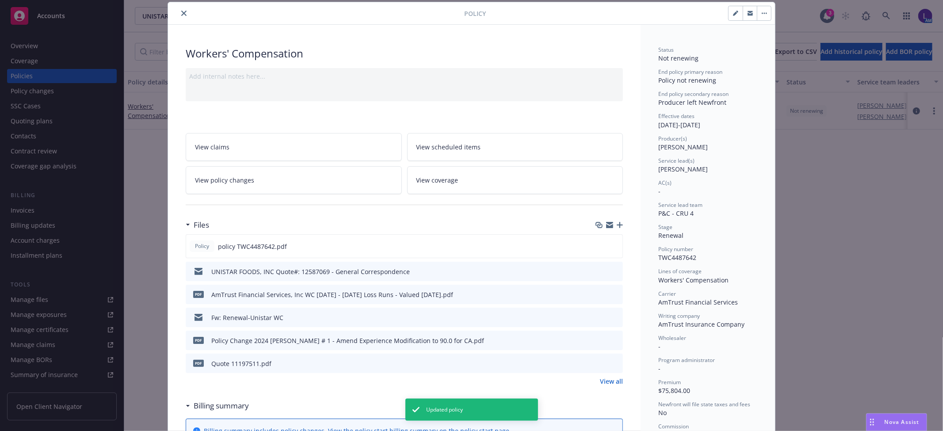
click at [181, 13] on icon "close" at bounding box center [183, 13] width 5 height 5
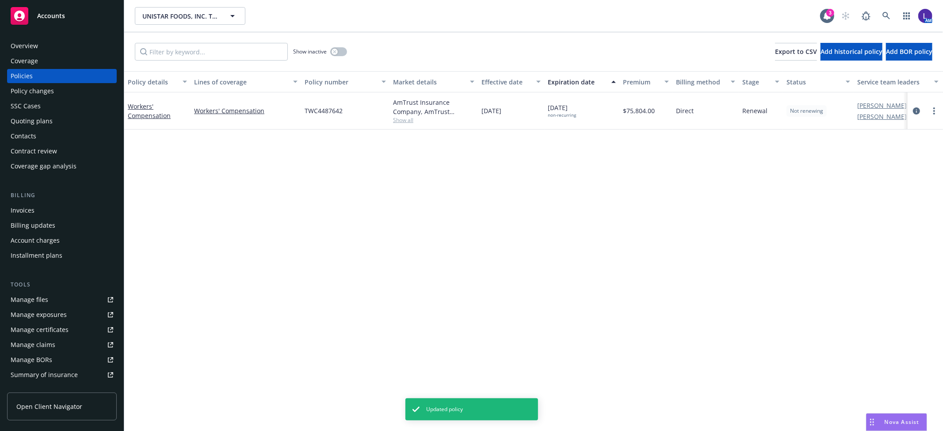
scroll to position [145, 0]
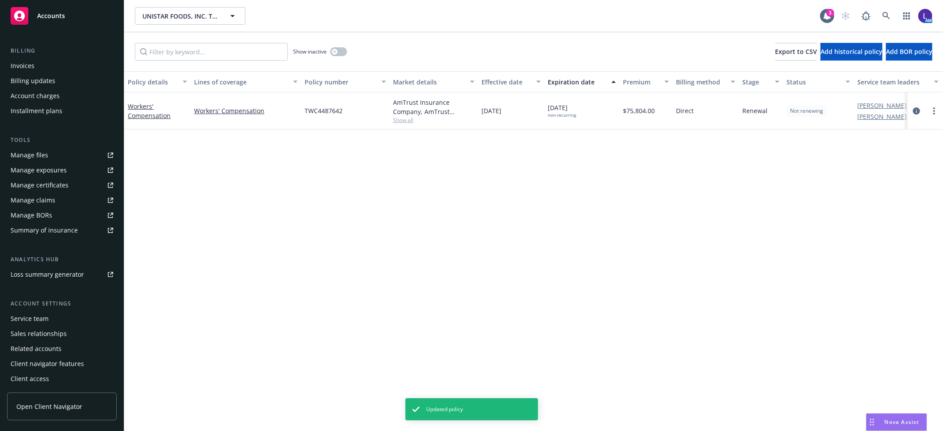
click at [42, 317] on div "Service team" at bounding box center [30, 319] width 38 height 14
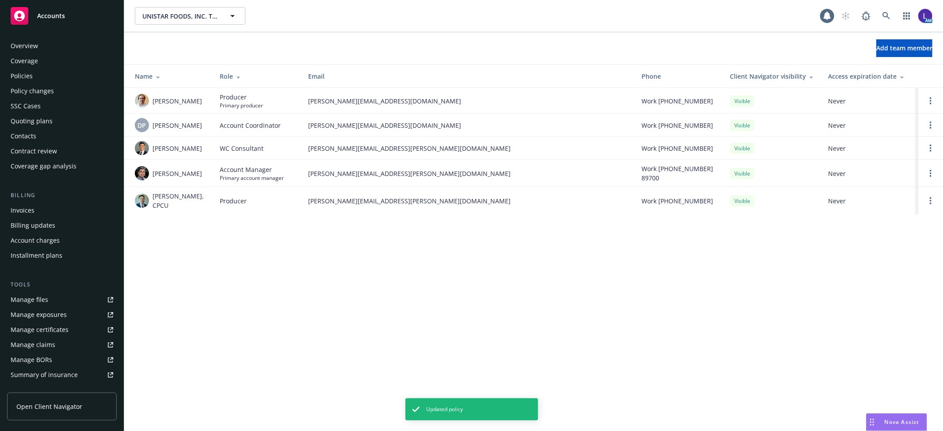
scroll to position [145, 0]
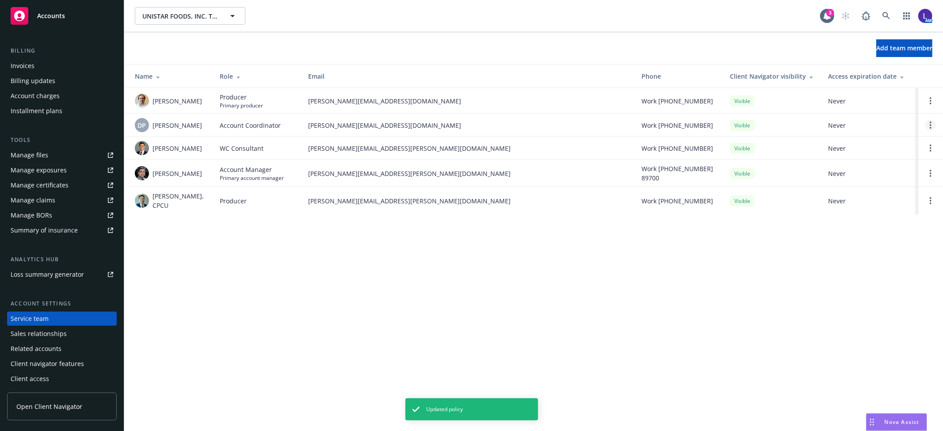
click at [931, 124] on link "Open options" at bounding box center [930, 125] width 11 height 11
click at [855, 95] on link "Remove account coordinator" at bounding box center [871, 101] width 106 height 18
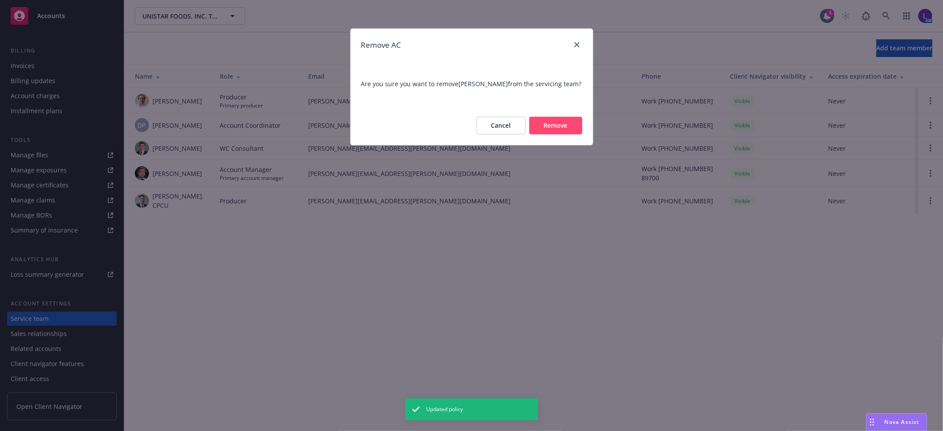
click at [572, 123] on button "Remove" at bounding box center [555, 126] width 53 height 18
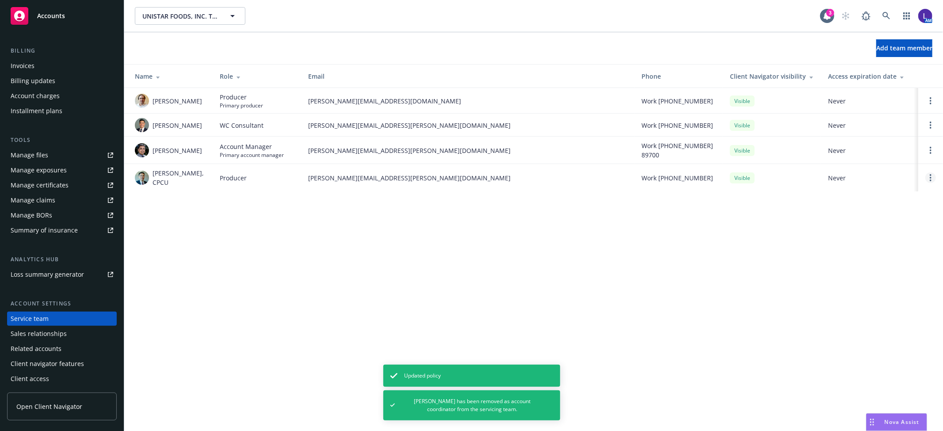
click at [927, 176] on link "Open options" at bounding box center [930, 177] width 11 height 11
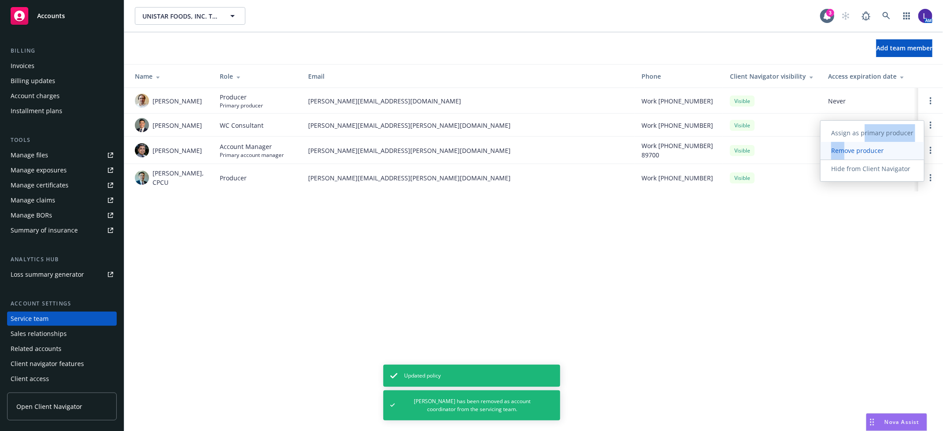
drag, startPoint x: 865, startPoint y: 134, endPoint x: 847, endPoint y: 157, distance: 29.0
click at [847, 157] on div "Assign as primary producer Remove producer Hide from Client Navigator" at bounding box center [871, 150] width 103 height 53
click at [862, 152] on span "Remove producer" at bounding box center [857, 150] width 74 height 8
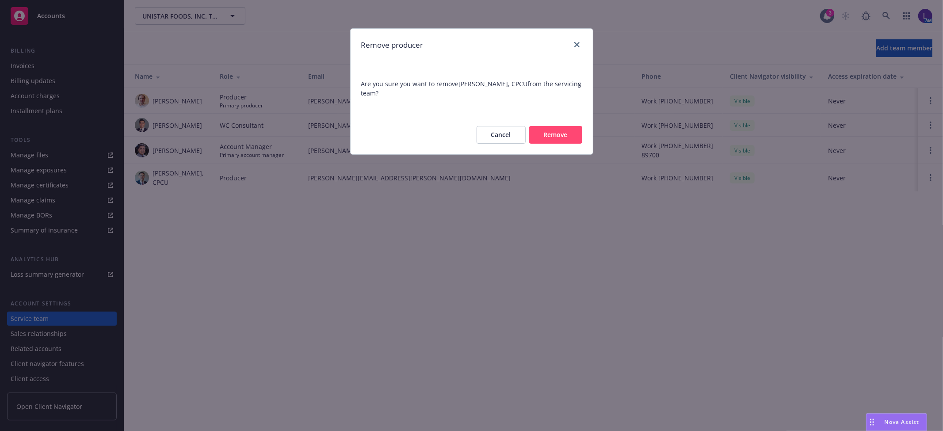
click at [564, 129] on button "Remove" at bounding box center [555, 135] width 53 height 18
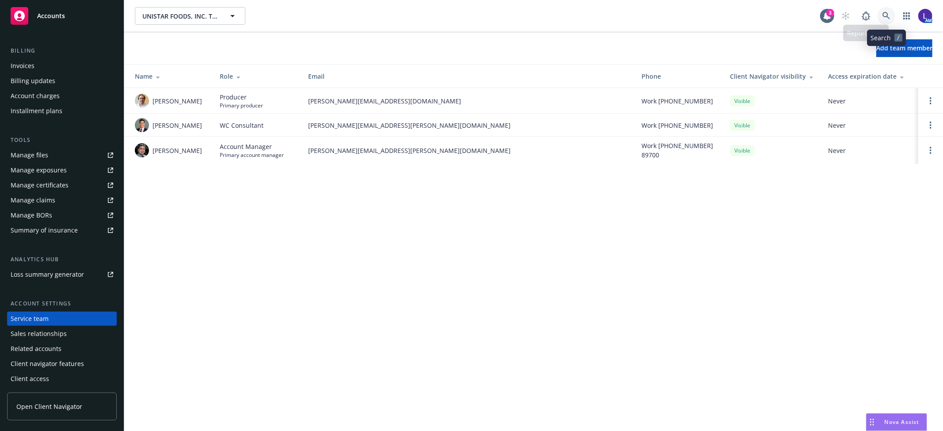
click at [890, 15] on icon at bounding box center [886, 16] width 8 height 8
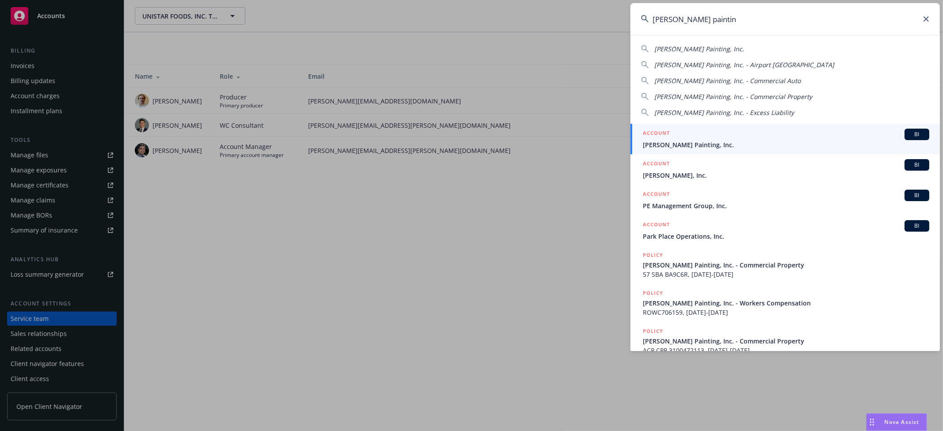
type input "[PERSON_NAME] paintin"
click at [670, 136] on div "ACCOUNT BI" at bounding box center [786, 134] width 286 height 11
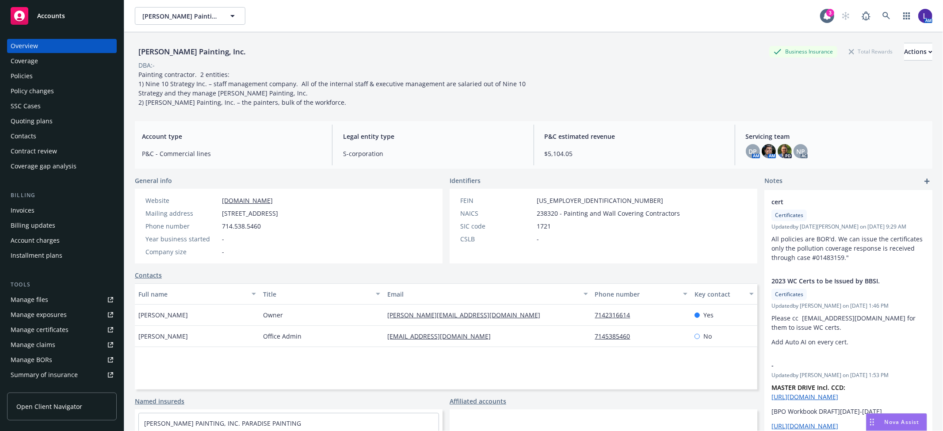
click at [24, 70] on div "Policies" at bounding box center [22, 76] width 22 height 14
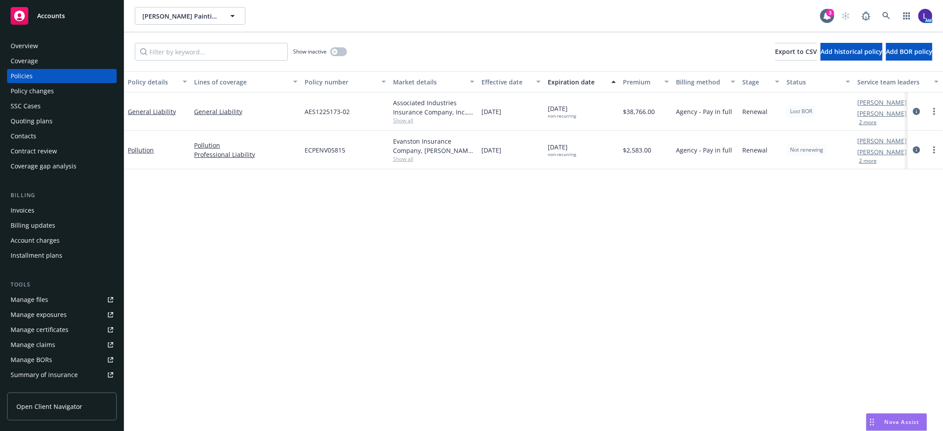
click at [868, 122] on button "2 more" at bounding box center [868, 122] width 18 height 5
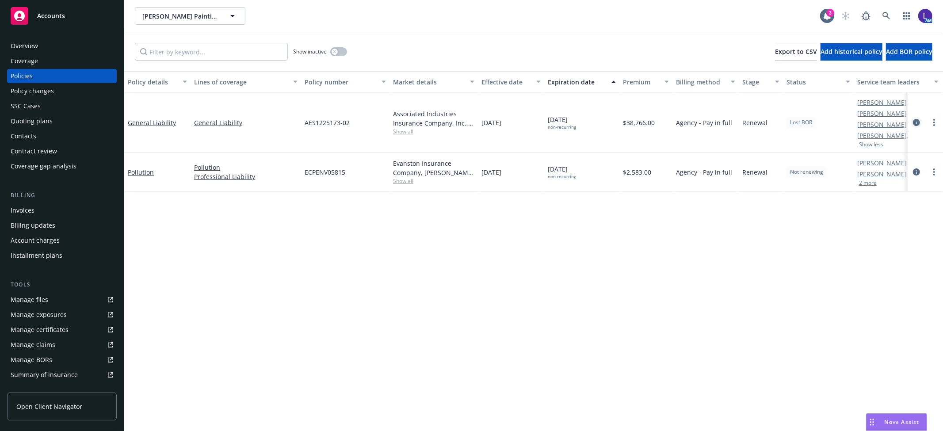
click at [916, 122] on icon "circleInformation" at bounding box center [916, 122] width 7 height 7
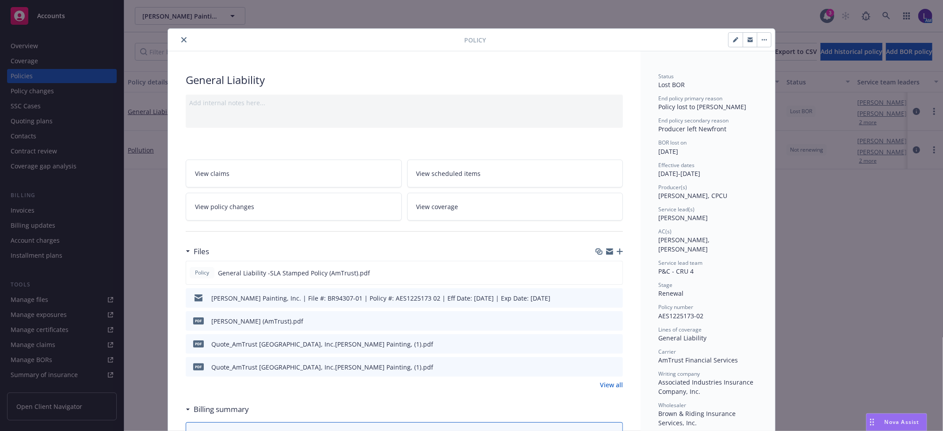
click at [729, 40] on button "button" at bounding box center [736, 40] width 14 height 14
select select "RENEWAL"
select select "12"
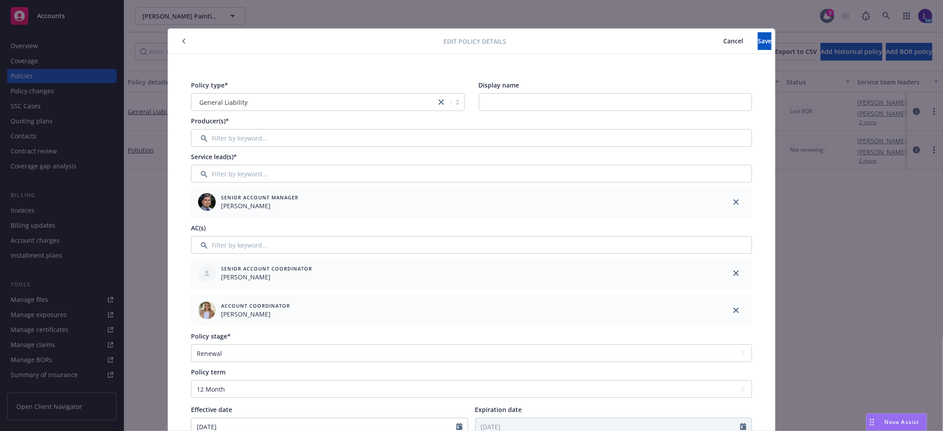
click at [244, 127] on div "Producer(s)*" at bounding box center [471, 131] width 561 height 31
click at [244, 133] on input "Filter by keyword..." at bounding box center [471, 138] width 561 height 18
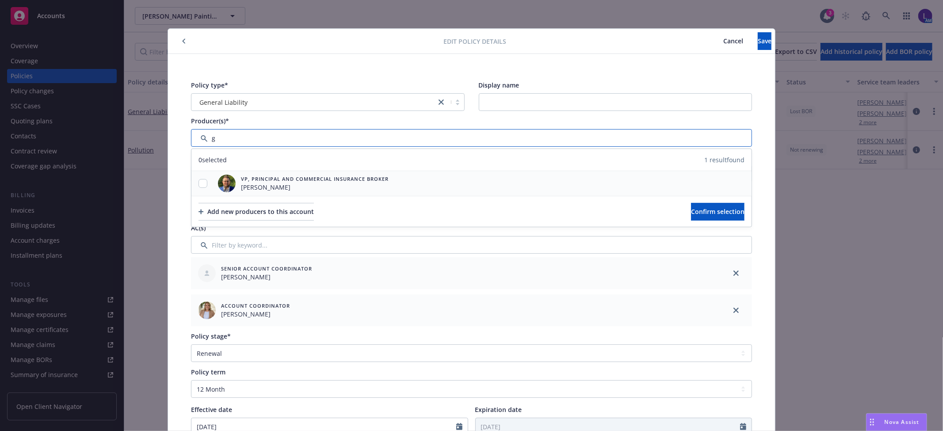
type input "g"
click at [204, 182] on div at bounding box center [202, 183] width 23 height 9
click at [198, 183] on input "checkbox" at bounding box center [202, 183] width 9 height 9
checkbox input "true"
click at [696, 209] on span "Confirm selection" at bounding box center [717, 211] width 53 height 8
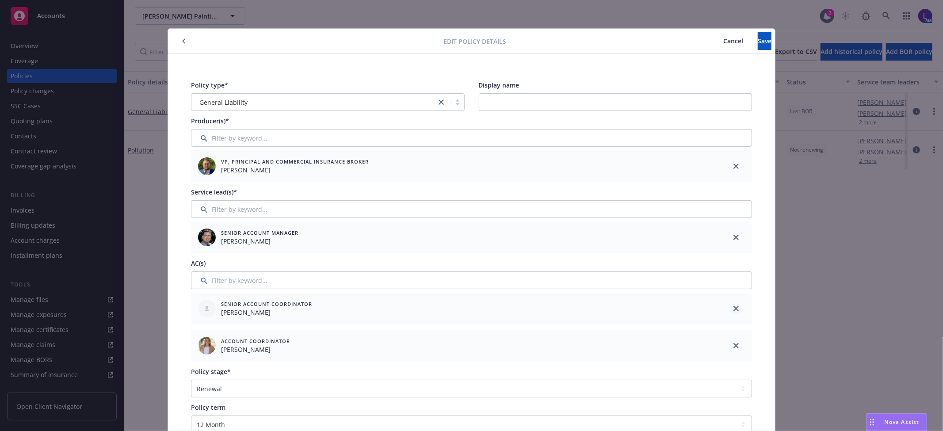
click at [733, 306] on icon "close" at bounding box center [735, 308] width 5 height 5
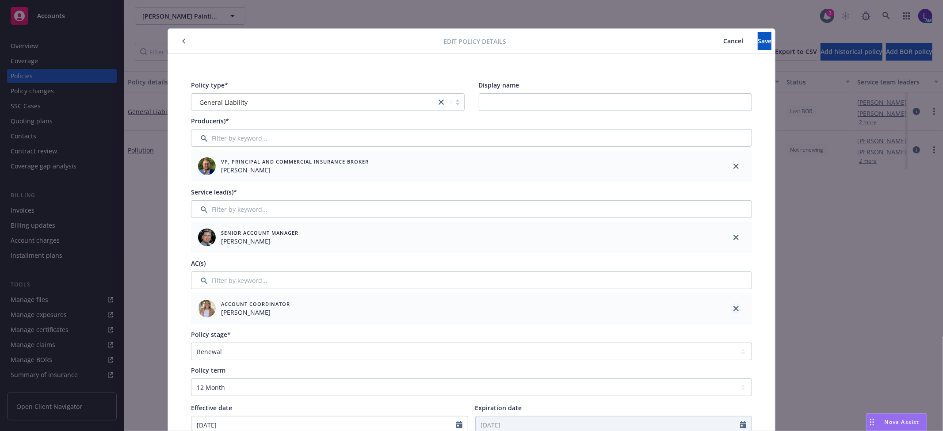
click at [733, 306] on icon "close" at bounding box center [735, 308] width 5 height 5
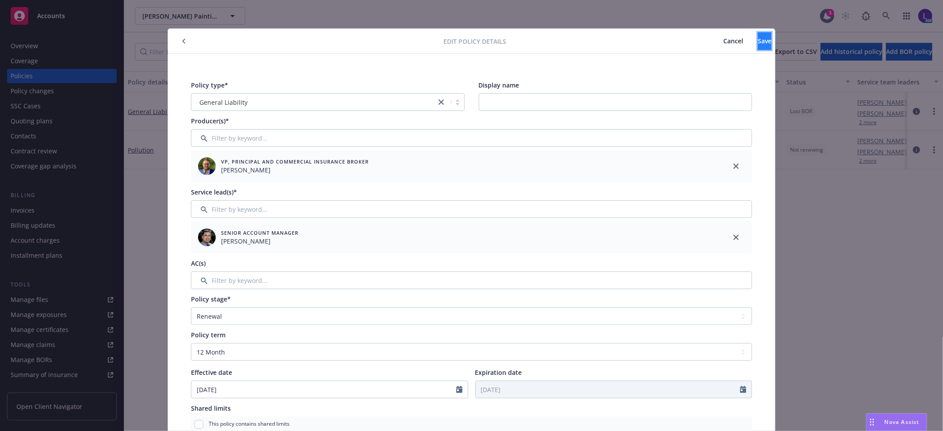
drag, startPoint x: 746, startPoint y: 50, endPoint x: 743, endPoint y: 43, distance: 7.3
click at [758, 47] on button "Save" at bounding box center [765, 41] width 14 height 18
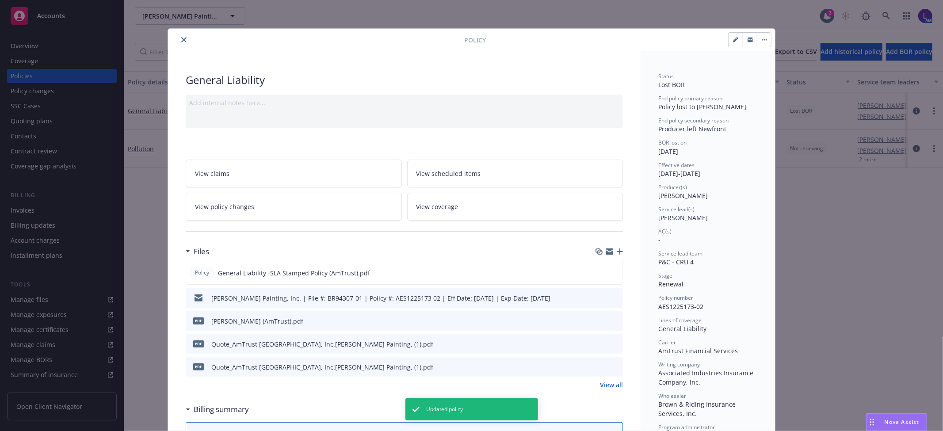
click at [181, 38] on icon "close" at bounding box center [183, 39] width 5 height 5
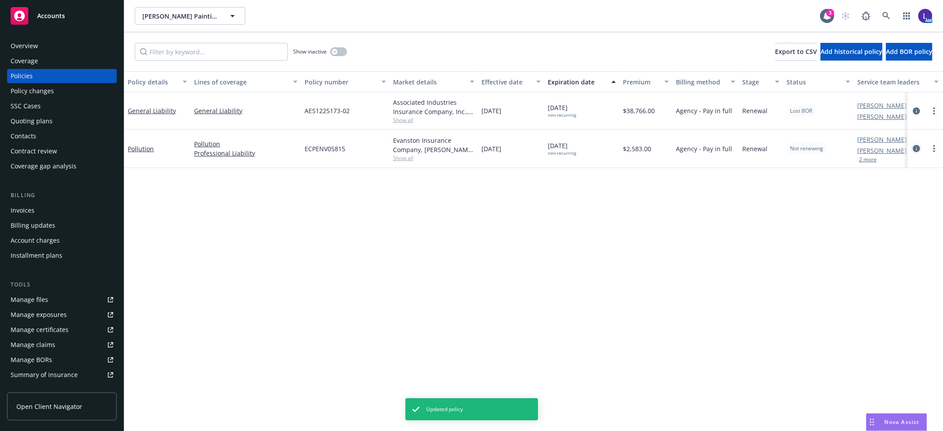
click at [912, 149] on link "circleInformation" at bounding box center [916, 148] width 11 height 11
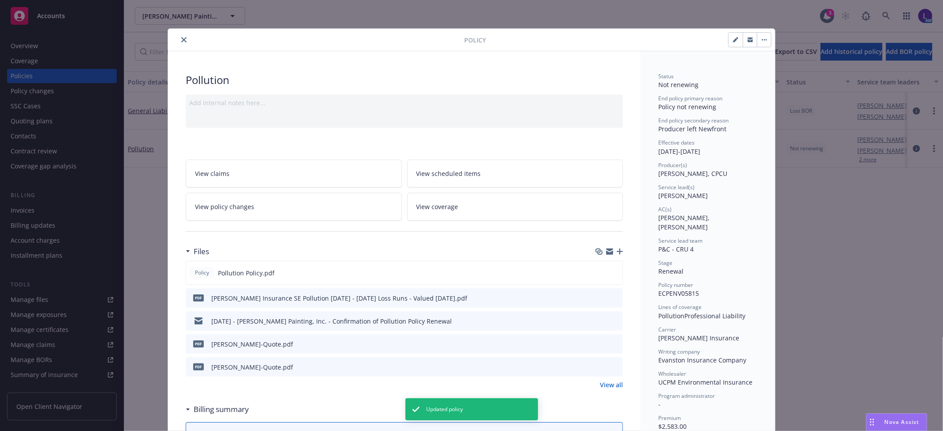
click at [729, 43] on button "button" at bounding box center [736, 40] width 14 height 14
select select "RENEWAL"
select select "12"
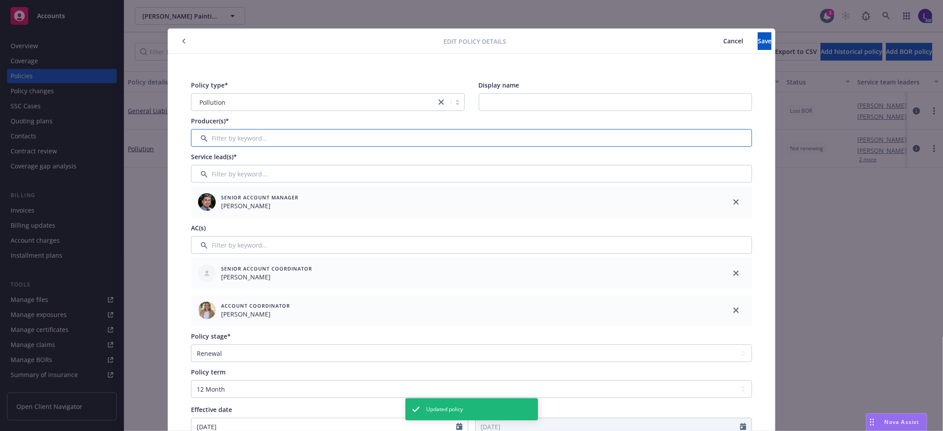
click at [210, 138] on input "Filter by keyword..." at bounding box center [471, 138] width 561 height 18
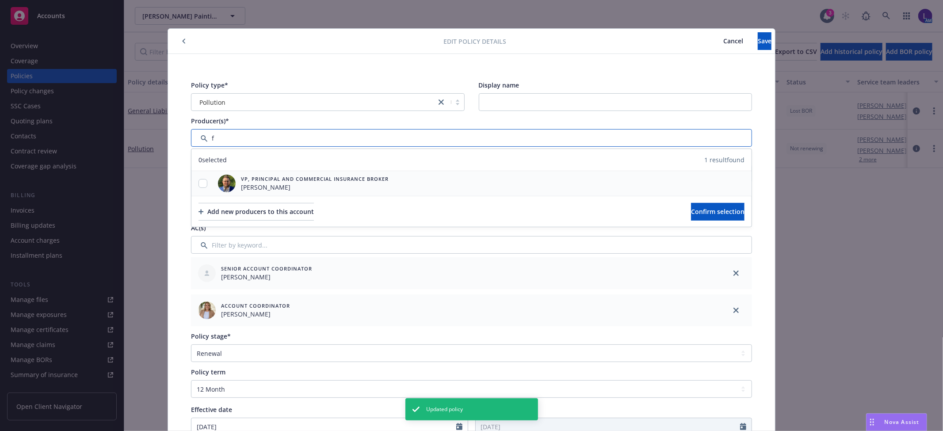
type input "f"
drag, startPoint x: 198, startPoint y: 184, endPoint x: 211, endPoint y: 188, distance: 13.8
click at [200, 183] on input "checkbox" at bounding box center [202, 183] width 9 height 9
checkbox input "true"
click at [691, 209] on span "Confirm selection" at bounding box center [717, 211] width 53 height 8
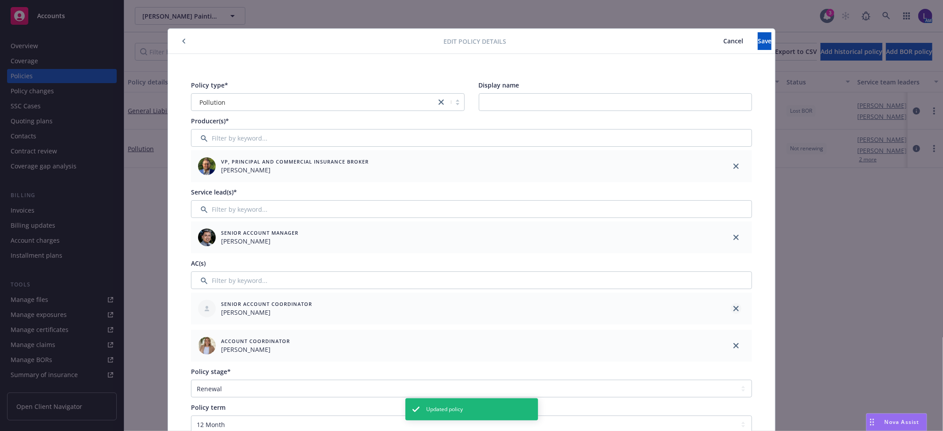
click at [733, 307] on icon "close" at bounding box center [735, 308] width 5 height 5
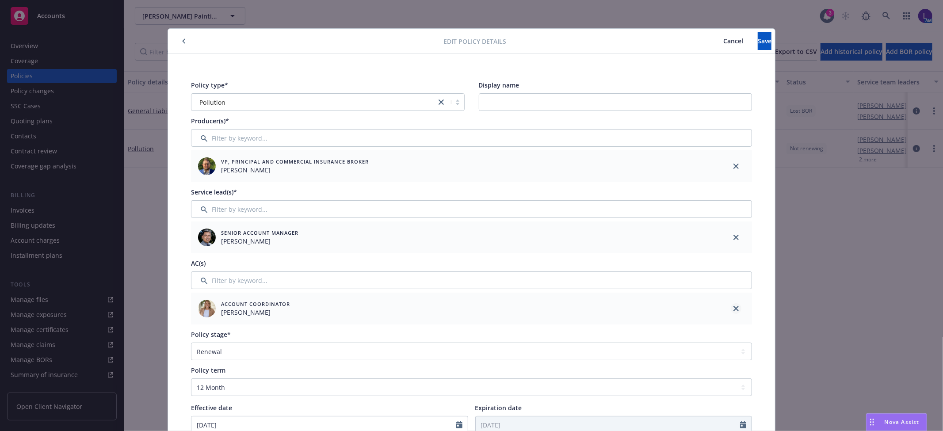
click at [735, 306] on link "close" at bounding box center [736, 308] width 11 height 11
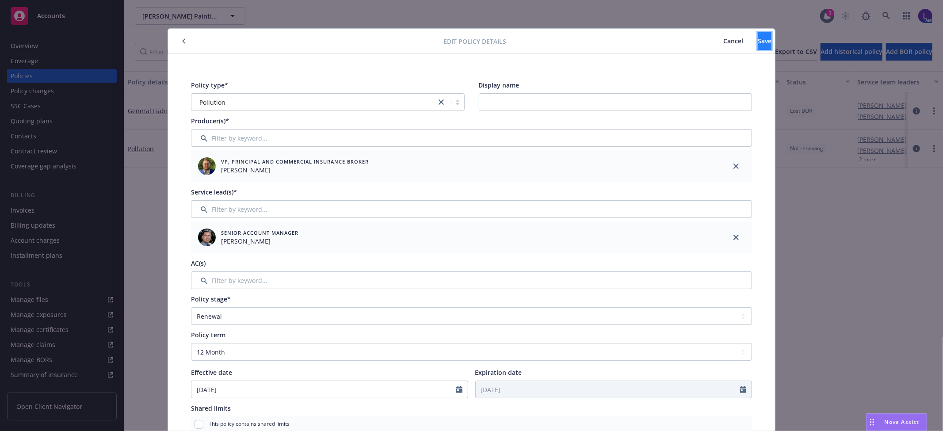
click at [758, 43] on span "Save" at bounding box center [765, 41] width 14 height 8
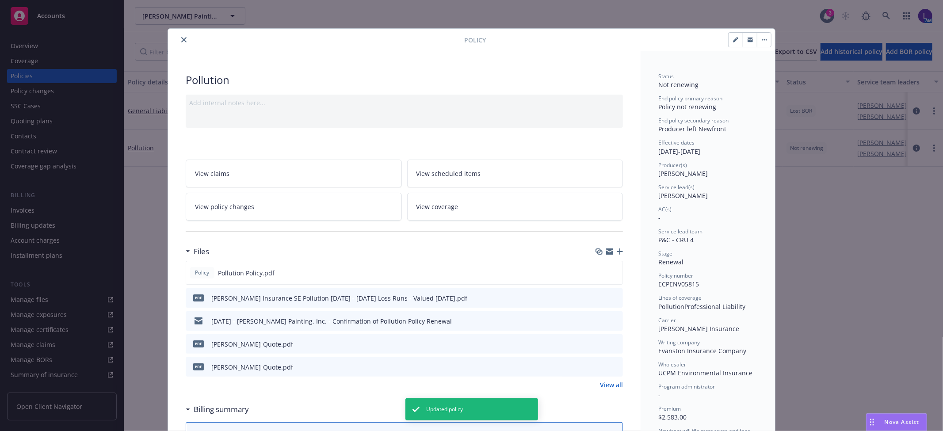
click at [179, 39] on button "close" at bounding box center [184, 39] width 11 height 11
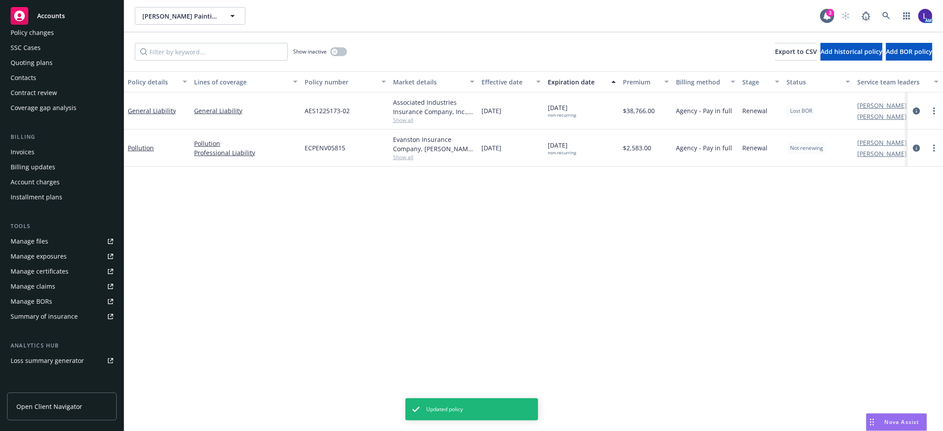
scroll to position [145, 0]
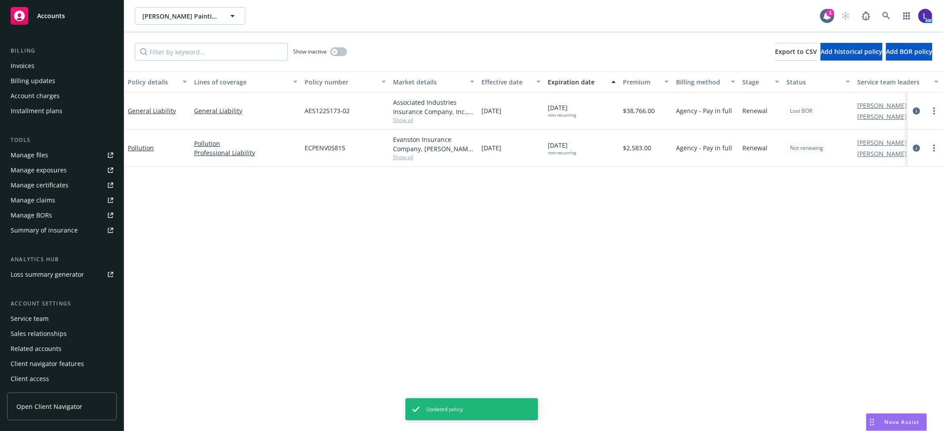
click at [39, 315] on div "Service team" at bounding box center [30, 319] width 38 height 14
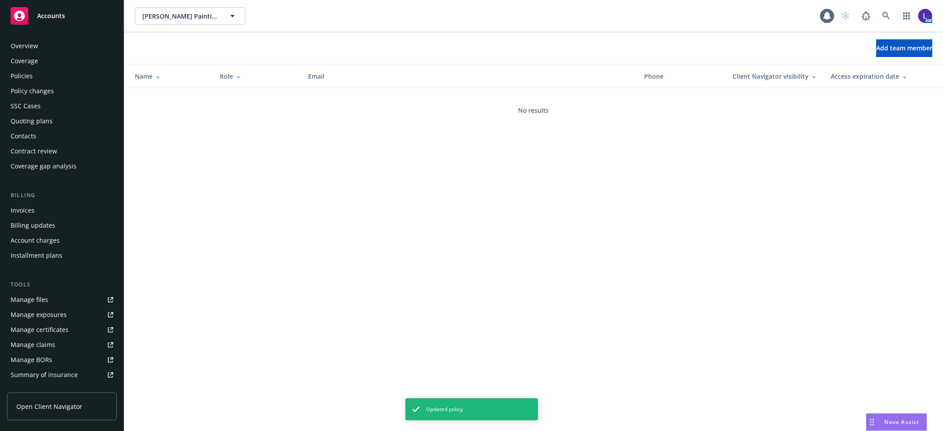
scroll to position [145, 0]
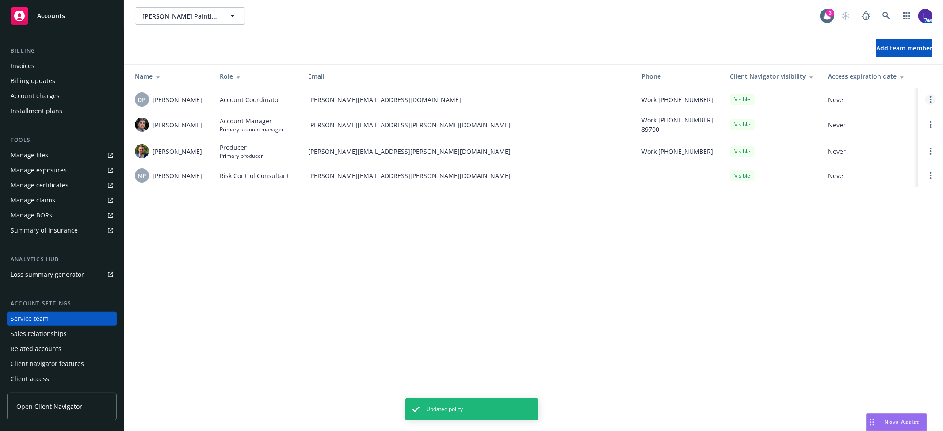
click at [927, 98] on link "Open options" at bounding box center [930, 99] width 11 height 11
click at [867, 77] on span "Remove account coordinator" at bounding box center [871, 74] width 106 height 8
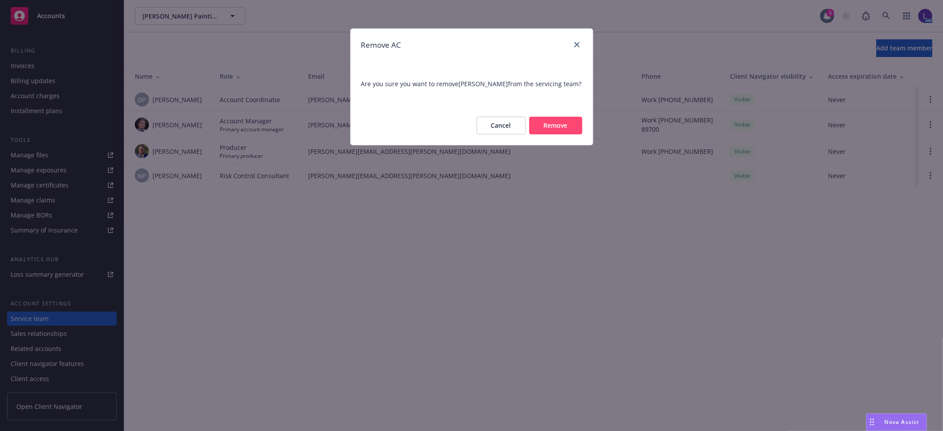
click at [573, 126] on button "Remove" at bounding box center [555, 126] width 53 height 18
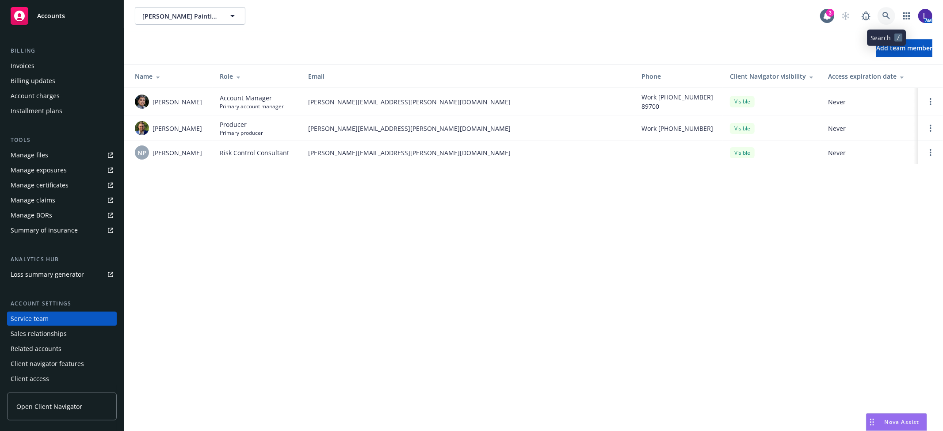
click at [886, 14] on icon at bounding box center [886, 16] width 8 height 8
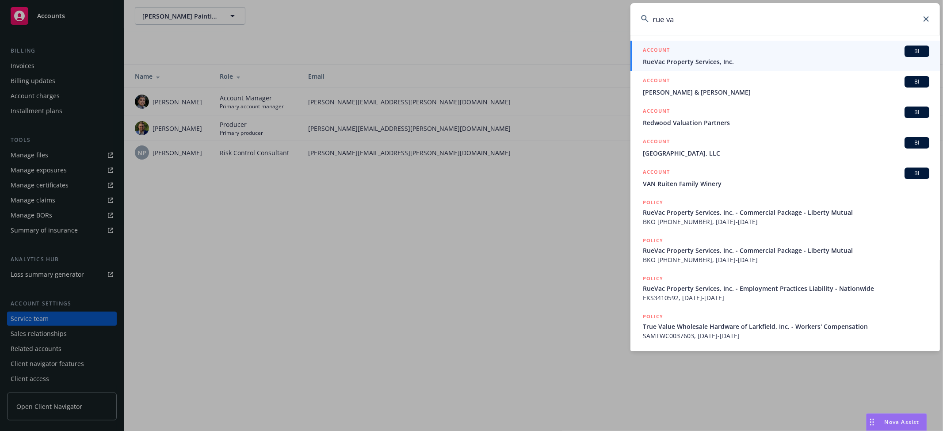
click at [635, 19] on input "rue va" at bounding box center [784, 19] width 309 height 32
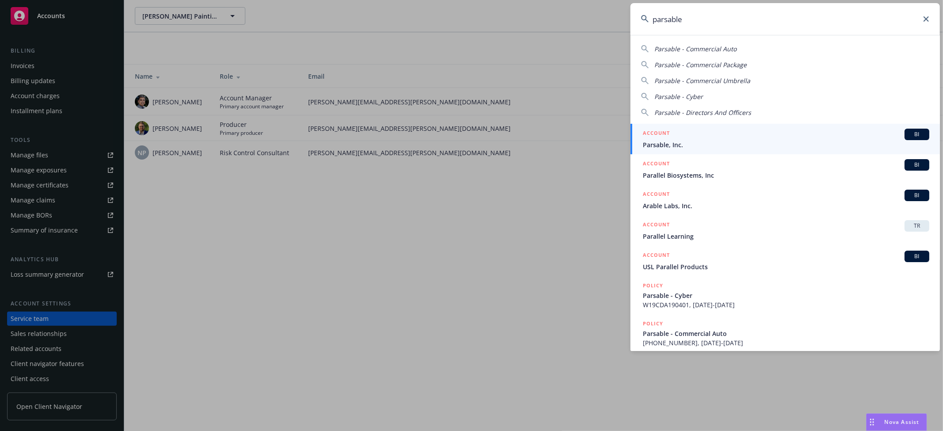
type input "parsable"
click at [653, 140] on span "Parsable, Inc." at bounding box center [786, 144] width 286 height 9
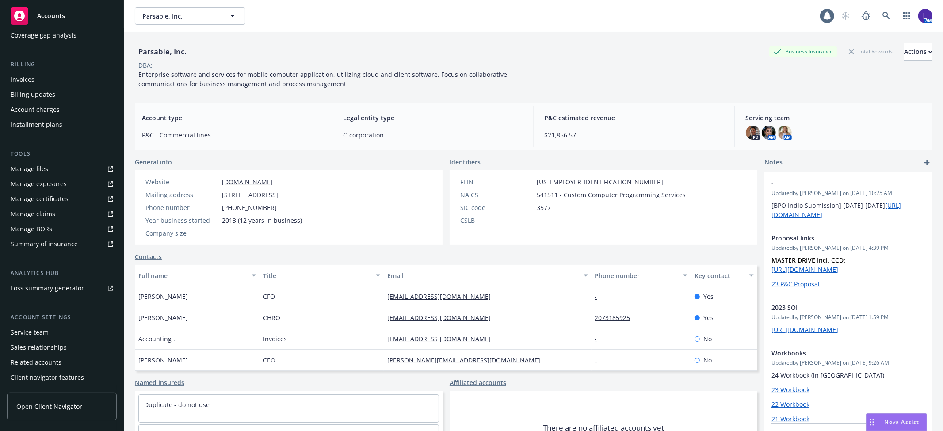
scroll to position [145, 0]
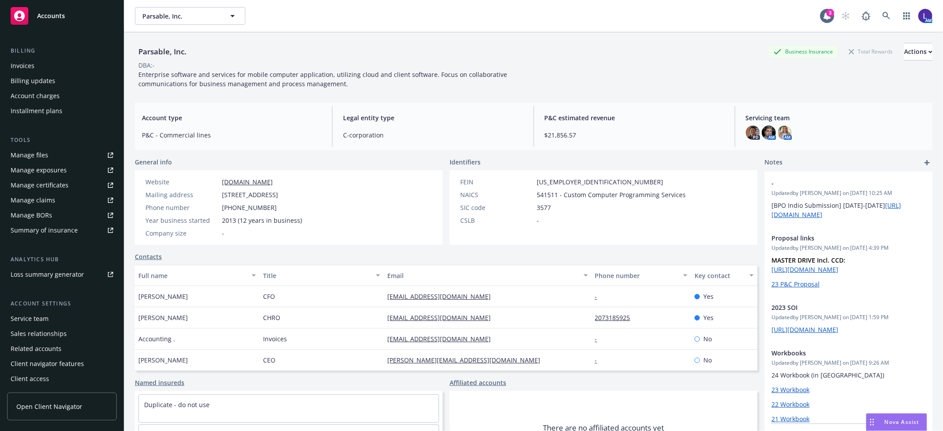
click at [32, 316] on div "Service team" at bounding box center [30, 319] width 38 height 14
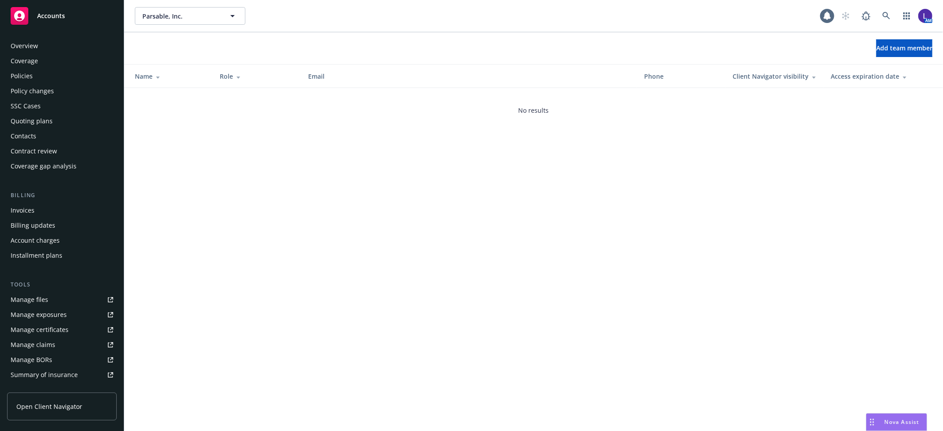
scroll to position [145, 0]
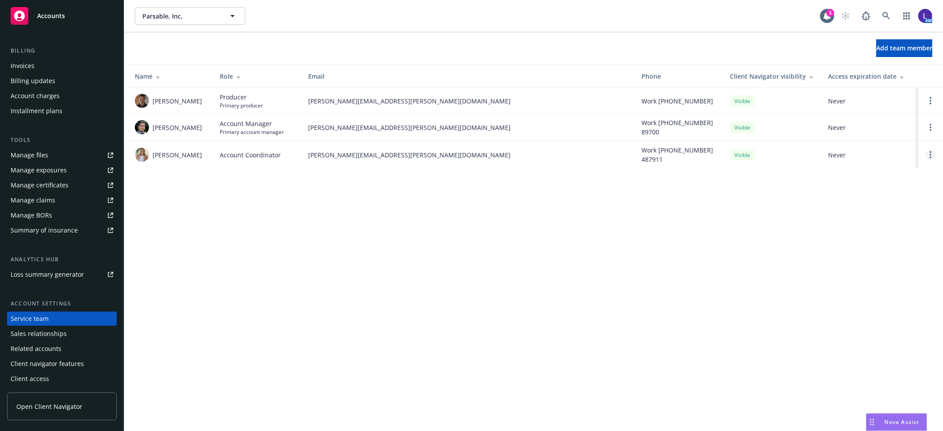
click at [929, 156] on link "Open options" at bounding box center [930, 154] width 11 height 11
click at [869, 132] on span "Remove account coordinator" at bounding box center [871, 131] width 106 height 8
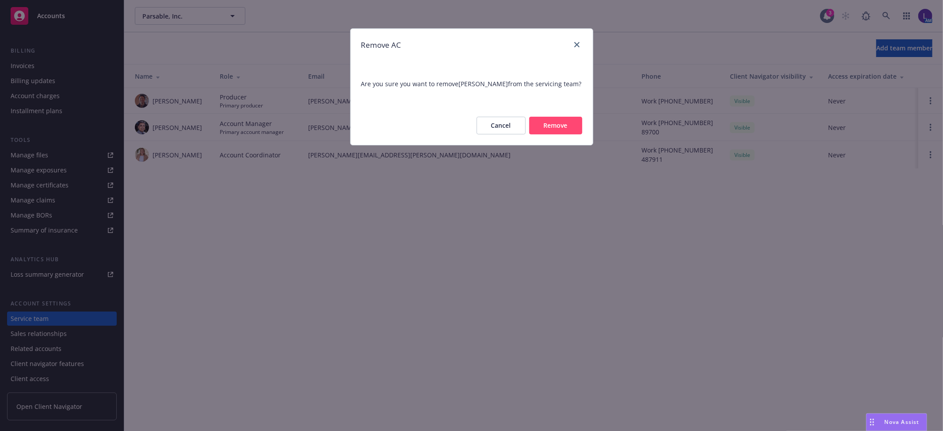
click at [562, 127] on button "Remove" at bounding box center [555, 126] width 53 height 18
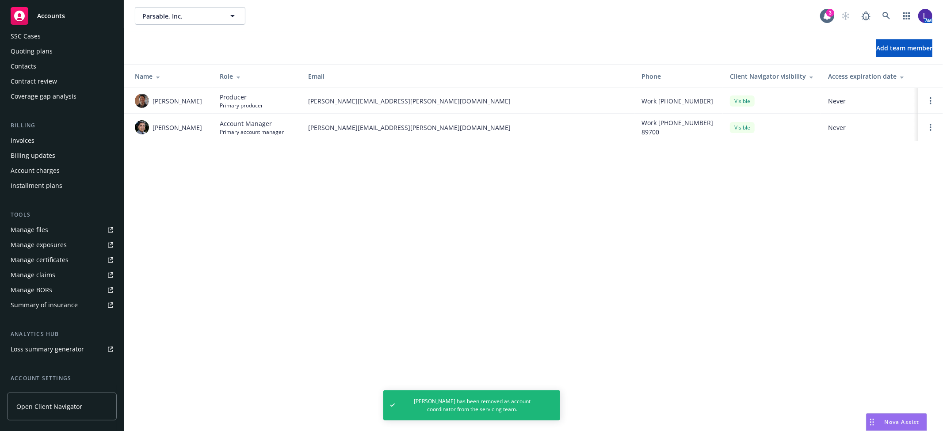
scroll to position [0, 0]
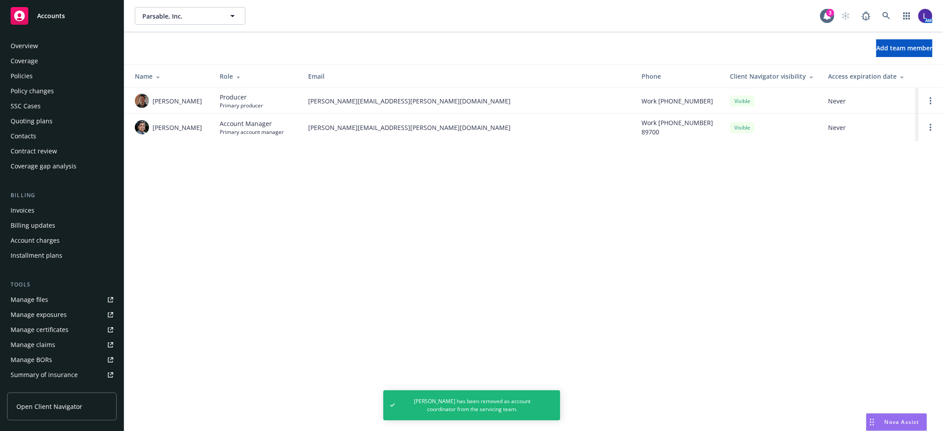
click at [35, 72] on div "Policies" at bounding box center [62, 76] width 103 height 14
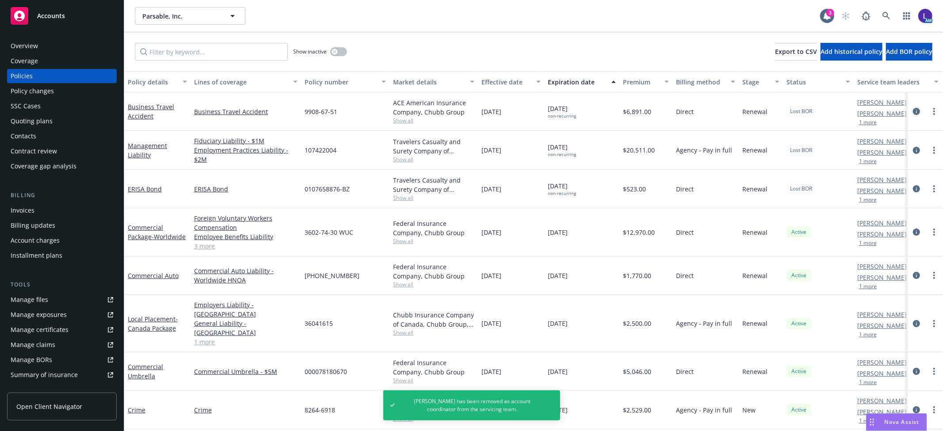
click at [913, 111] on icon "circleInformation" at bounding box center [916, 111] width 7 height 7
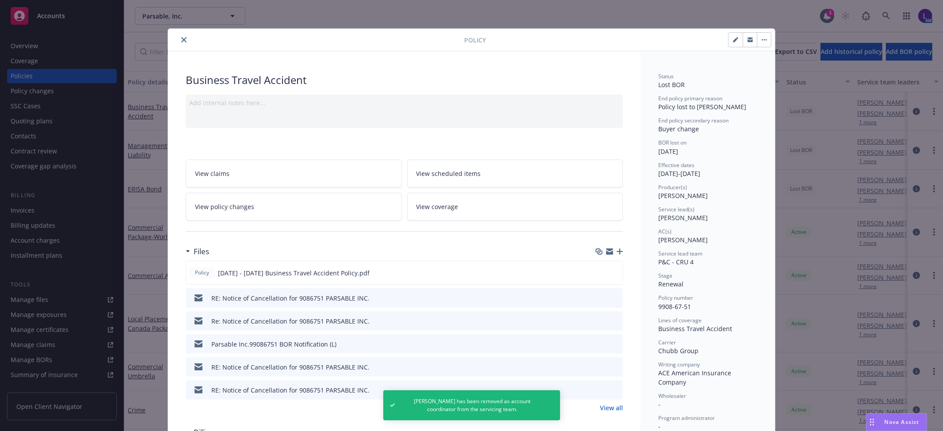
click at [729, 42] on button "button" at bounding box center [736, 40] width 14 height 14
select select "RENEWAL"
select select "12"
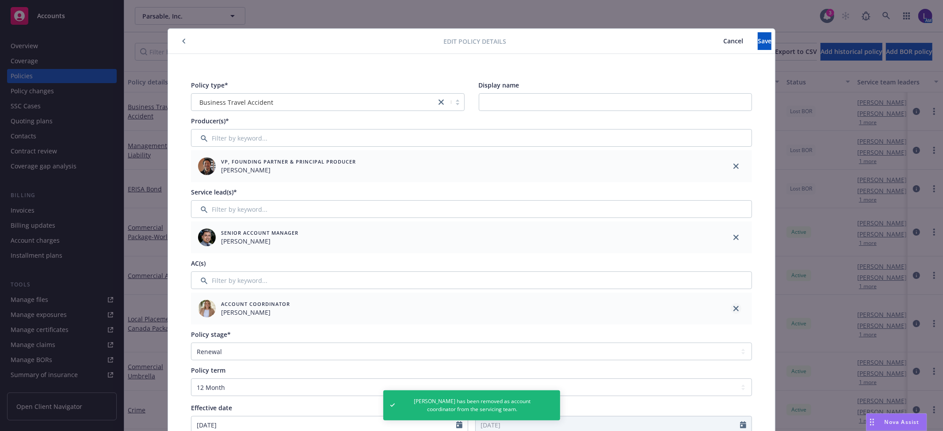
click at [733, 307] on icon "close" at bounding box center [735, 308] width 5 height 5
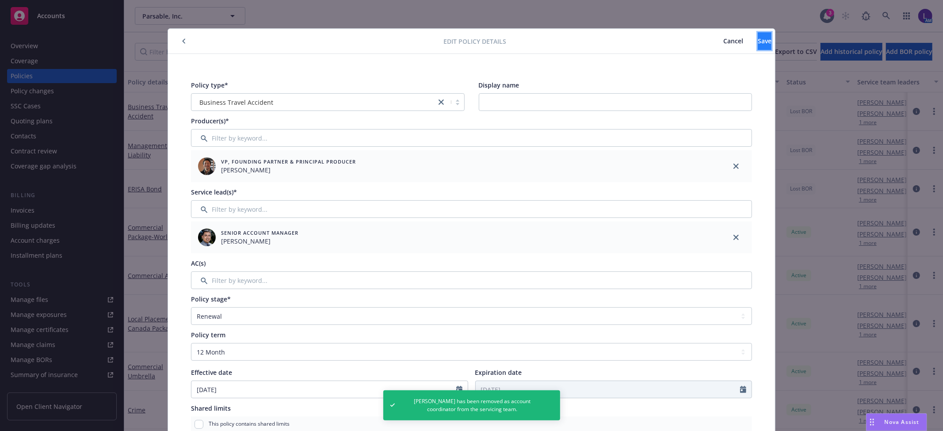
click at [758, 42] on button "Save" at bounding box center [765, 41] width 14 height 18
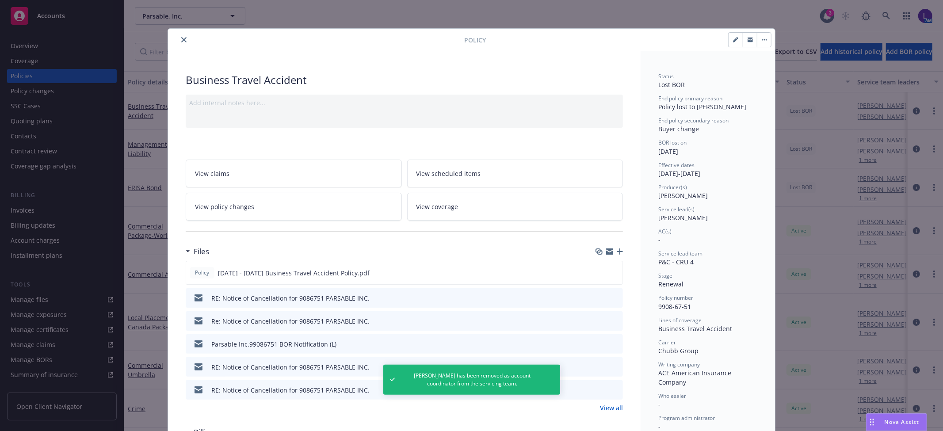
click at [181, 41] on icon "close" at bounding box center [183, 39] width 5 height 5
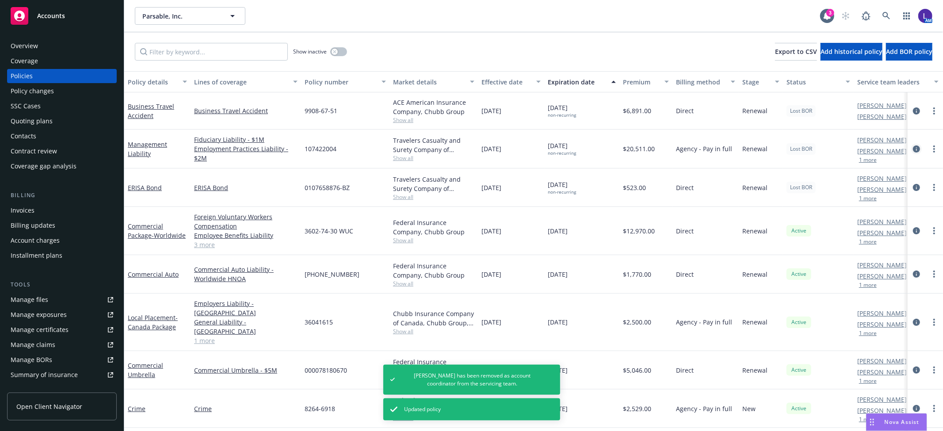
click at [913, 148] on icon "circleInformation" at bounding box center [916, 148] width 7 height 7
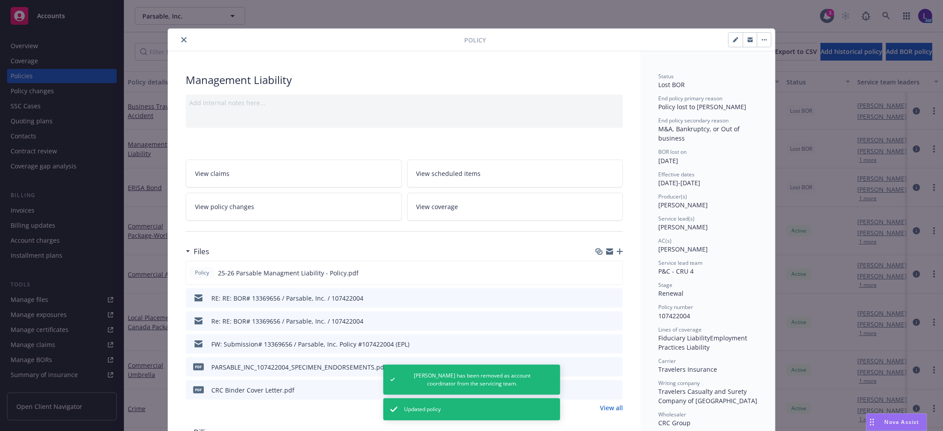
click at [733, 40] on icon "button" at bounding box center [735, 40] width 4 height 4
select select "RENEWAL"
select select "12"
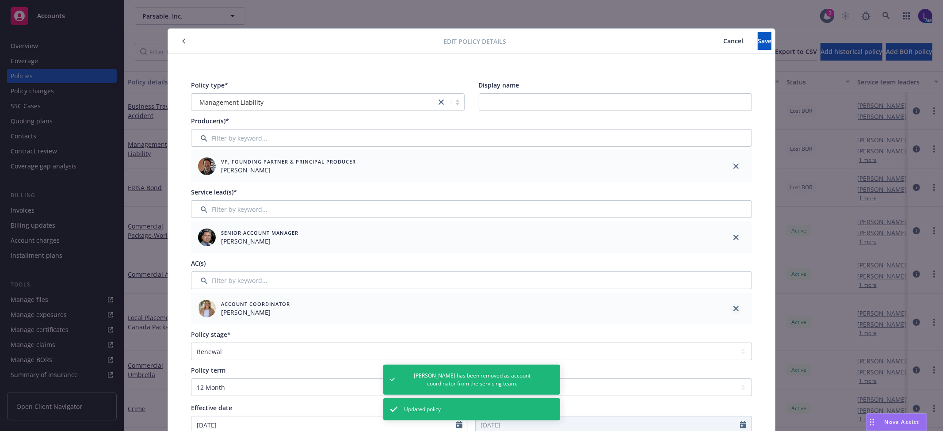
click at [733, 307] on icon "close" at bounding box center [735, 308] width 5 height 5
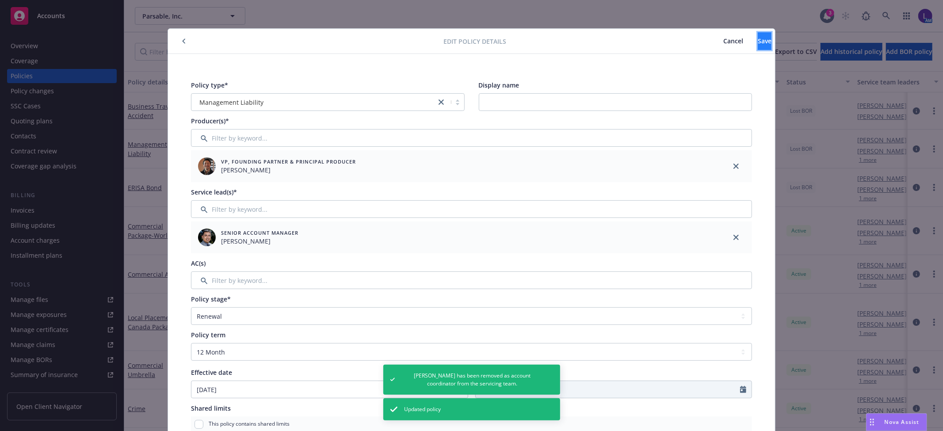
click at [758, 42] on span "Save" at bounding box center [765, 41] width 14 height 8
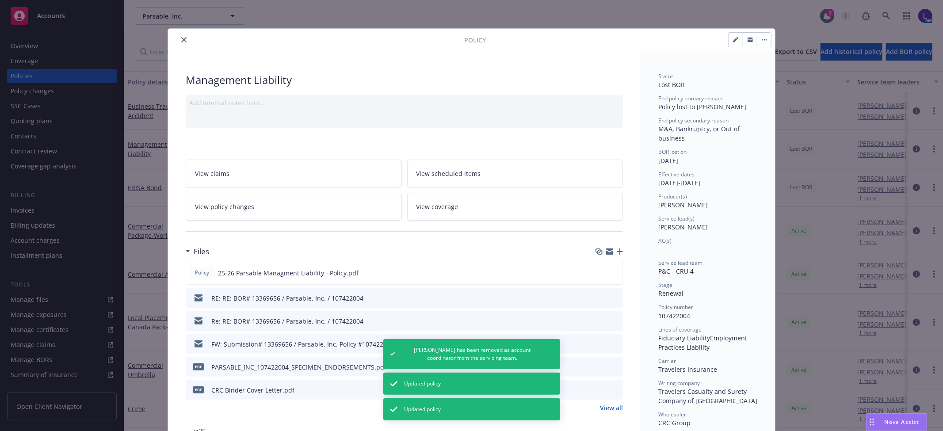
click at [179, 41] on button "close" at bounding box center [184, 39] width 11 height 11
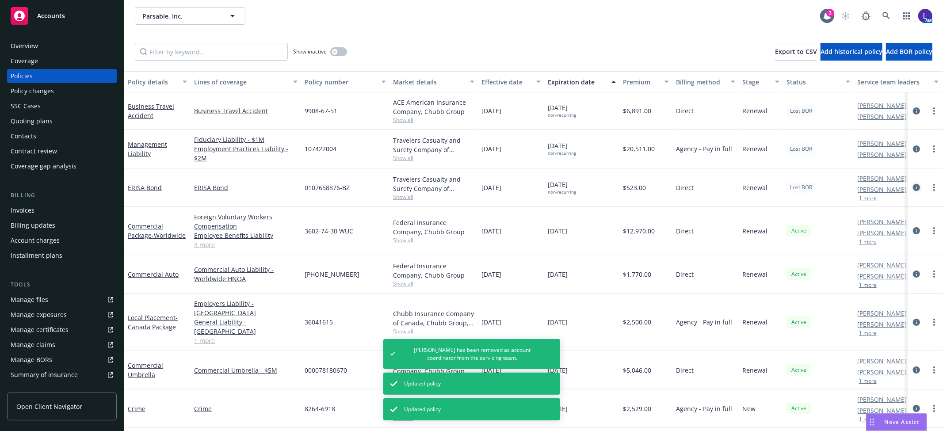
click at [913, 184] on icon "circleInformation" at bounding box center [916, 187] width 7 height 7
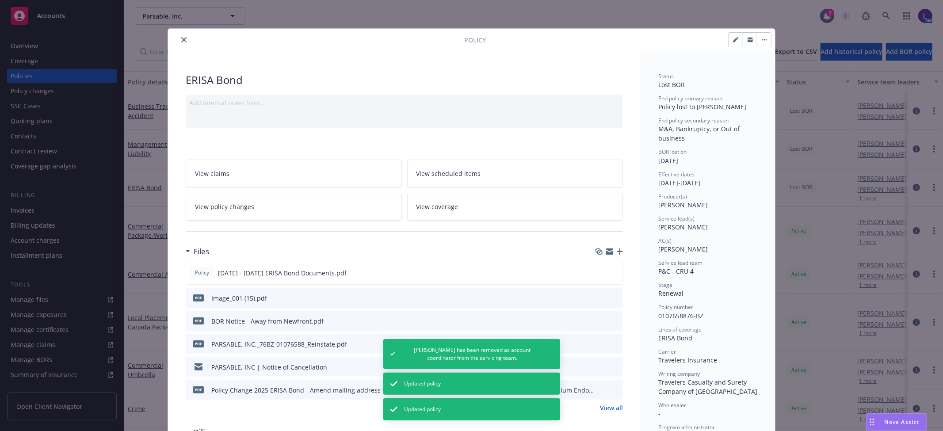
click at [733, 37] on icon "button" at bounding box center [735, 39] width 5 height 5
select select "RENEWAL"
select select "36"
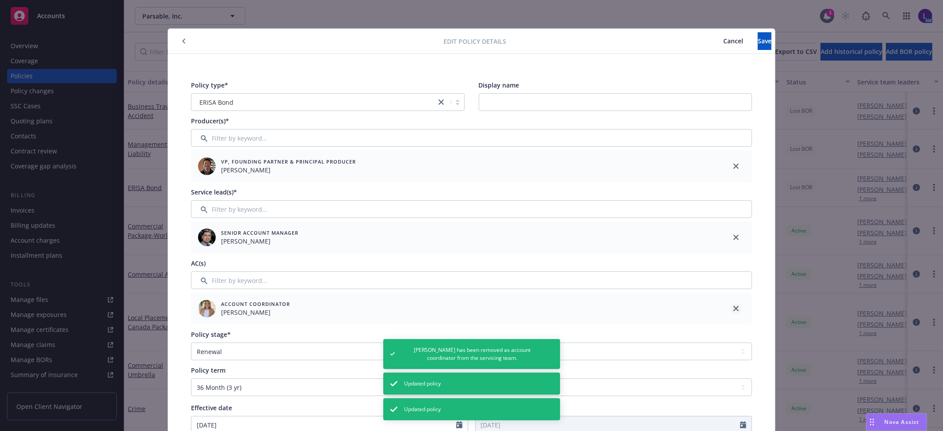
click at [733, 310] on icon "close" at bounding box center [735, 308] width 5 height 5
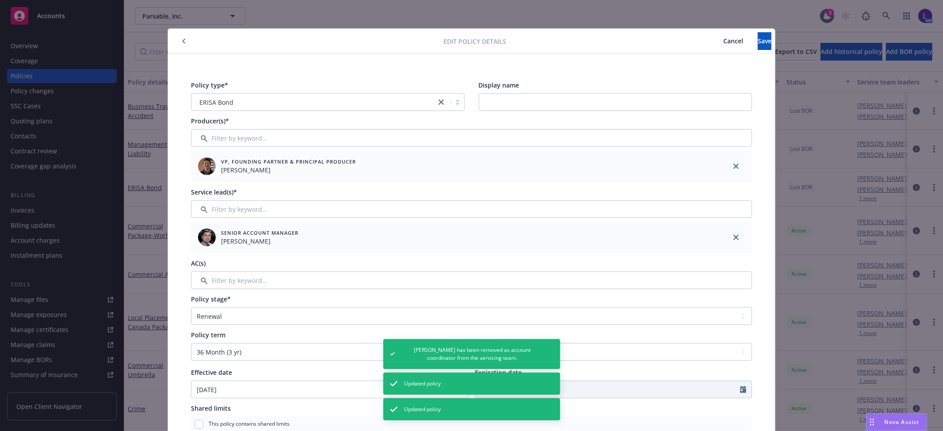
drag, startPoint x: 746, startPoint y: 50, endPoint x: 737, endPoint y: 50, distance: 8.9
click at [745, 50] on div "Edit policy details Cancel Save" at bounding box center [471, 41] width 607 height 25
click at [758, 34] on button "Save" at bounding box center [765, 41] width 14 height 18
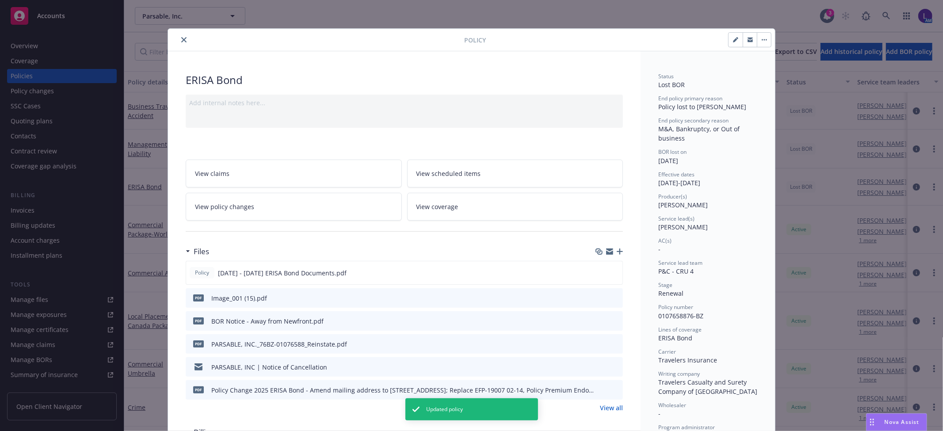
click at [182, 37] on icon "close" at bounding box center [183, 39] width 5 height 5
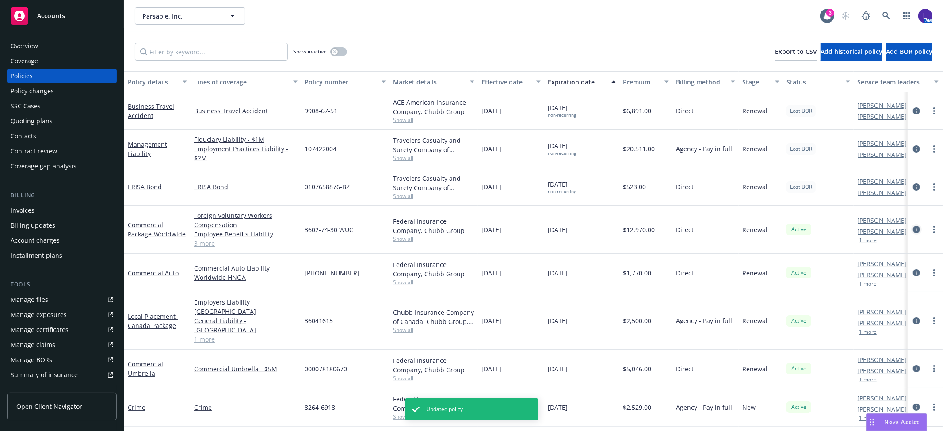
click at [913, 227] on icon "circleInformation" at bounding box center [916, 229] width 7 height 7
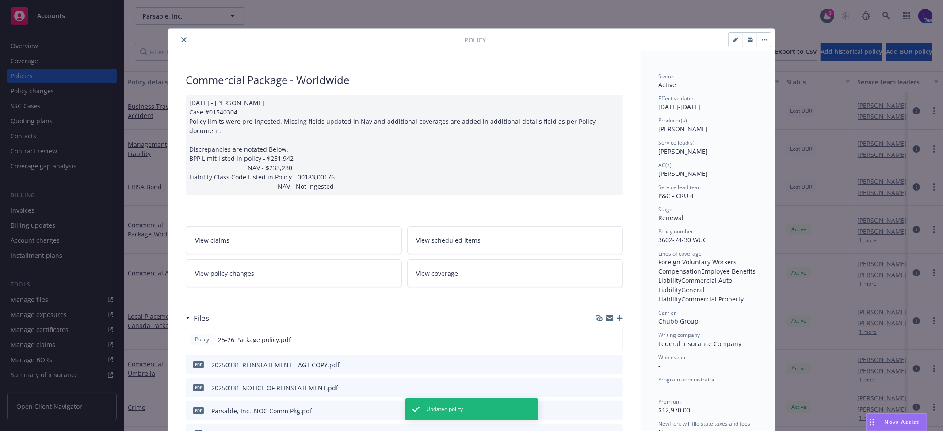
click at [729, 40] on button "button" at bounding box center [736, 40] width 14 height 14
select select "RENEWAL"
select select "12"
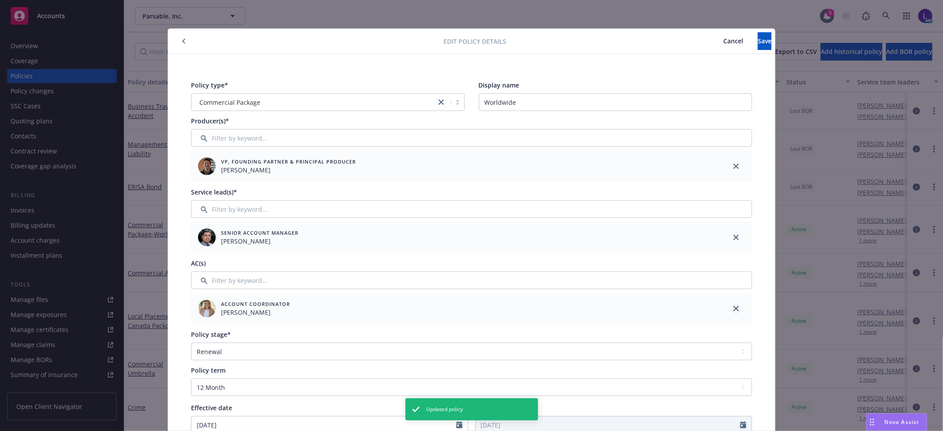
click at [733, 308] on icon "close" at bounding box center [735, 308] width 5 height 5
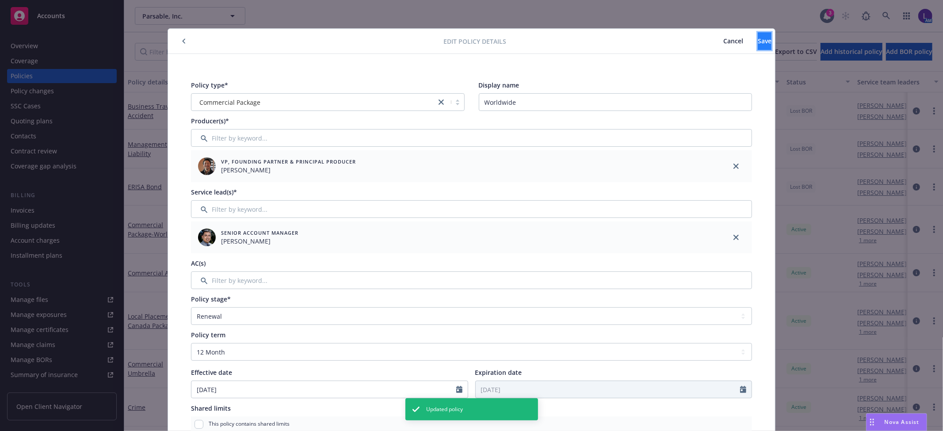
click at [758, 46] on button "Save" at bounding box center [765, 41] width 14 height 18
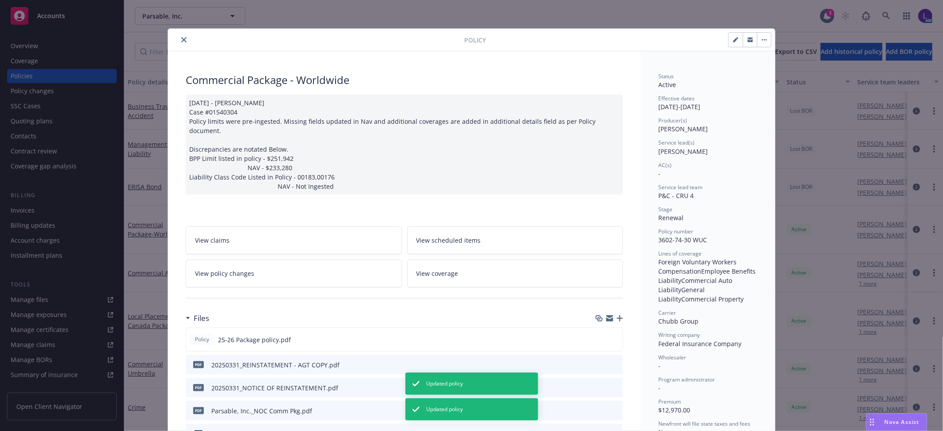
click at [181, 37] on button "close" at bounding box center [184, 39] width 11 height 11
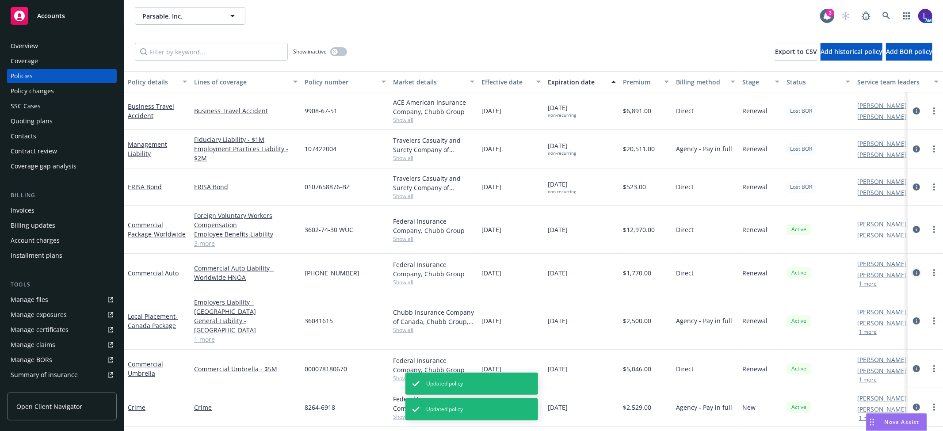
click at [913, 275] on icon "circleInformation" at bounding box center [916, 272] width 7 height 7
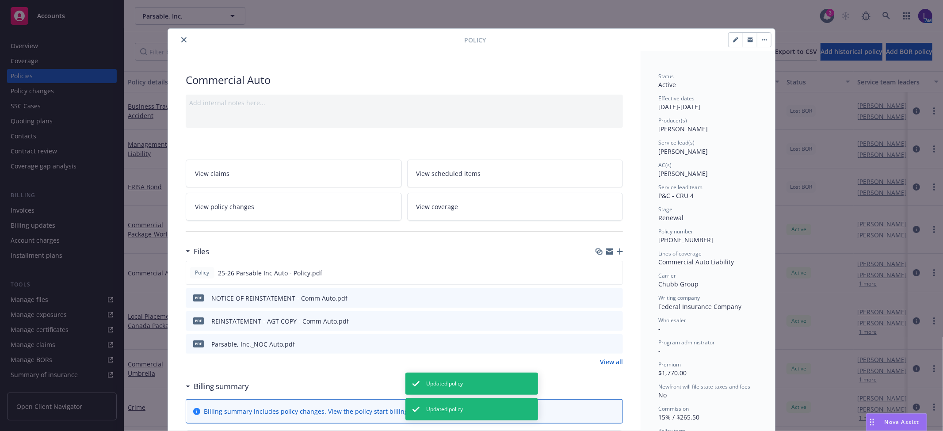
click at [729, 38] on button "button" at bounding box center [736, 40] width 14 height 14
select select "RENEWAL"
select select "12"
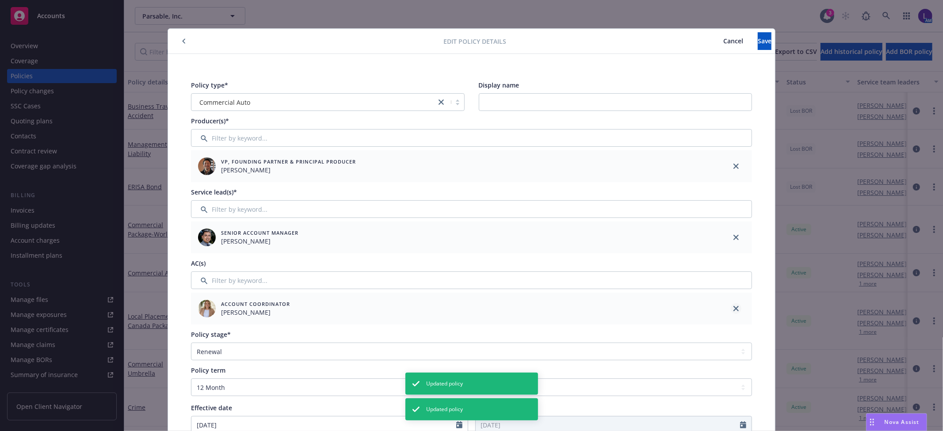
click at [733, 309] on icon "close" at bounding box center [735, 308] width 5 height 5
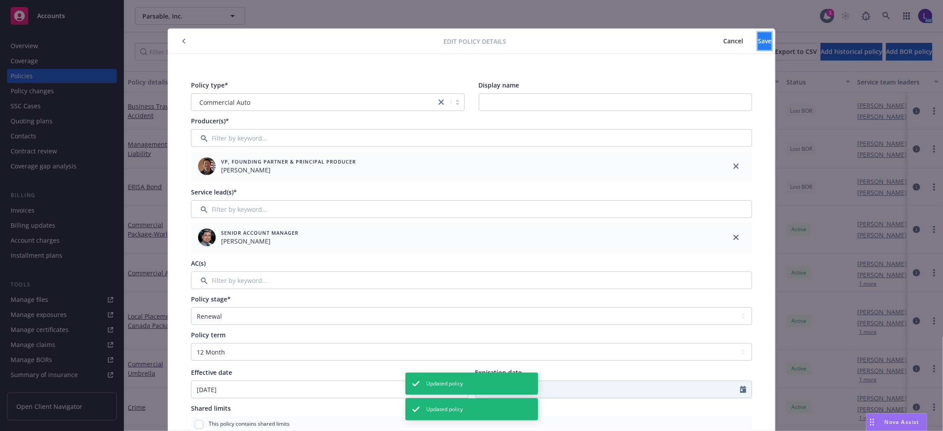
click at [758, 38] on span "Save" at bounding box center [765, 41] width 14 height 8
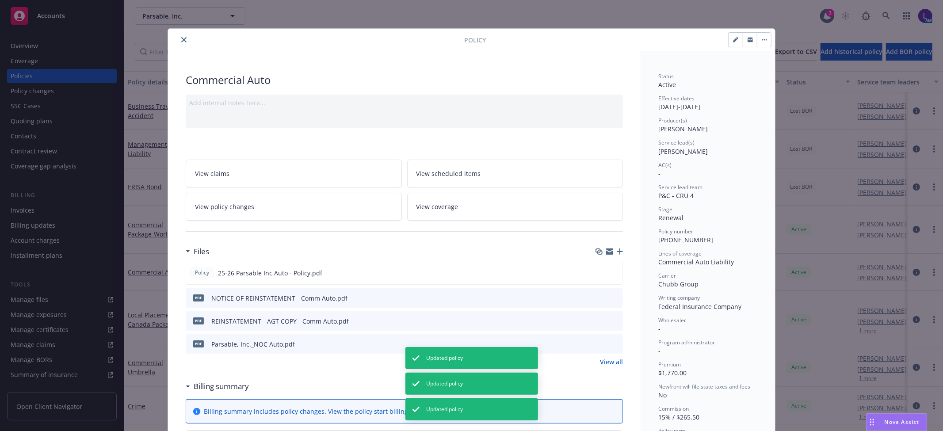
click at [181, 38] on icon "close" at bounding box center [183, 39] width 5 height 5
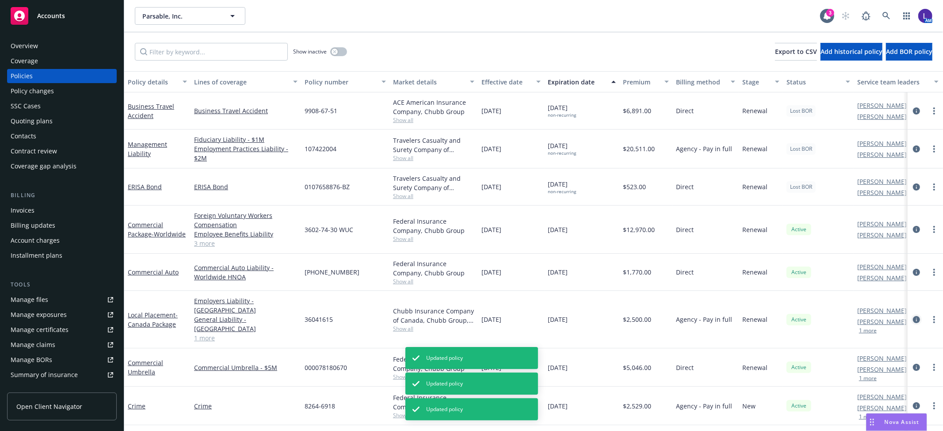
click at [913, 316] on icon "circleInformation" at bounding box center [916, 319] width 7 height 7
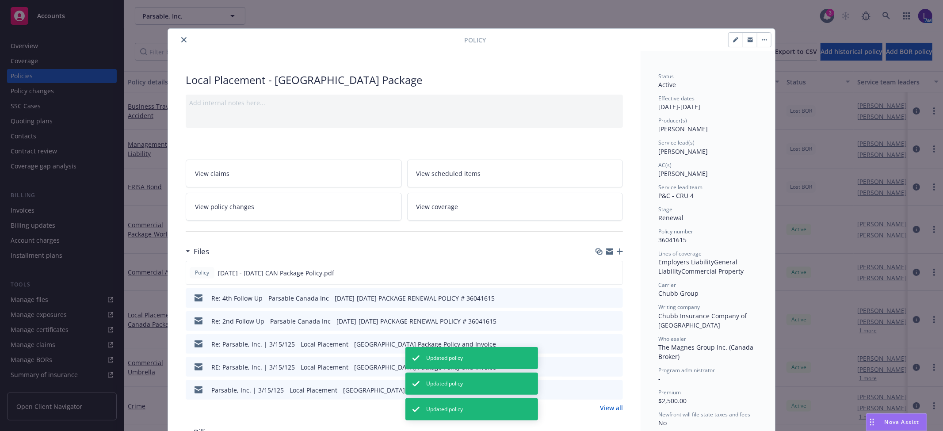
click at [729, 39] on button "button" at bounding box center [736, 40] width 14 height 14
select select "RENEWAL"
select select "12"
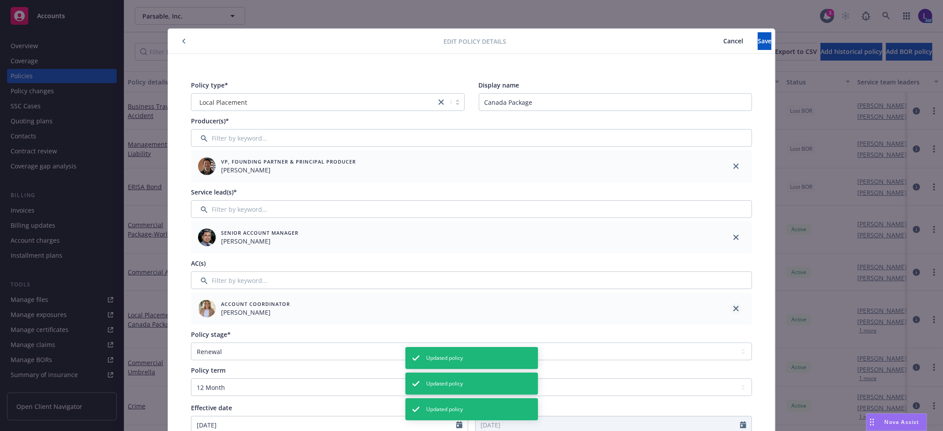
click at [733, 308] on icon "close" at bounding box center [735, 308] width 5 height 5
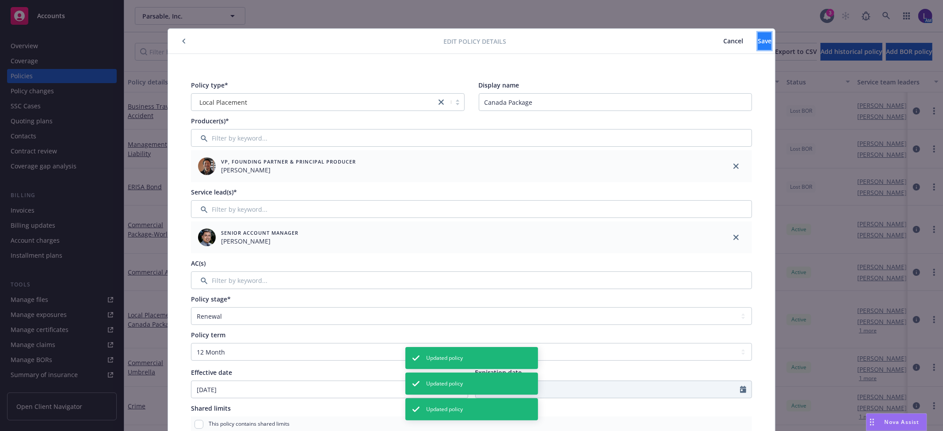
click at [758, 37] on button "Save" at bounding box center [765, 41] width 14 height 18
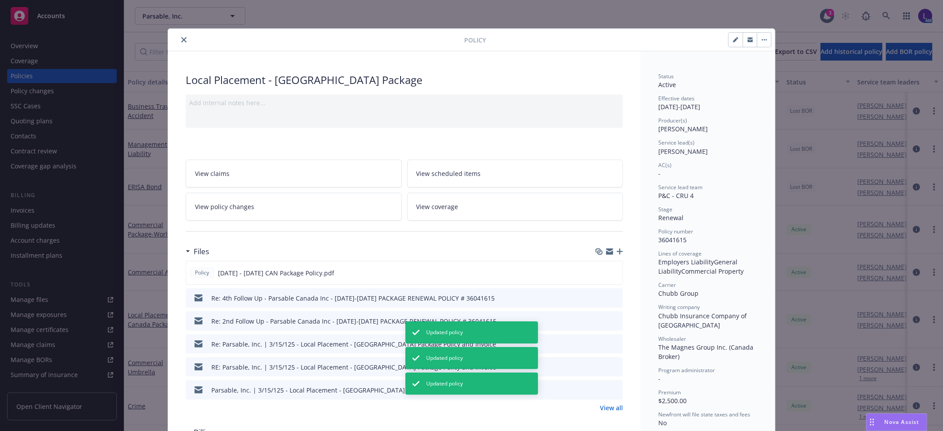
click at [181, 40] on icon "close" at bounding box center [183, 39] width 5 height 5
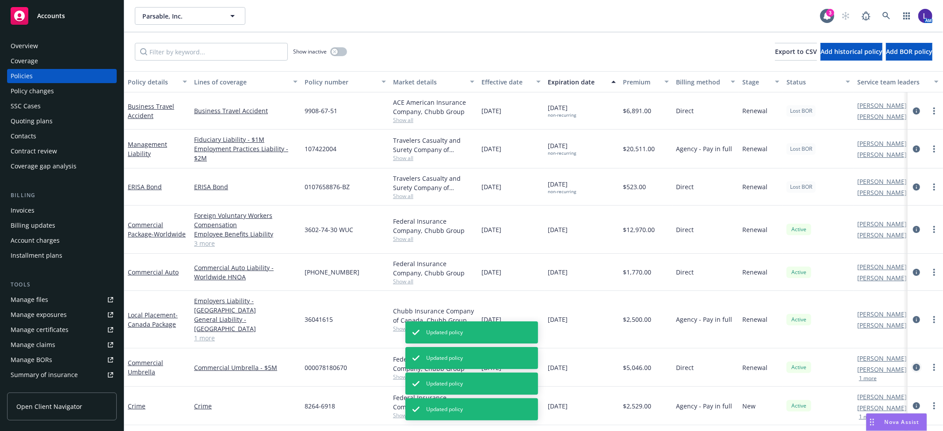
click at [913, 364] on icon "circleInformation" at bounding box center [916, 367] width 7 height 7
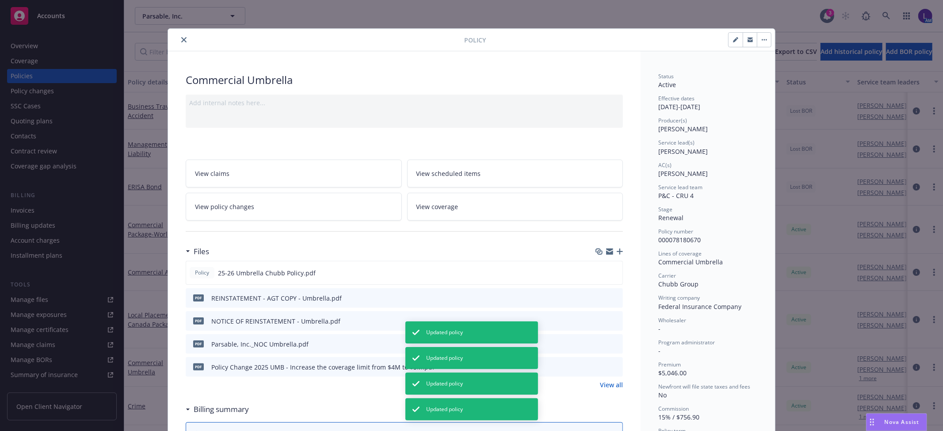
click at [729, 34] on button "button" at bounding box center [736, 40] width 14 height 14
select select "RENEWAL"
select select "12"
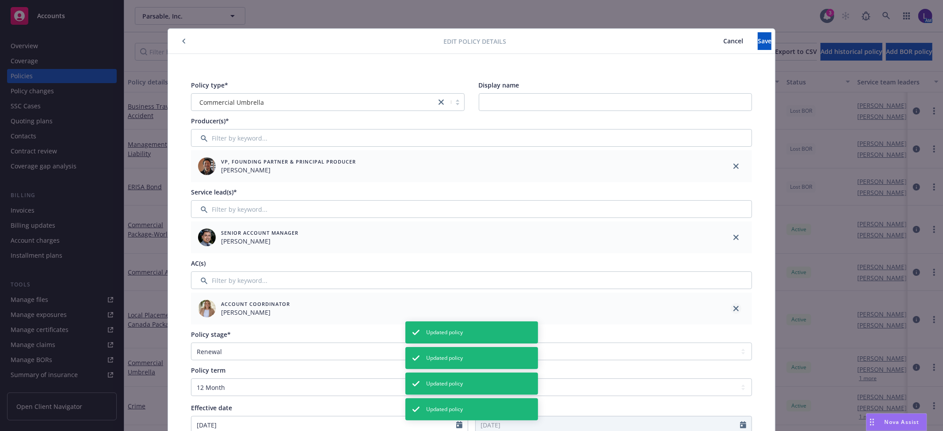
click at [733, 310] on icon "close" at bounding box center [735, 308] width 5 height 5
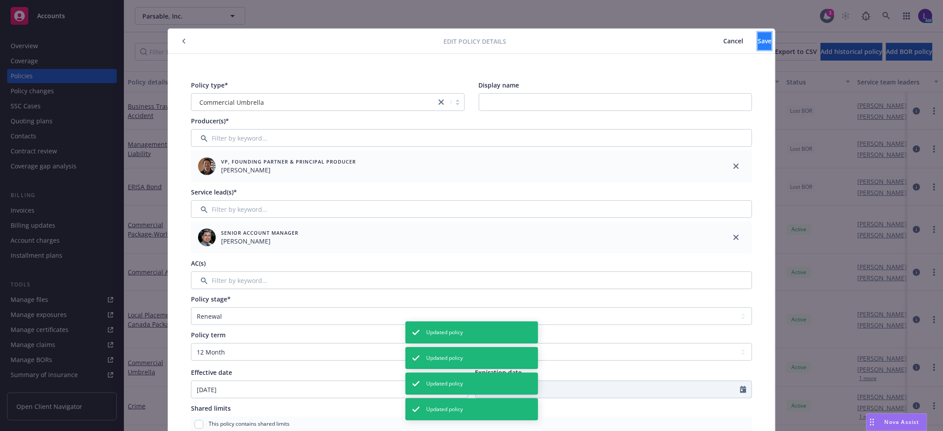
click at [758, 45] on button "Save" at bounding box center [765, 41] width 14 height 18
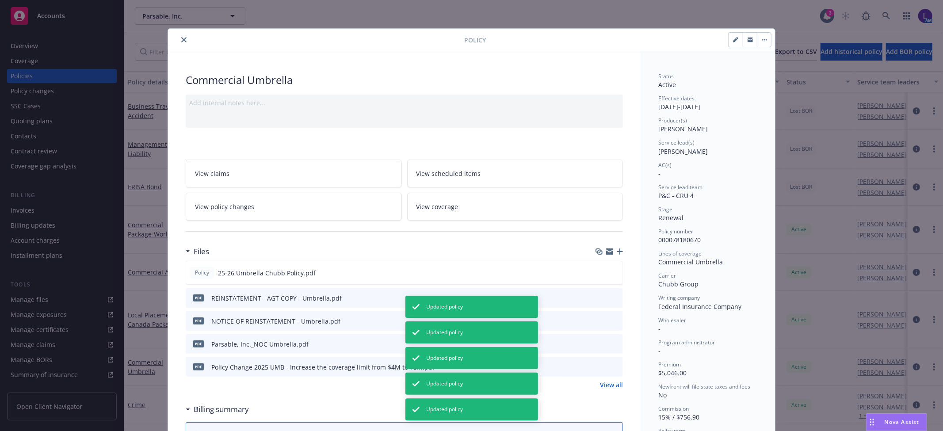
click at [179, 44] on button "close" at bounding box center [184, 39] width 11 height 11
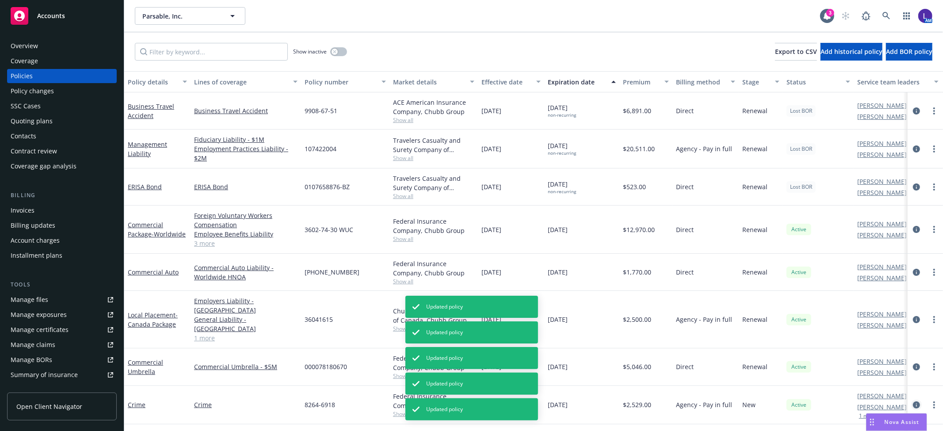
click at [913, 401] on icon "circleInformation" at bounding box center [916, 404] width 7 height 7
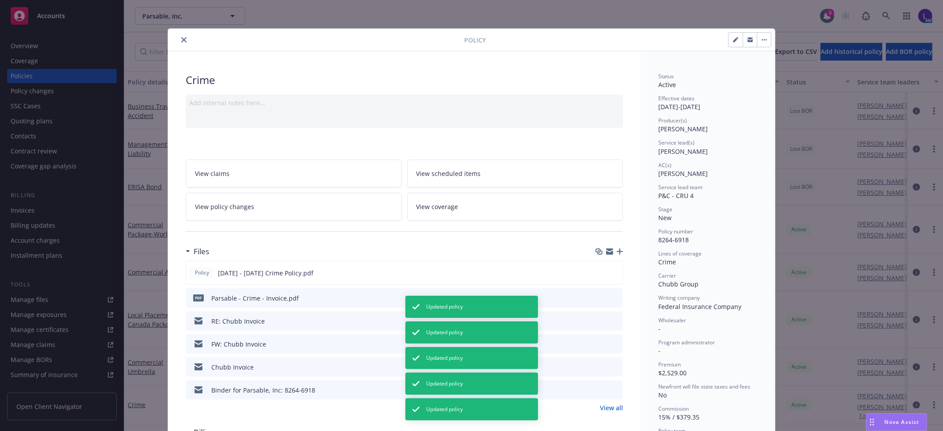
click at [731, 42] on button "button" at bounding box center [736, 40] width 14 height 14
select select "NEW"
select select "12"
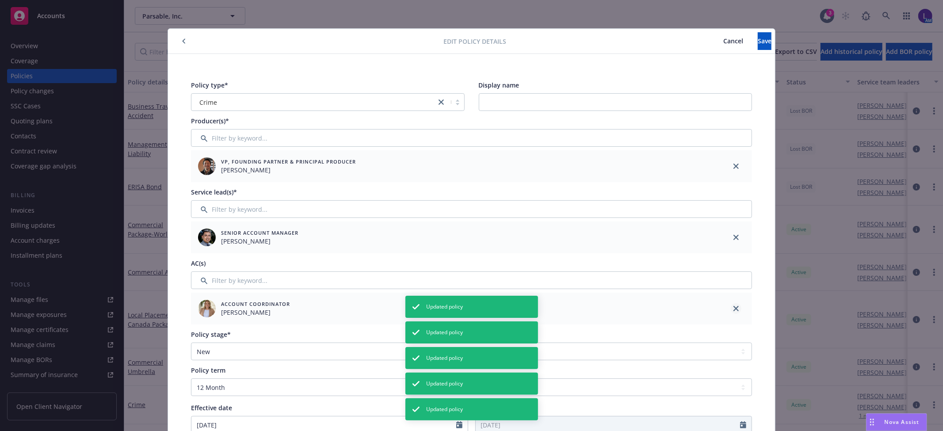
click at [733, 308] on icon "close" at bounding box center [735, 308] width 5 height 5
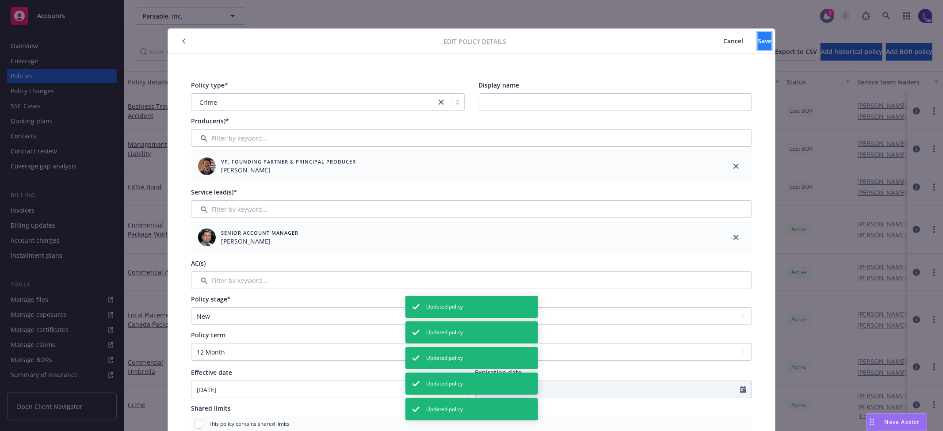
click at [758, 42] on button "Save" at bounding box center [765, 41] width 14 height 18
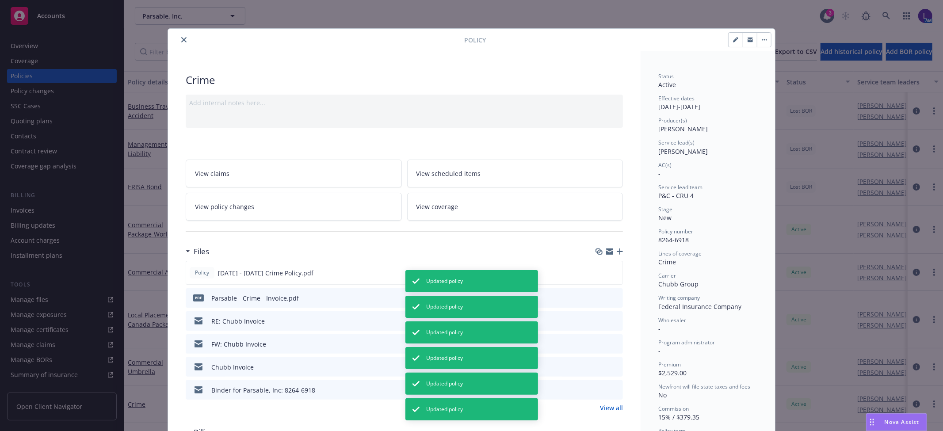
click at [180, 42] on button "close" at bounding box center [184, 39] width 11 height 11
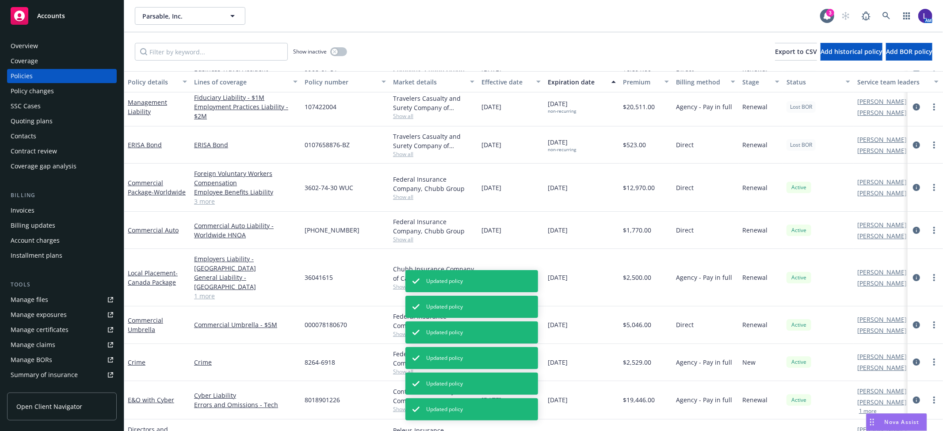
scroll to position [58, 0]
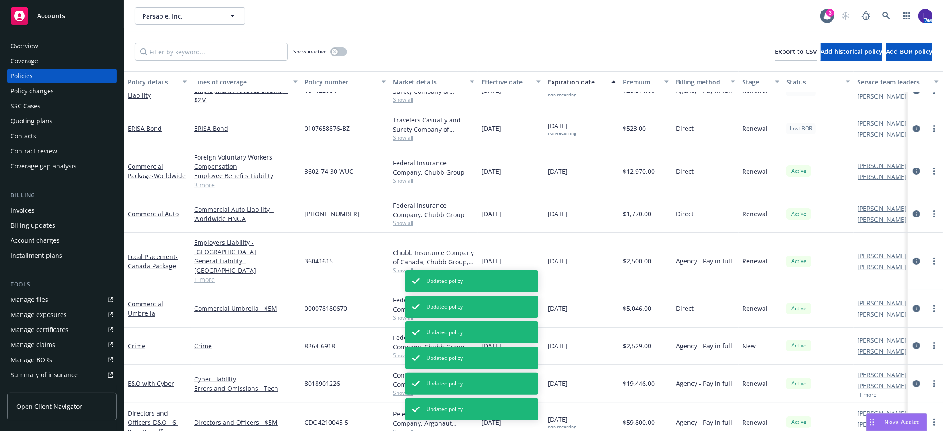
click at [913, 419] on icon "circleInformation" at bounding box center [916, 422] width 7 height 7
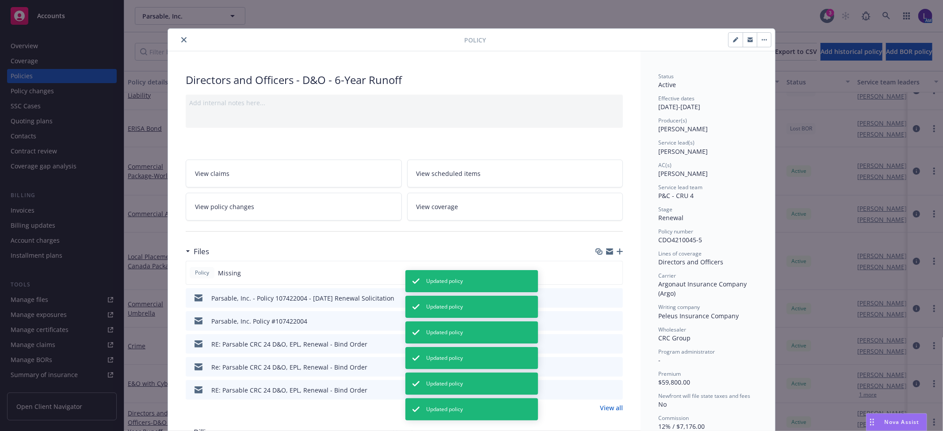
click at [733, 40] on icon "button" at bounding box center [735, 40] width 4 height 4
select select "RENEWAL"
select select "72"
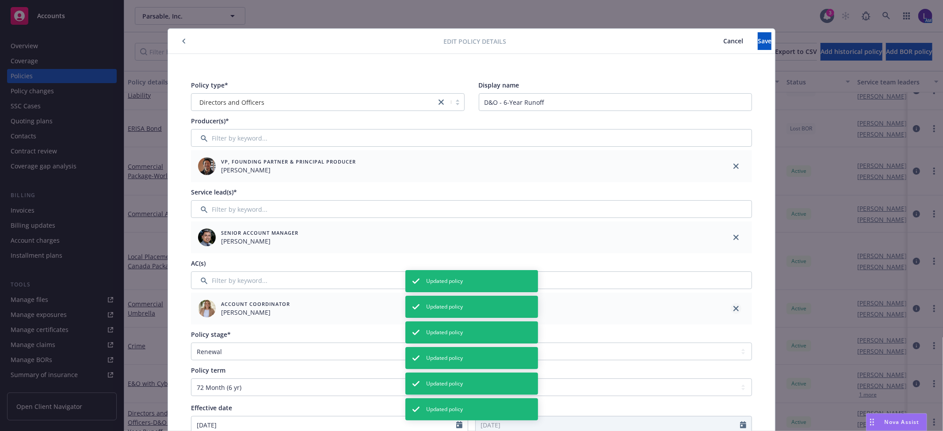
click at [733, 310] on icon "close" at bounding box center [735, 308] width 5 height 5
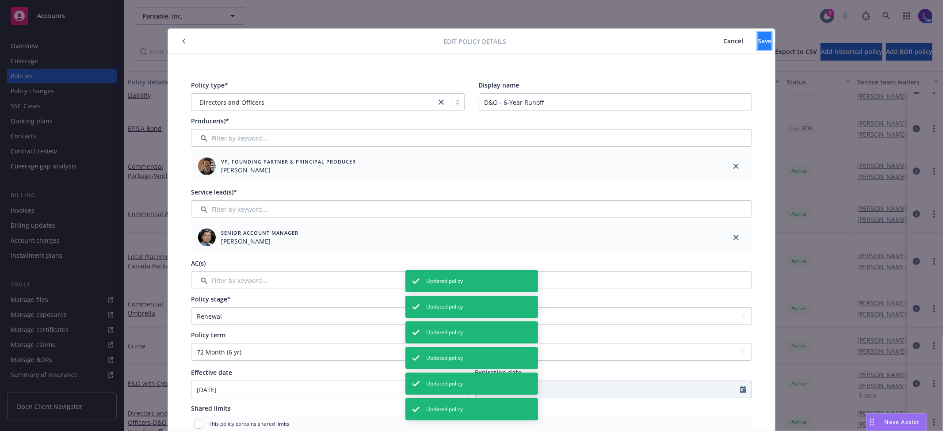
click at [758, 40] on span "Save" at bounding box center [765, 41] width 14 height 8
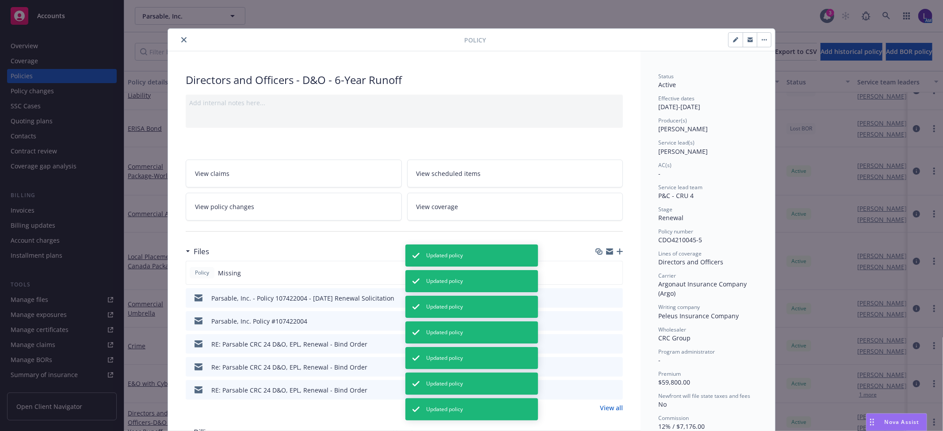
click at [181, 41] on icon "close" at bounding box center [183, 39] width 5 height 5
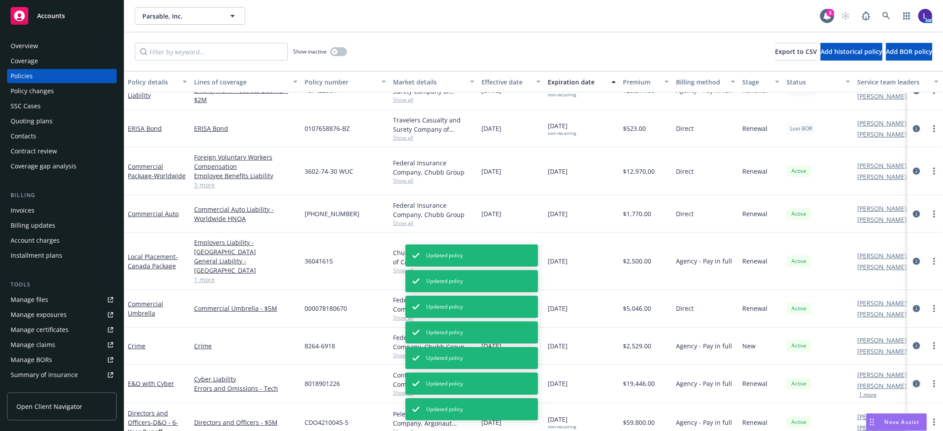
drag, startPoint x: 909, startPoint y: 367, endPoint x: 912, endPoint y: 362, distance: 5.7
click at [913, 380] on icon "circleInformation" at bounding box center [916, 383] width 7 height 7
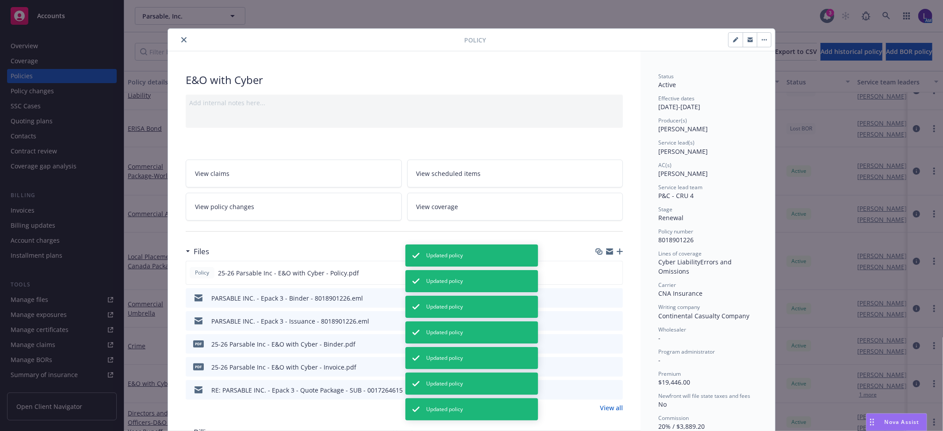
click at [729, 39] on button "button" at bounding box center [736, 40] width 14 height 14
select select "RENEWAL"
select select "12"
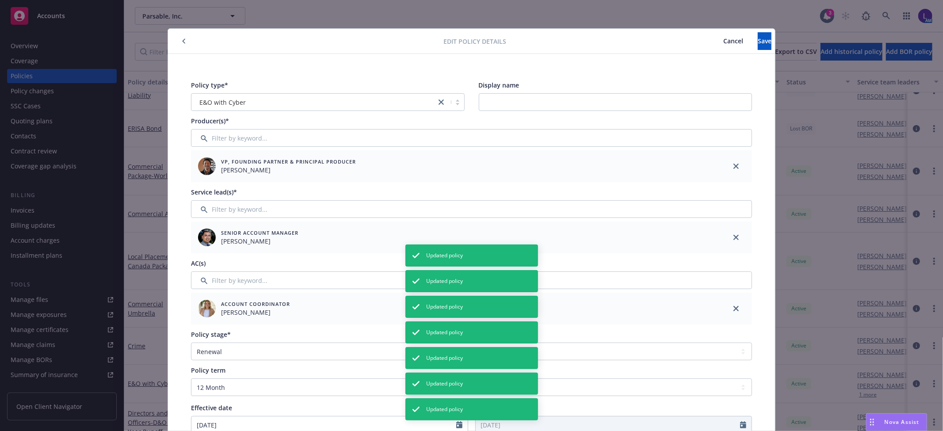
click at [731, 305] on link "close" at bounding box center [736, 308] width 11 height 11
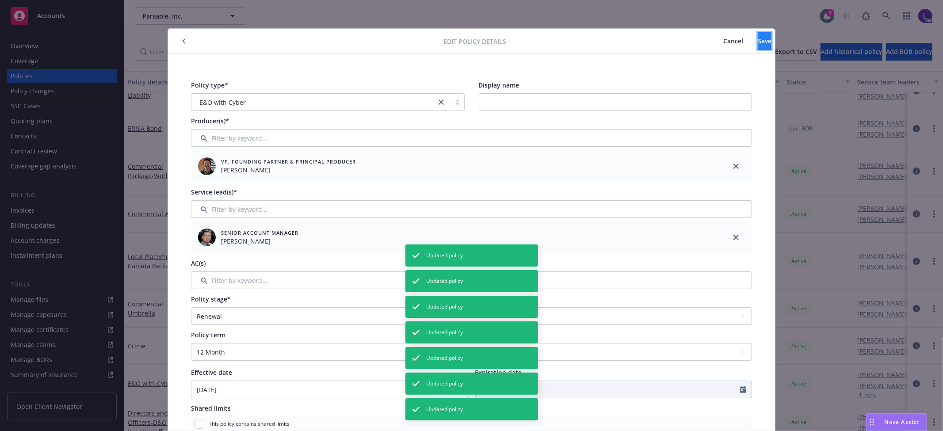
click at [758, 48] on button "Save" at bounding box center [765, 41] width 14 height 18
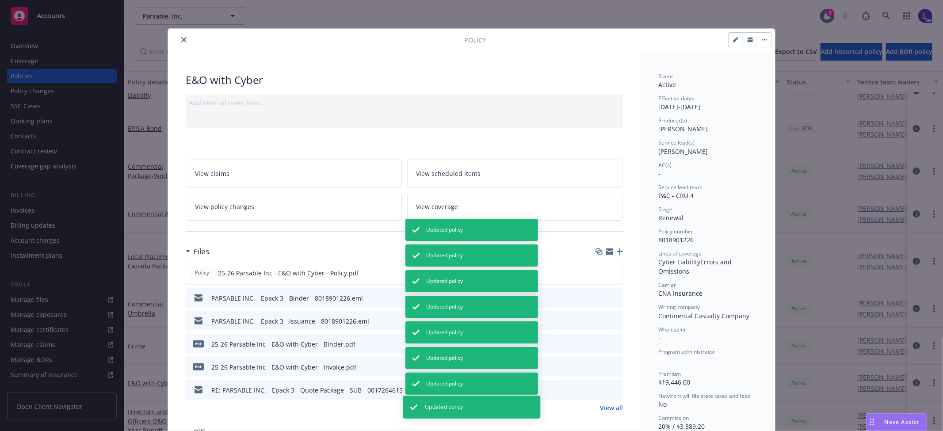
scroll to position [57, 0]
click at [179, 38] on button "close" at bounding box center [184, 39] width 11 height 11
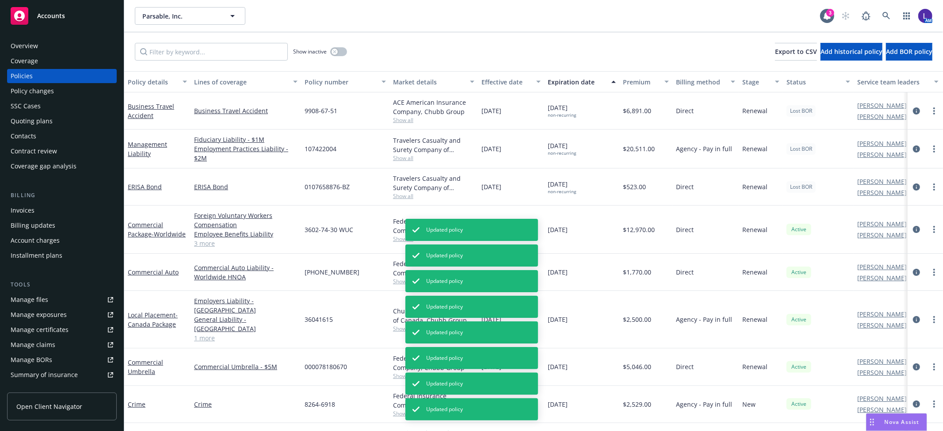
scroll to position [145, 0]
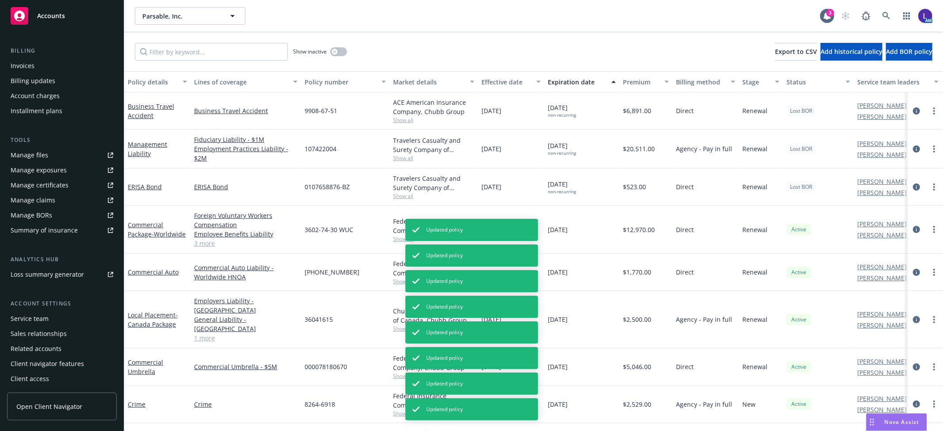
click at [58, 317] on div "Service team" at bounding box center [62, 319] width 103 height 14
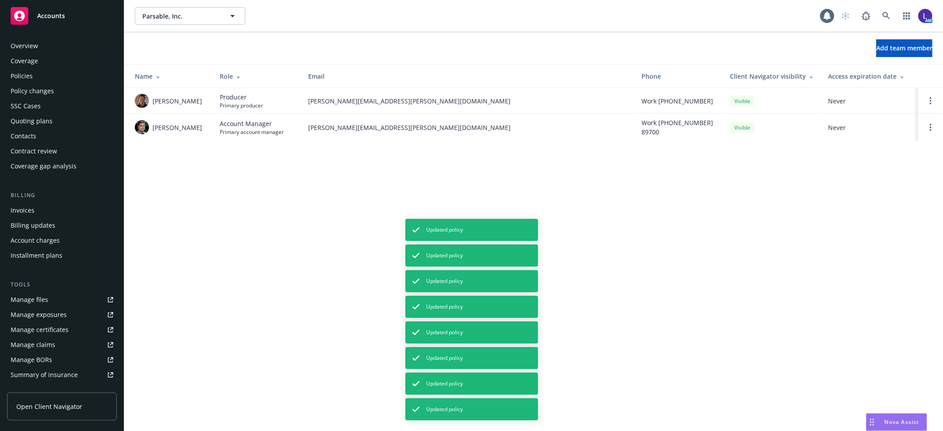
scroll to position [145, 0]
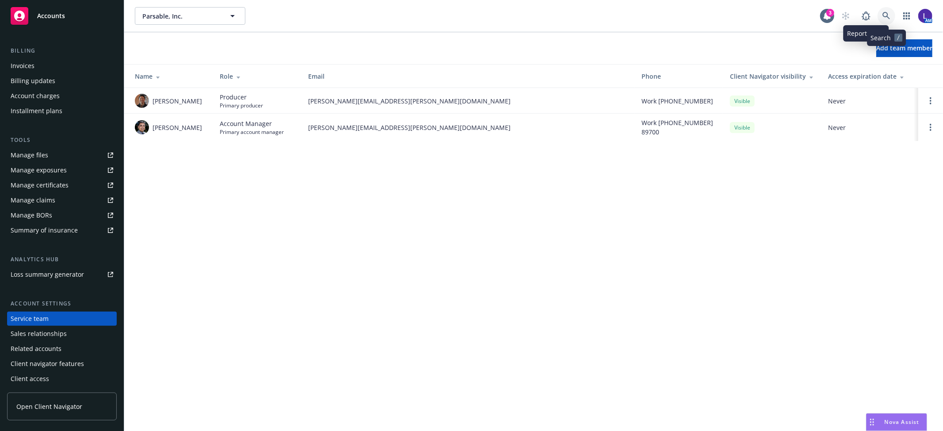
click at [885, 15] on icon at bounding box center [886, 16] width 8 height 8
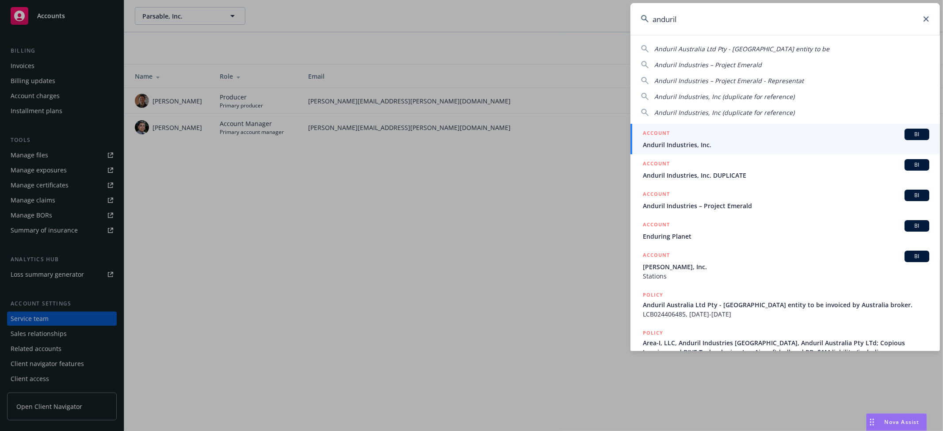
type input "anduril"
click at [692, 144] on span "Anduril Industries, Inc." at bounding box center [786, 144] width 286 height 9
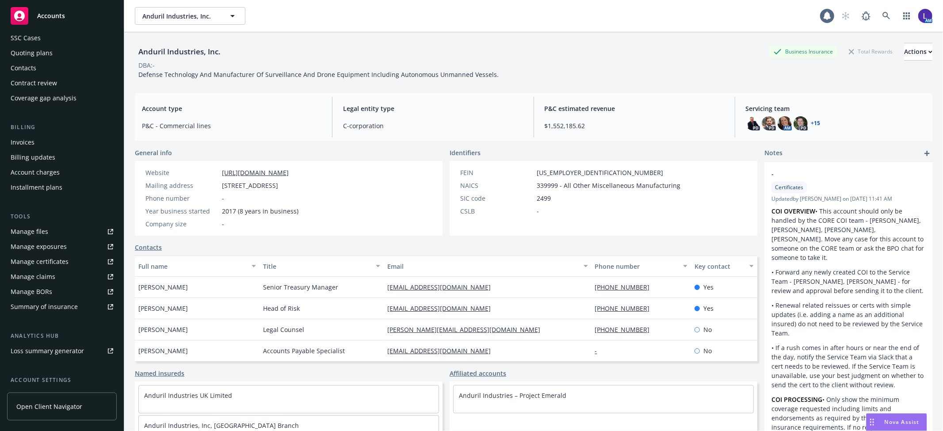
scroll to position [145, 0]
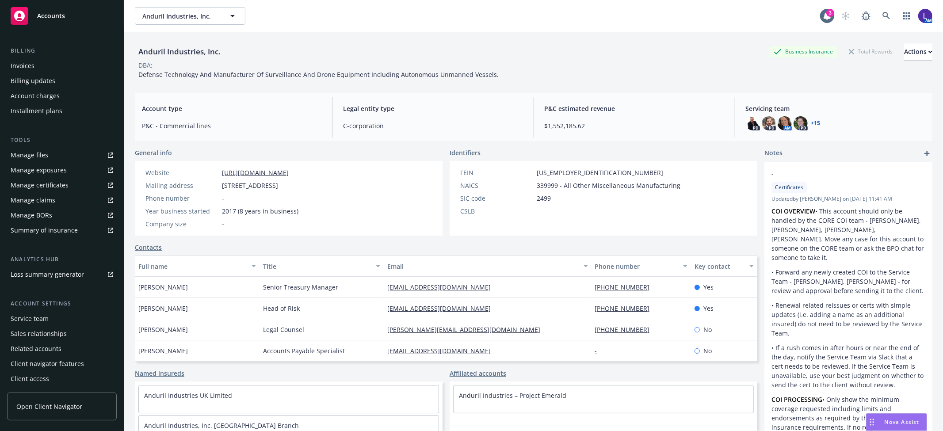
click at [49, 315] on div "Service team" at bounding box center [62, 319] width 103 height 14
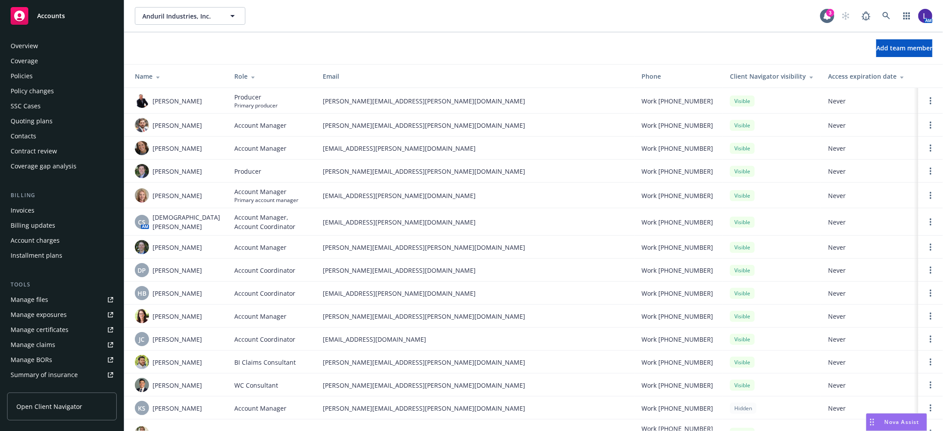
click at [38, 72] on div "Policies" at bounding box center [62, 76] width 103 height 14
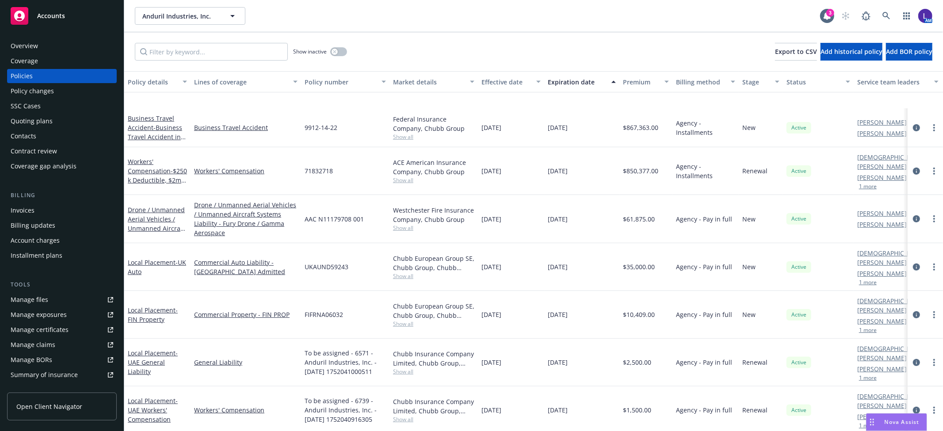
scroll to position [343, 0]
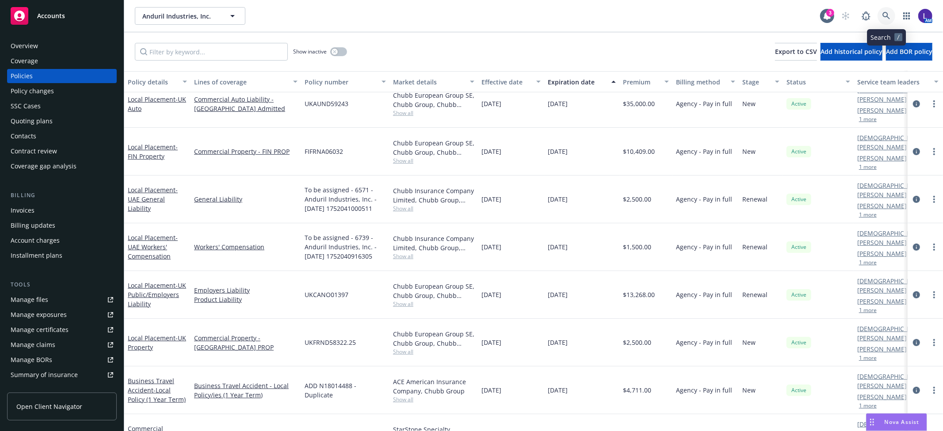
click at [885, 15] on icon at bounding box center [886, 16] width 8 height 8
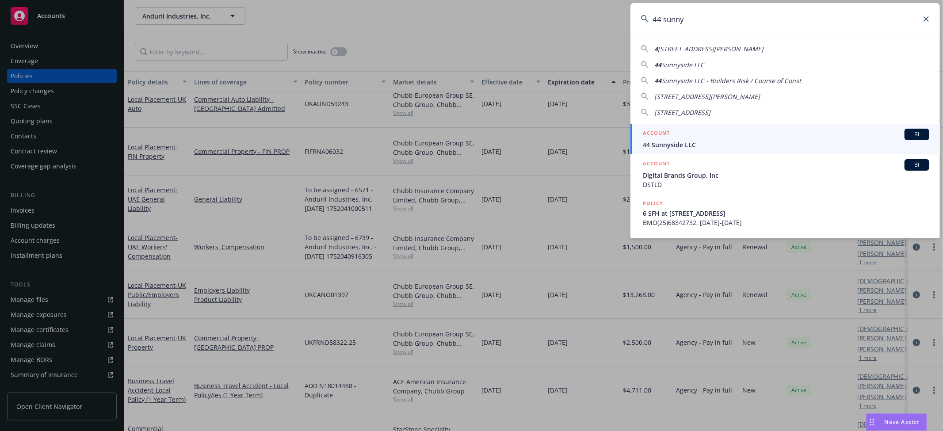
type input "44 sunny"
click at [676, 147] on span "44 Sunnyside LLC" at bounding box center [786, 144] width 286 height 9
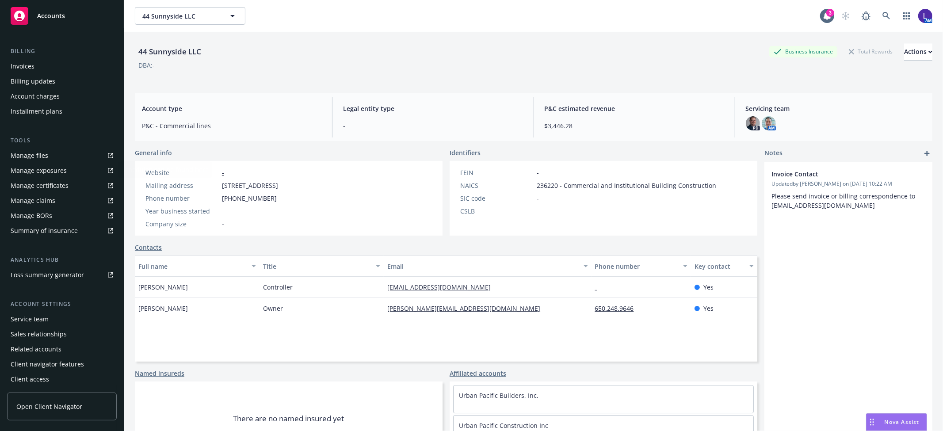
scroll to position [145, 0]
click at [46, 312] on div "Account settings Service team Sales relationships Related accounts Client navig…" at bounding box center [62, 342] width 110 height 87
click at [45, 314] on div "Service team" at bounding box center [30, 319] width 38 height 14
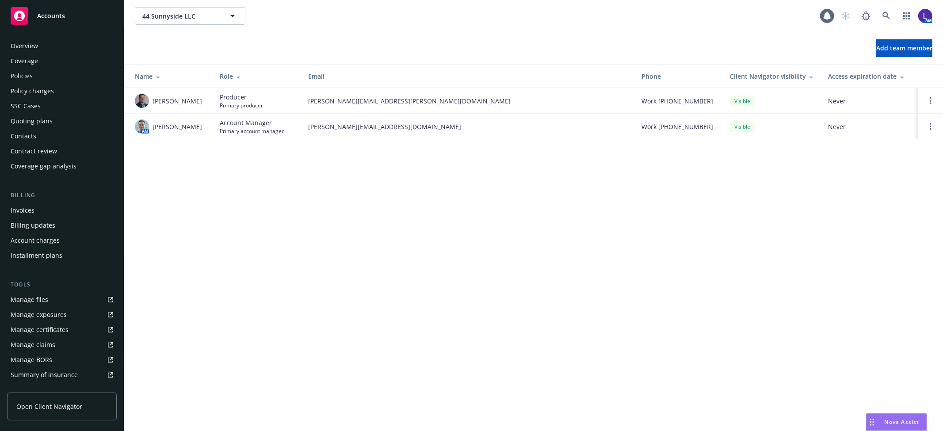
scroll to position [145, 0]
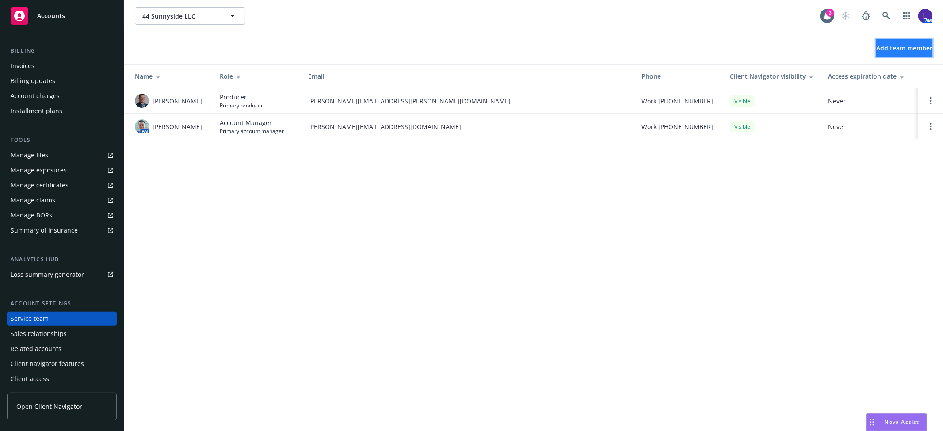
click at [876, 49] on span "Add team member" at bounding box center [904, 48] width 56 height 8
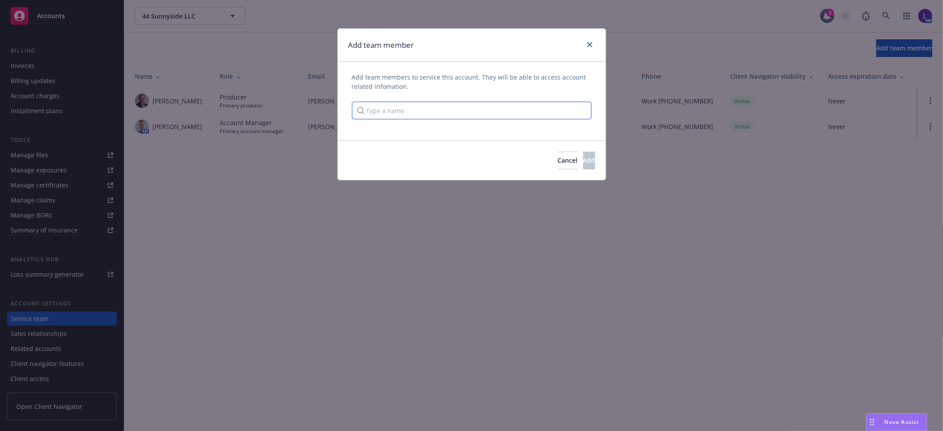
click at [438, 111] on input "Type a name" at bounding box center [472, 111] width 240 height 18
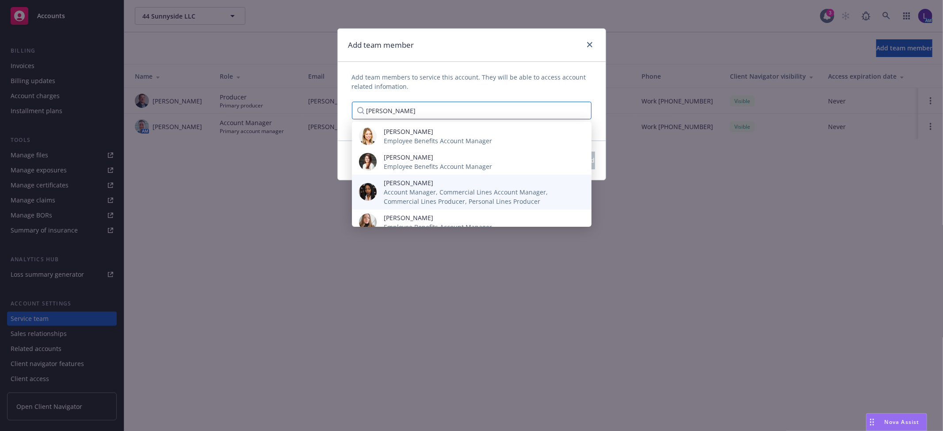
type input "[PERSON_NAME]"
click at [452, 187] on span "Account Manager, Commercial Lines Account Manager, Commercial Lines Producer, P…" at bounding box center [481, 196] width 194 height 19
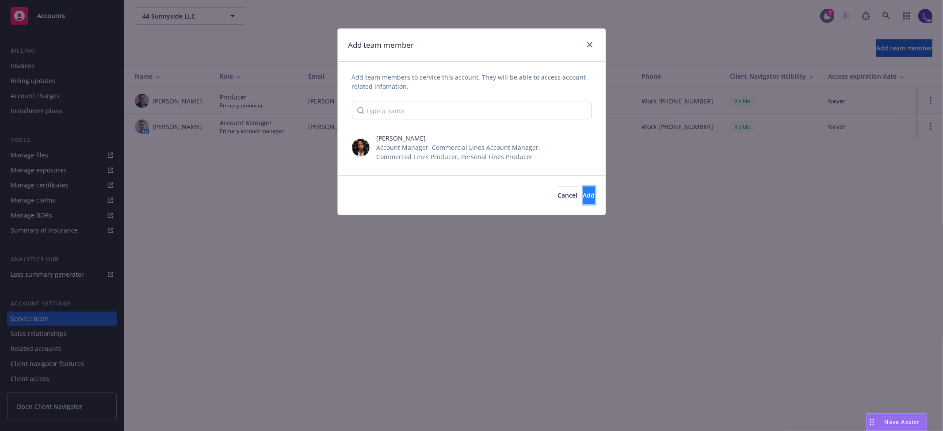
click at [584, 200] on button "Add" at bounding box center [589, 196] width 12 height 18
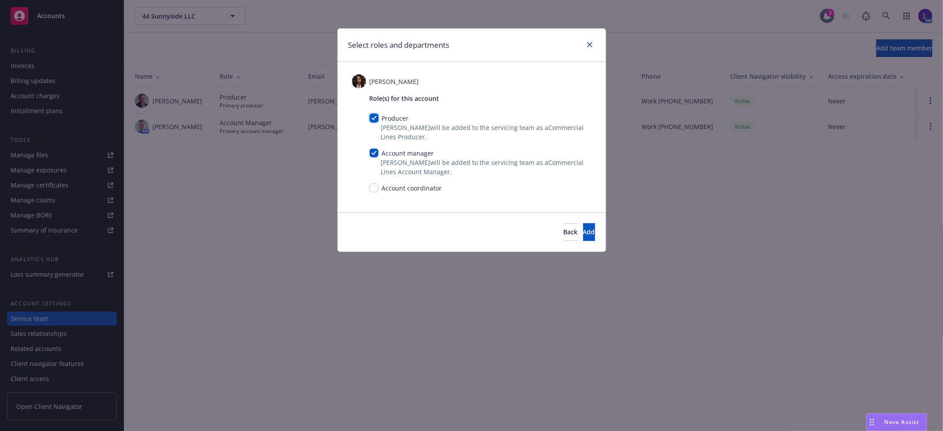
click at [376, 121] on input "checkbox" at bounding box center [374, 118] width 9 height 9
checkbox input "false"
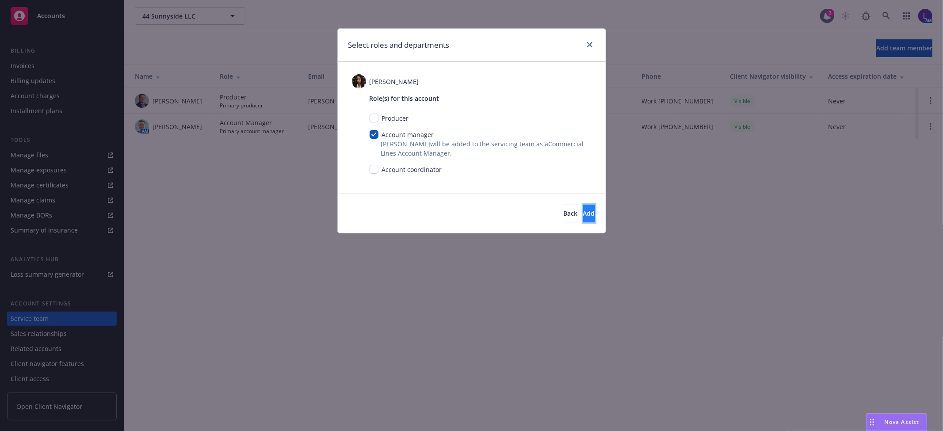
click at [583, 211] on span "Add" at bounding box center [589, 213] width 12 height 8
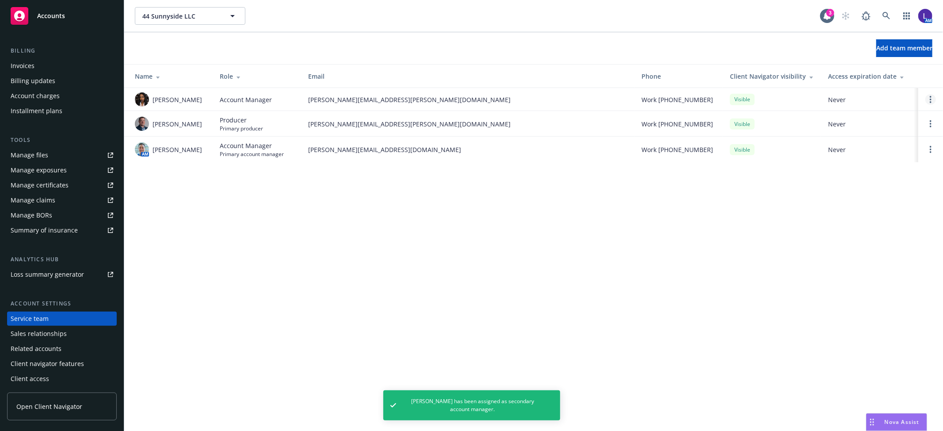
drag, startPoint x: 942, startPoint y: 99, endPoint x: 935, endPoint y: 99, distance: 7.5
click at [935, 99] on td at bounding box center [930, 99] width 25 height 23
click at [932, 99] on link "Open options" at bounding box center [930, 99] width 11 height 11
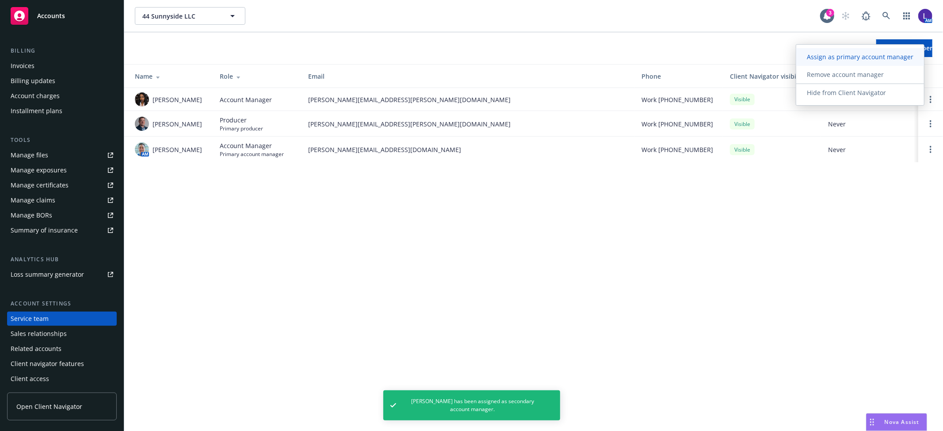
click at [828, 56] on span "Assign as primary account manager" at bounding box center [860, 57] width 128 height 8
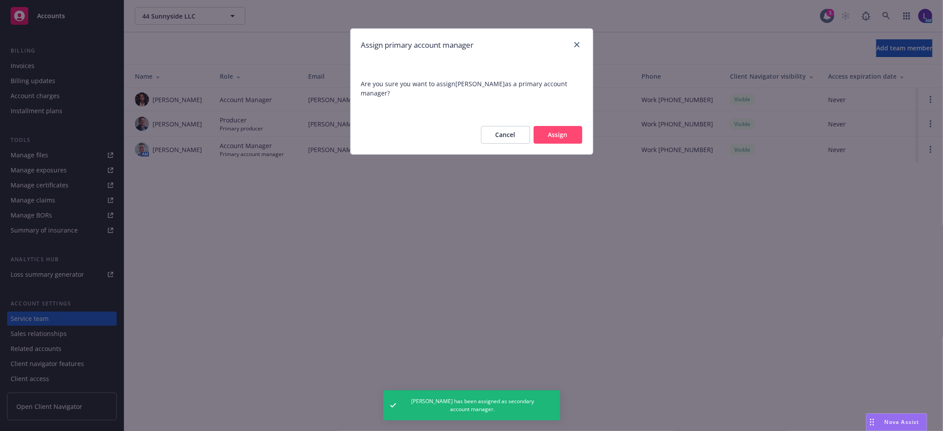
click at [568, 126] on button "Assign" at bounding box center [558, 135] width 49 height 18
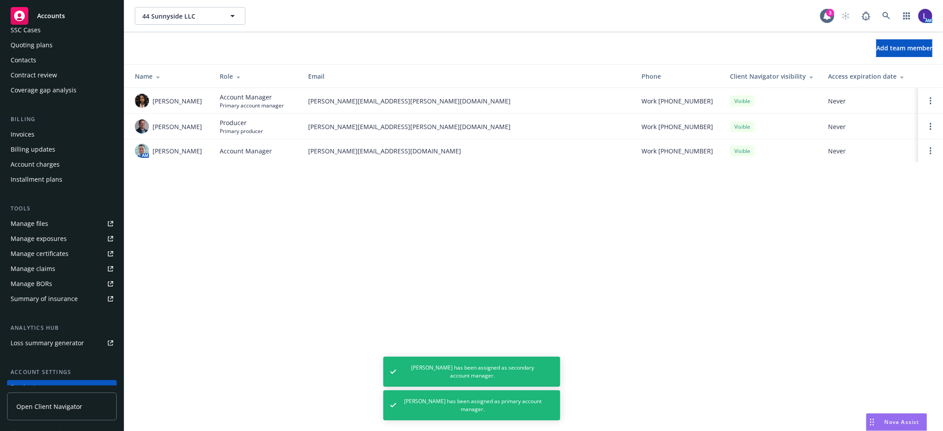
scroll to position [0, 0]
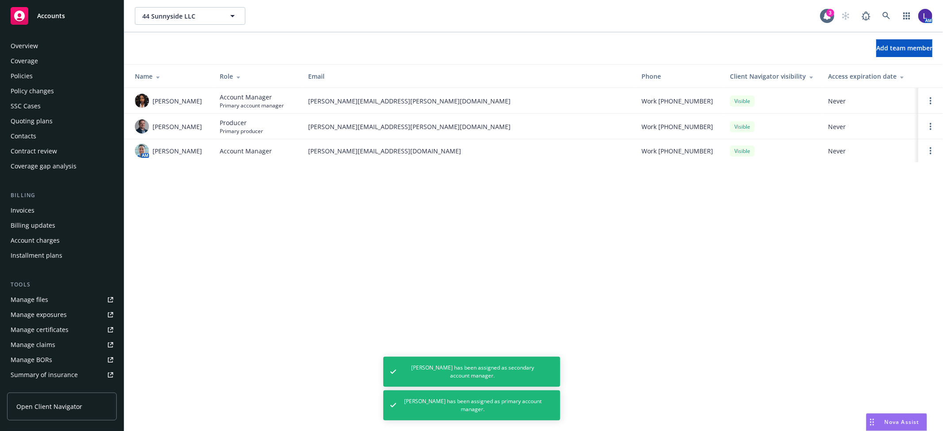
click at [51, 71] on div "Policies" at bounding box center [62, 76] width 103 height 14
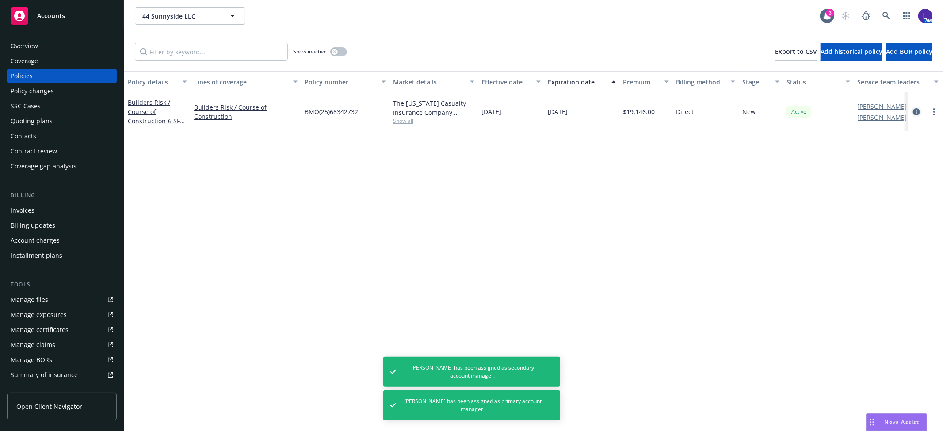
click at [914, 111] on icon "circleInformation" at bounding box center [916, 111] width 7 height 7
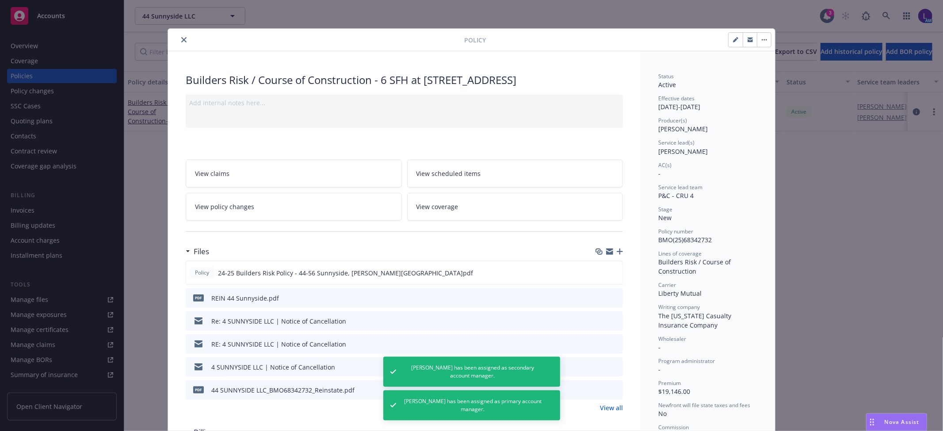
click at [731, 34] on button "button" at bounding box center [736, 40] width 14 height 14
select select "NEW"
select select "12"
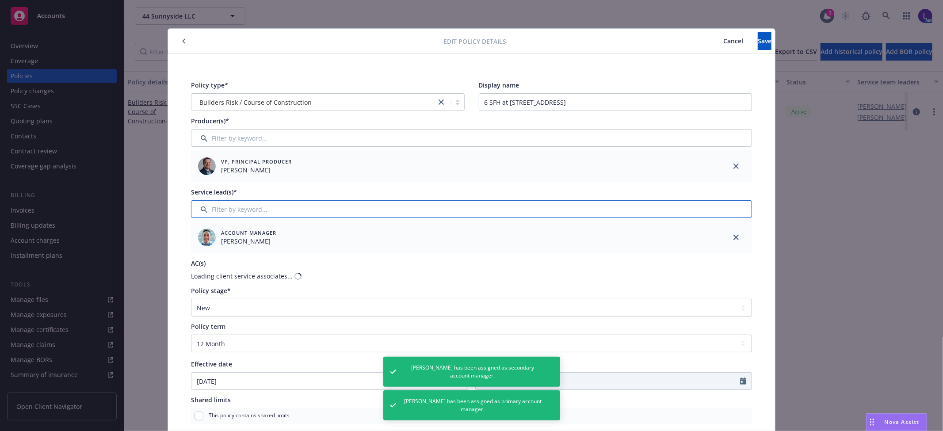
click at [219, 206] on input "Filter by keyword..." at bounding box center [471, 209] width 561 height 18
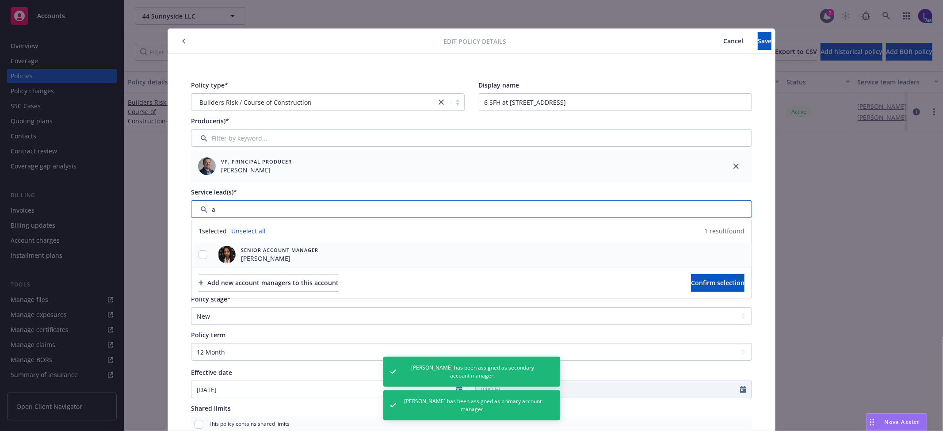
type input "a"
click at [195, 252] on div at bounding box center [202, 254] width 23 height 9
click at [198, 254] on input "checkbox" at bounding box center [202, 254] width 9 height 9
checkbox input "true"
drag, startPoint x: 684, startPoint y: 283, endPoint x: 693, endPoint y: 278, distance: 10.7
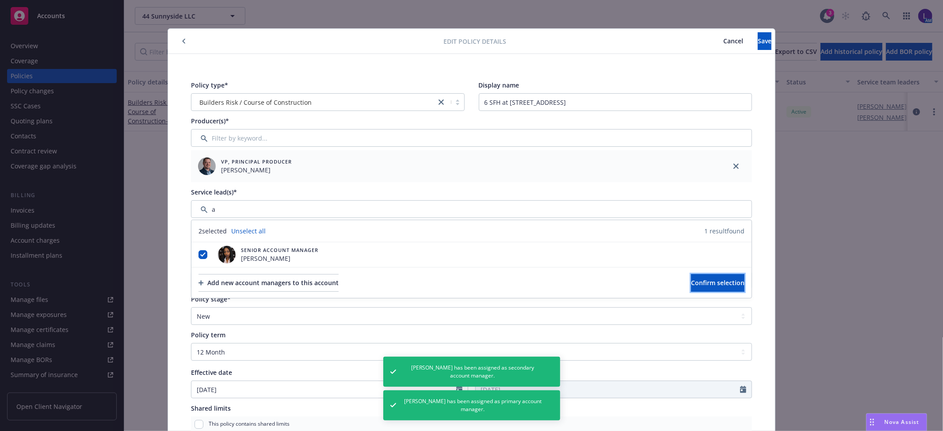
click at [691, 282] on span "Confirm selection" at bounding box center [717, 283] width 53 height 8
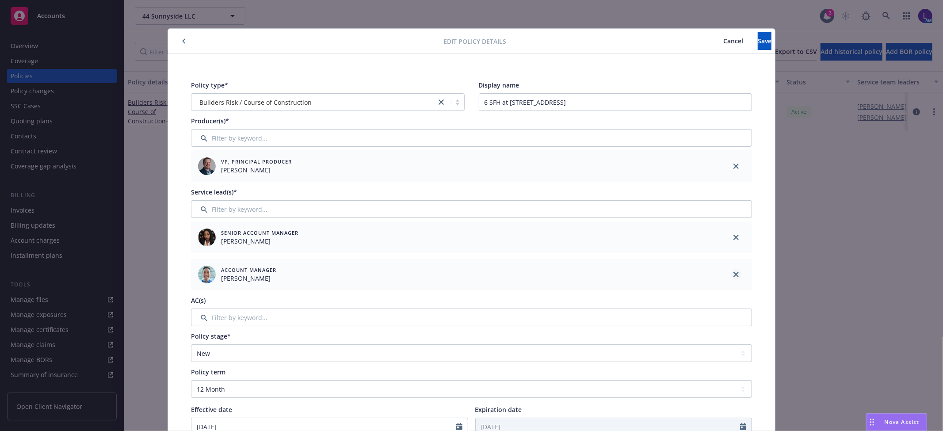
click at [733, 275] on icon "close" at bounding box center [735, 274] width 5 height 5
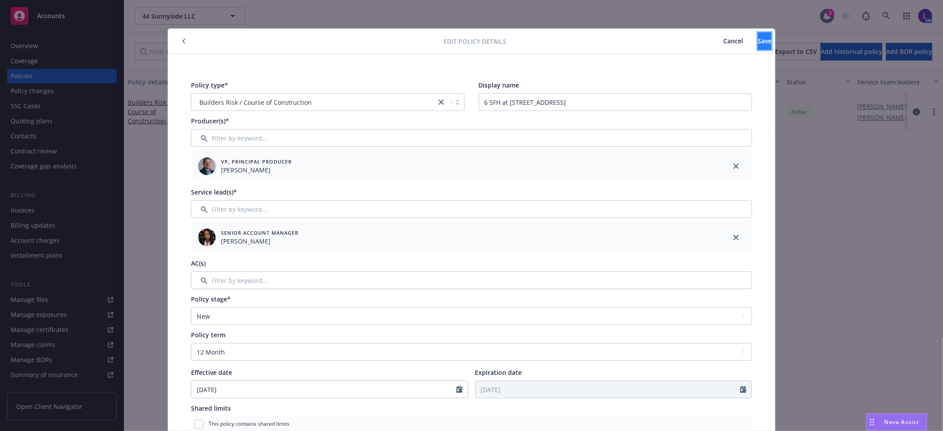
click at [758, 40] on span "Save" at bounding box center [765, 41] width 14 height 8
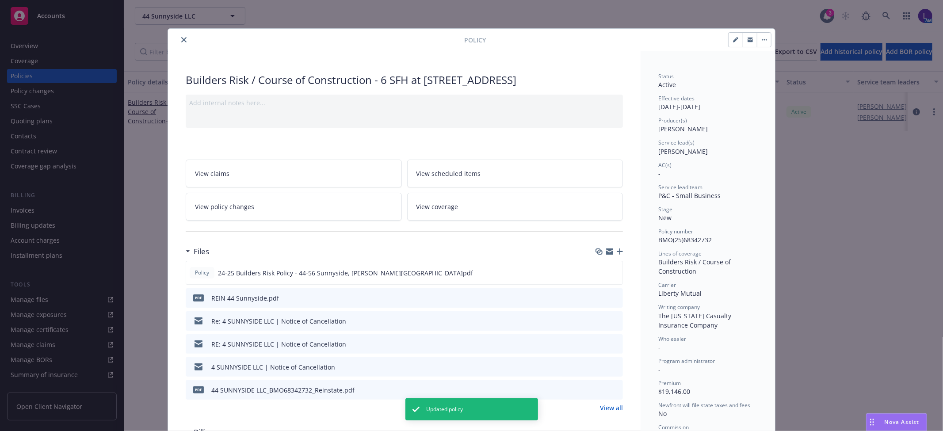
click at [181, 42] on icon "close" at bounding box center [183, 39] width 5 height 5
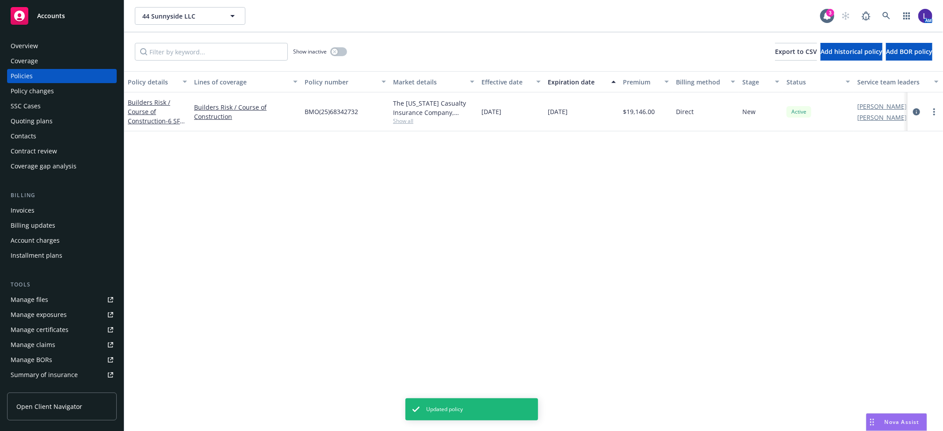
scroll to position [145, 0]
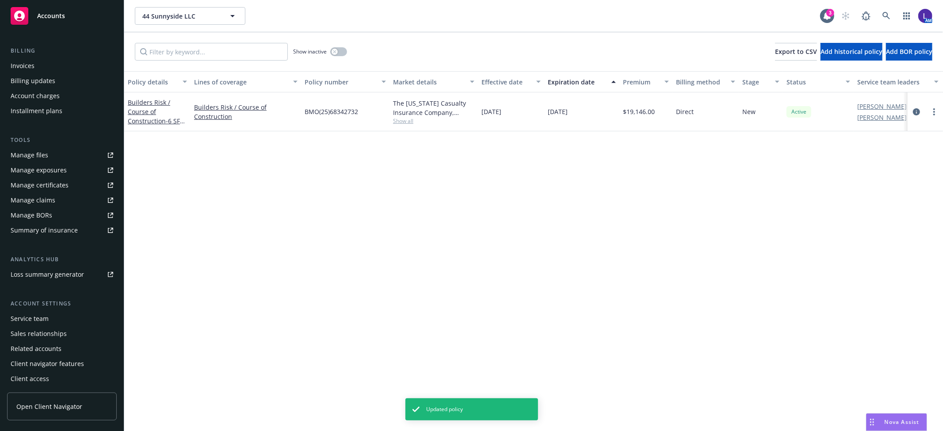
click at [49, 317] on div "Service team" at bounding box center [62, 319] width 103 height 14
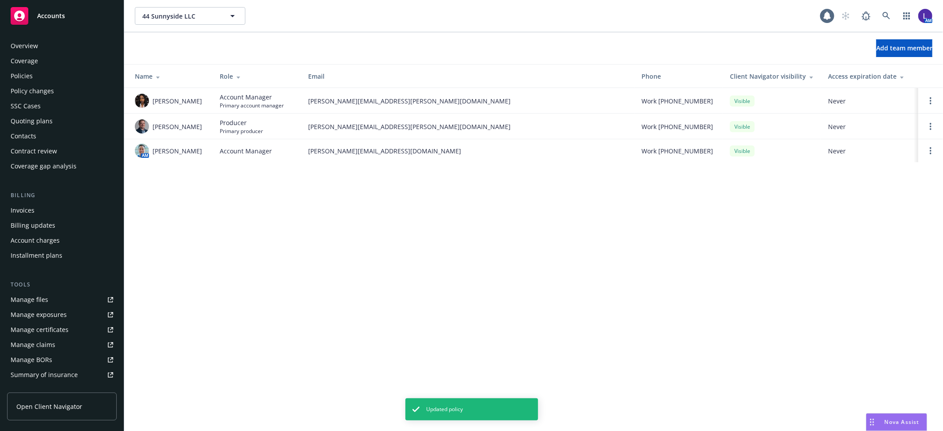
scroll to position [145, 0]
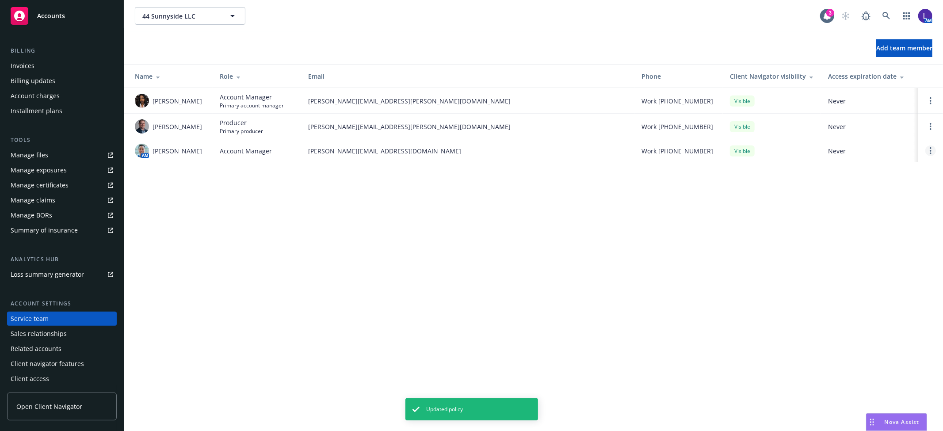
click at [926, 149] on link "Open options" at bounding box center [930, 150] width 11 height 11
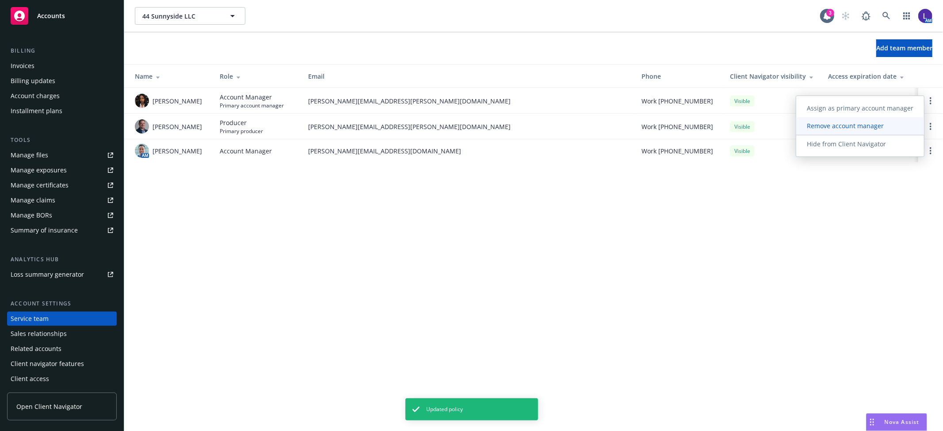
click at [867, 130] on span "Remove account manager" at bounding box center [845, 126] width 98 height 8
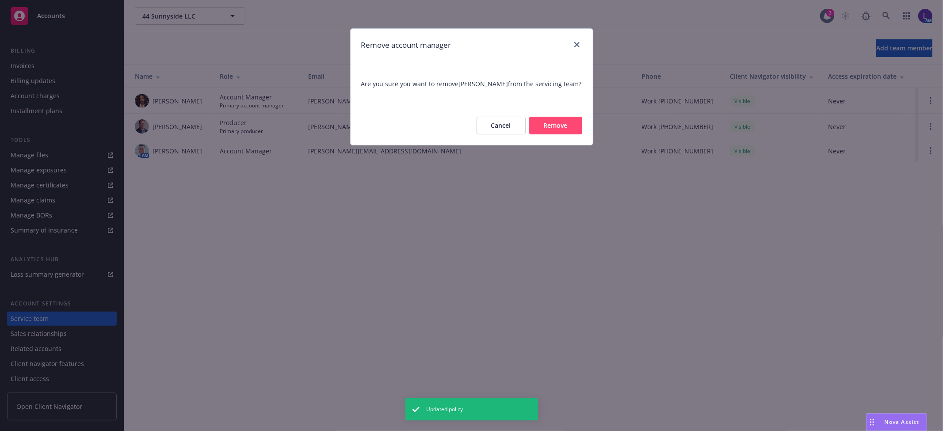
click at [563, 118] on button "Remove" at bounding box center [555, 126] width 53 height 18
